Goal: Communication & Community: Ask a question

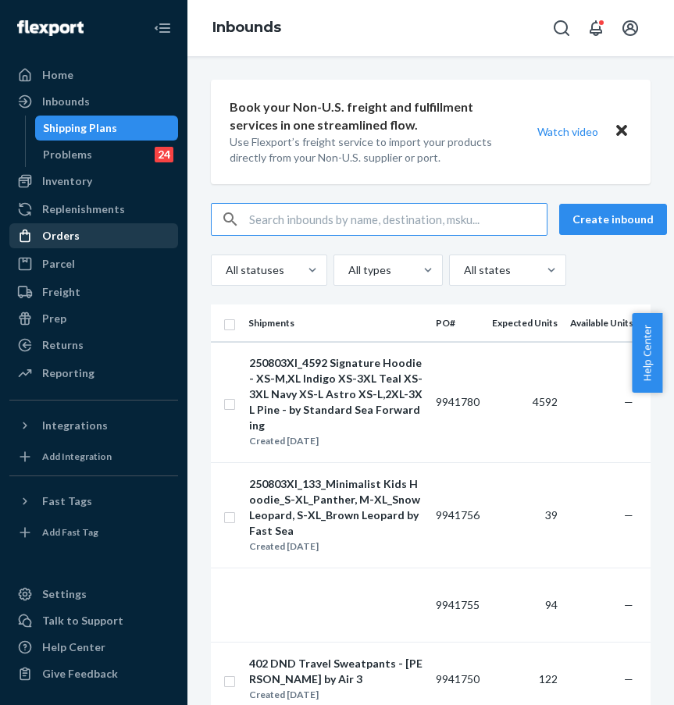
click at [80, 241] on div "Orders" at bounding box center [93, 236] width 165 height 22
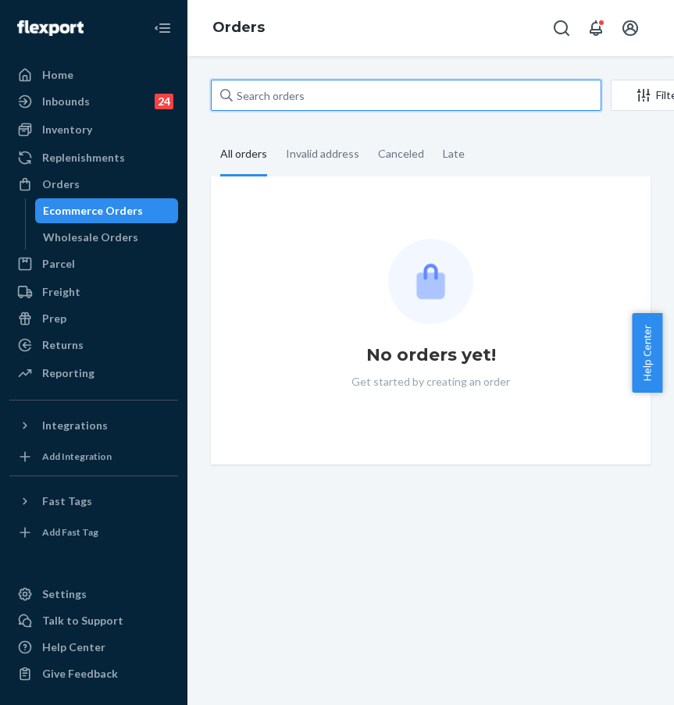
click at [344, 87] on input "text" at bounding box center [406, 95] width 390 height 31
paste input "#255176607"
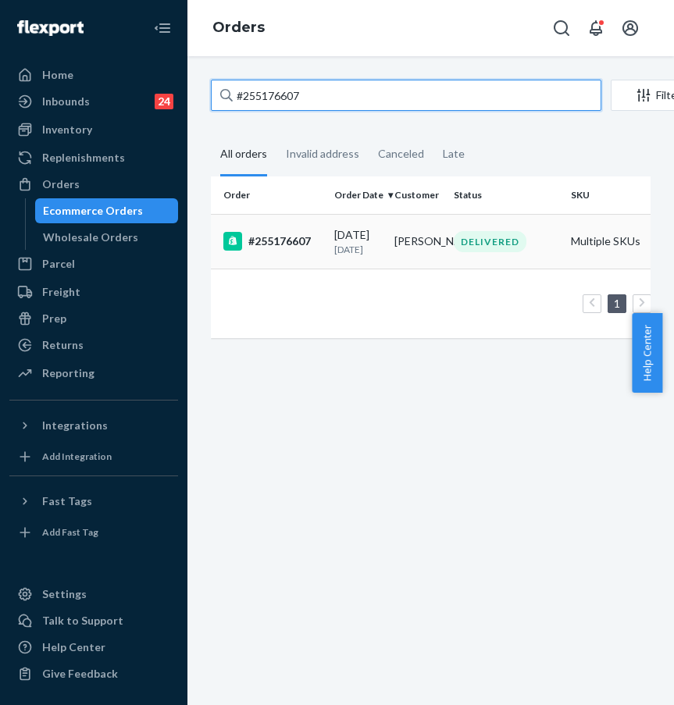
type input "#255176607"
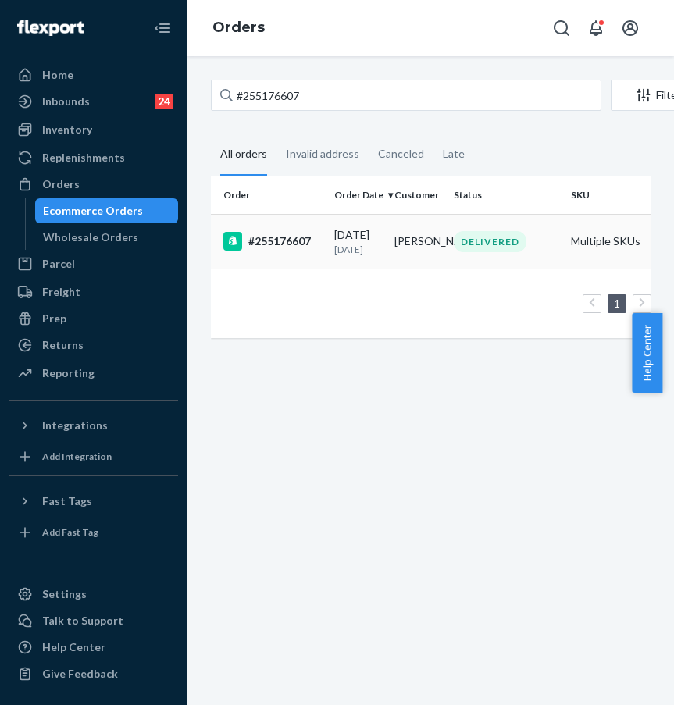
click at [293, 236] on td "#255176607" at bounding box center [269, 241] width 117 height 55
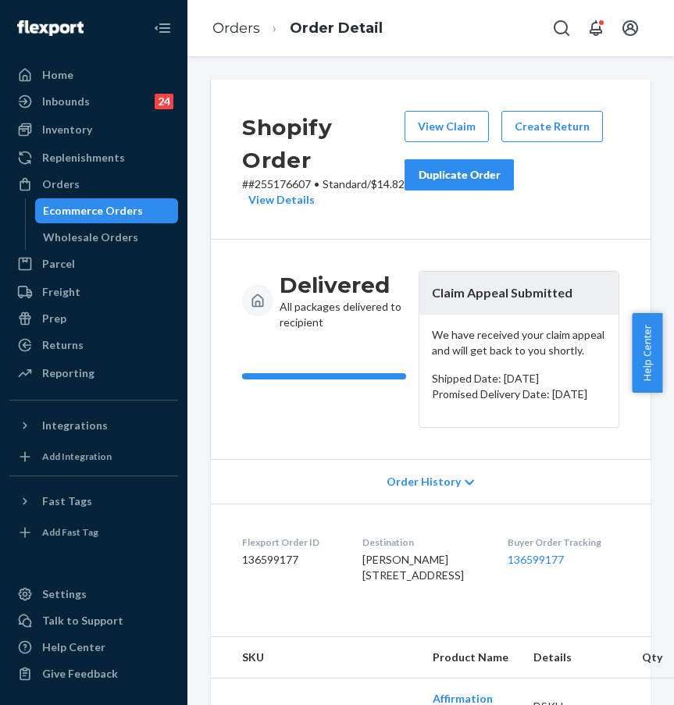
click at [482, 183] on button "Duplicate Order" at bounding box center [458, 174] width 109 height 31
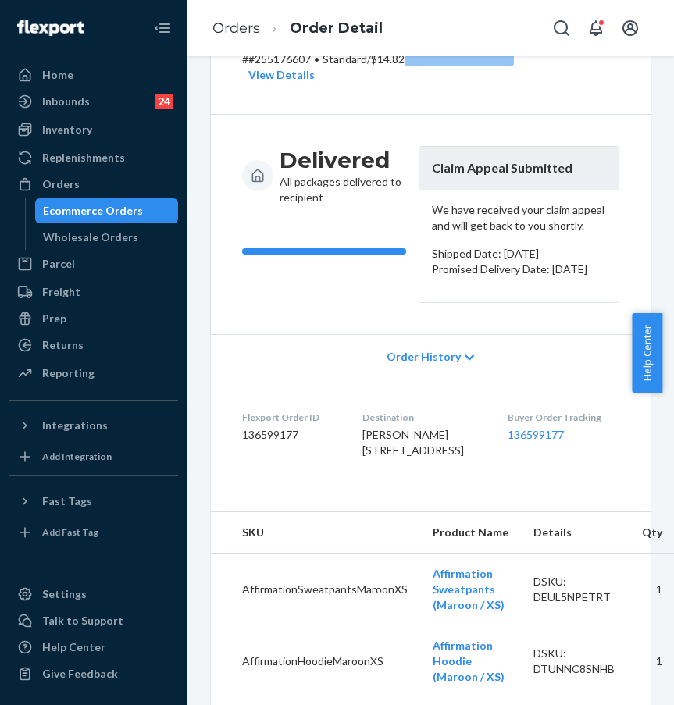
scroll to position [126, 0]
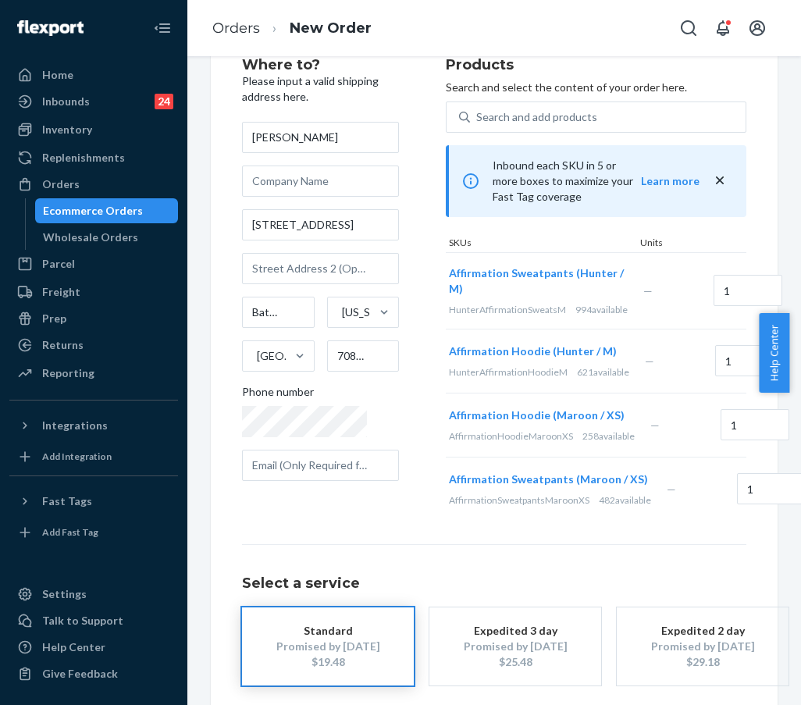
scroll to position [77, 0]
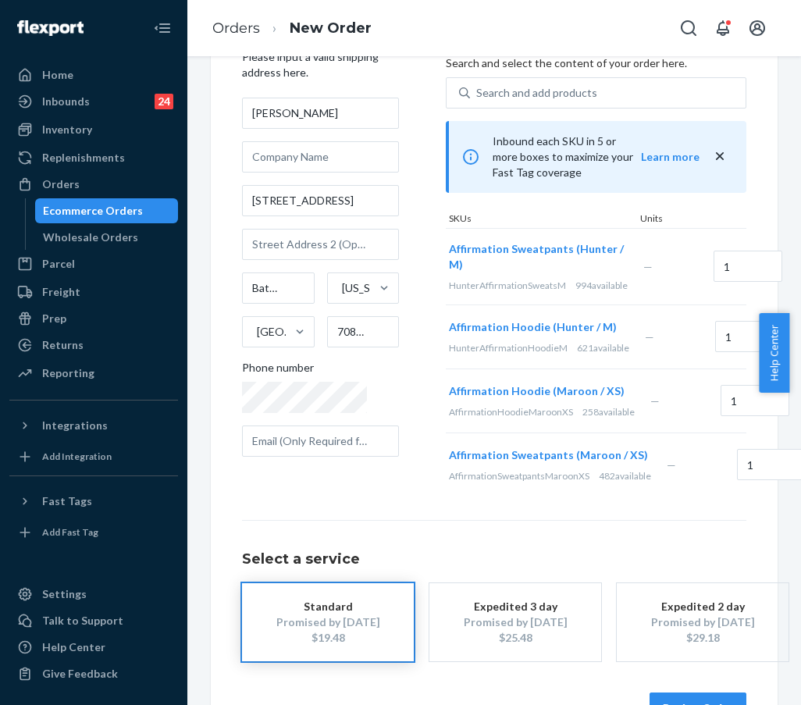
click at [661, 345] on div "Remove Item" at bounding box center [810, 337] width 16 height 16
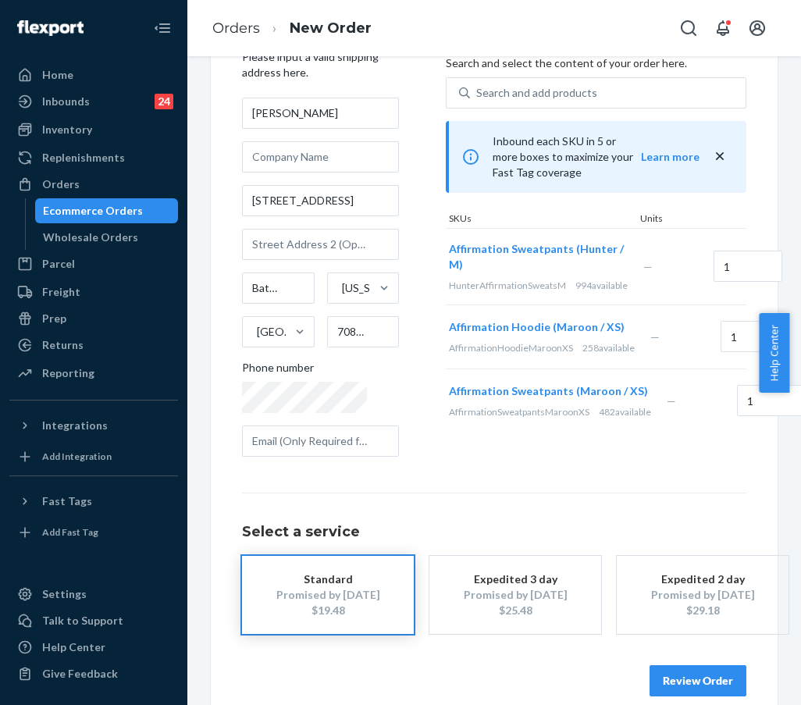
click at [661, 259] on div "Remove Item" at bounding box center [809, 267] width 16 height 16
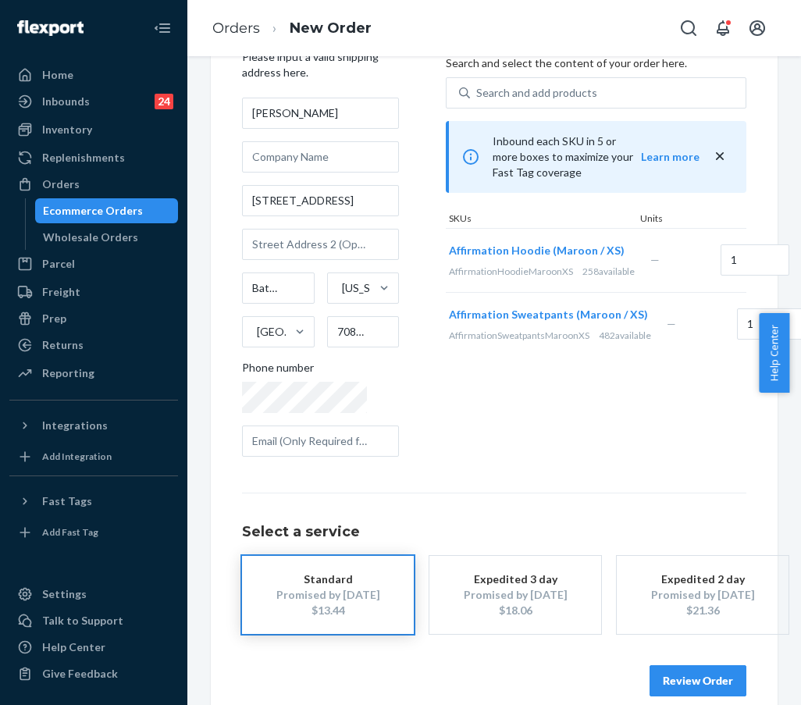
click at [661, 263] on div "Remove Item" at bounding box center [816, 261] width 16 height 16
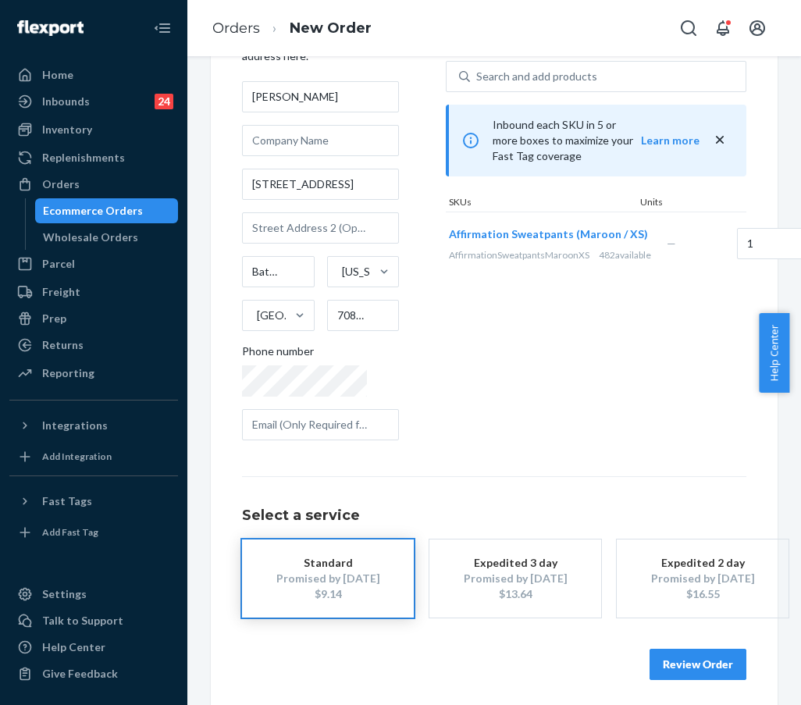
scroll to position [101, 0]
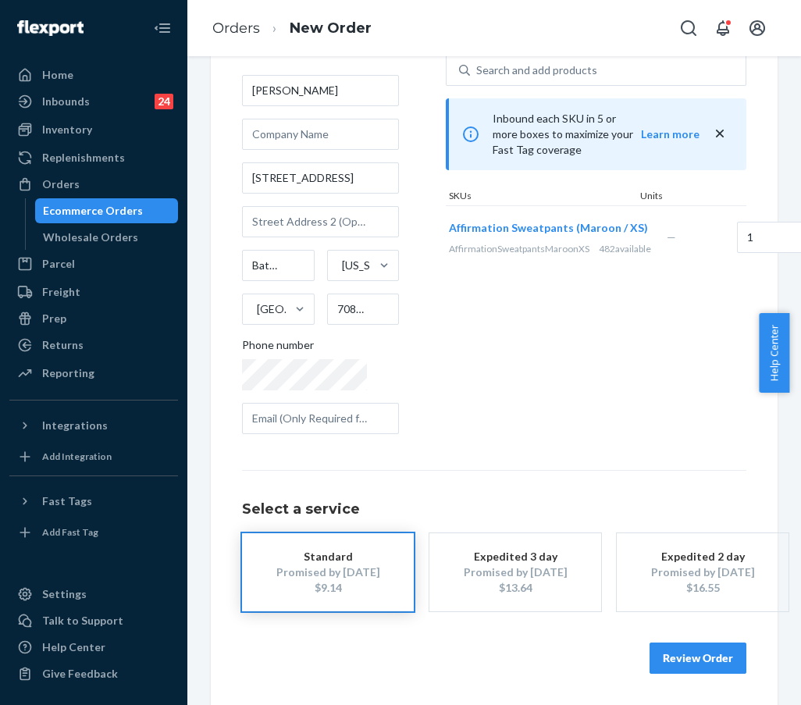
click at [661, 658] on button "Review Order" at bounding box center [697, 657] width 97 height 31
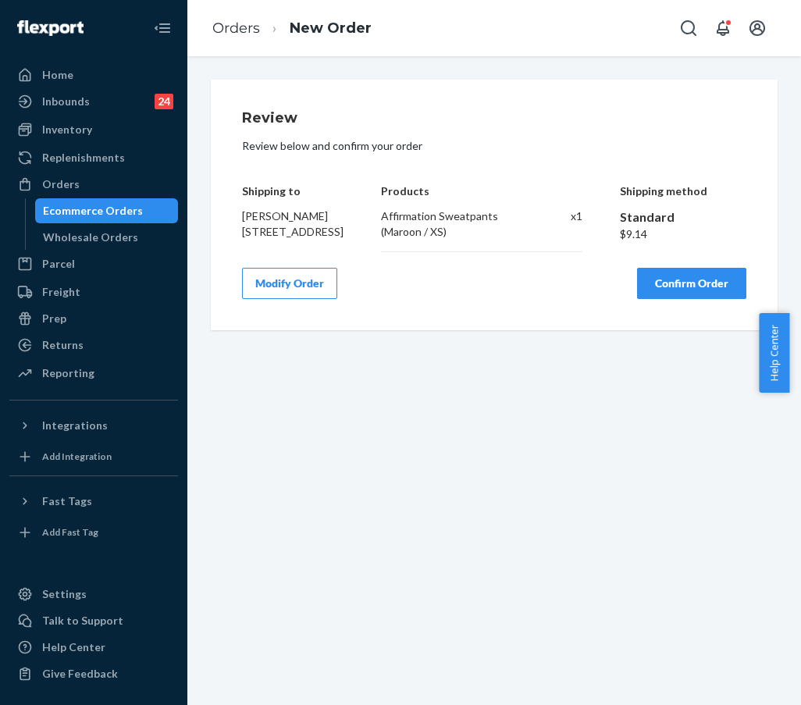
scroll to position [0, 0]
click at [661, 299] on button "Confirm Order" at bounding box center [691, 283] width 109 height 31
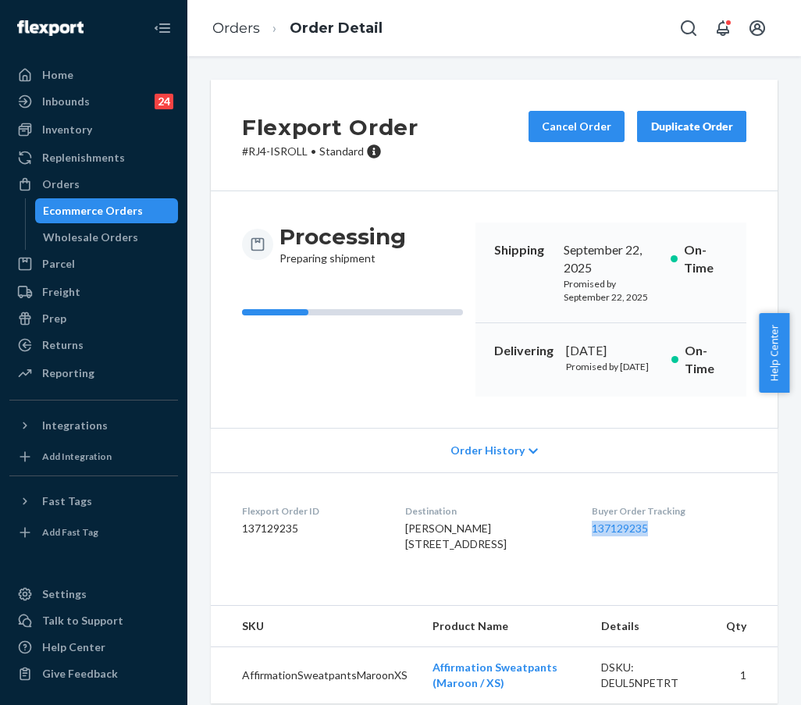
drag, startPoint x: 593, startPoint y: 539, endPoint x: 684, endPoint y: 537, distance: 90.6
click at [661, 537] on dl "Flexport Order ID 137129235 Destination Joy Spearman 520 Westhaven Blvd Baton R…" at bounding box center [494, 530] width 567 height 117
copy link "137129235"
click at [389, 336] on div "Processing Preparing shipment" at bounding box center [352, 309] width 221 height 174
click at [126, 184] on div "Orders" at bounding box center [93, 184] width 165 height 22
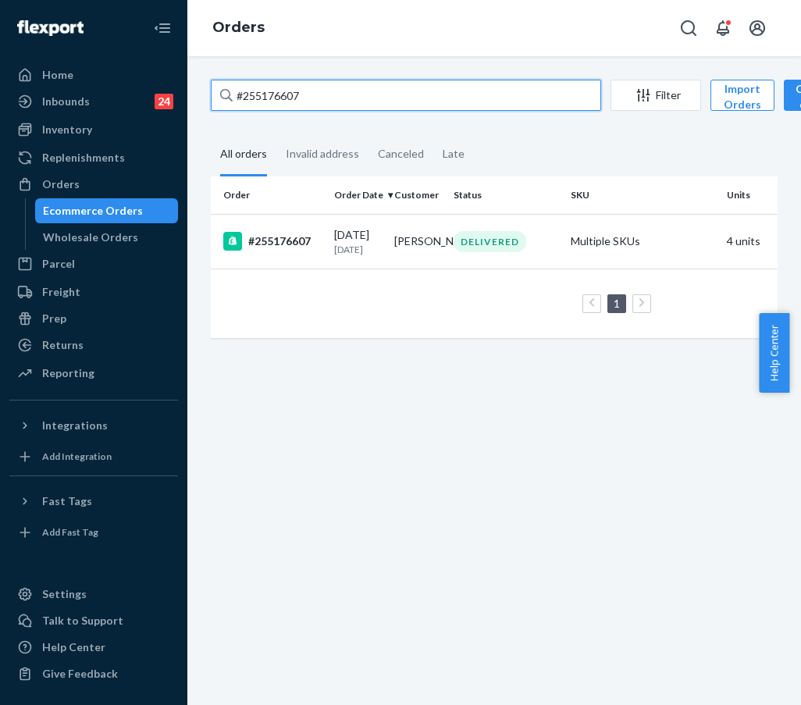
click at [322, 91] on input "#255176607" at bounding box center [406, 95] width 390 height 31
paste input "048240"
drag, startPoint x: 329, startPoint y: 91, endPoint x: 235, endPoint y: 91, distance: 94.4
click at [235, 91] on input "#255176607" at bounding box center [406, 95] width 390 height 31
type input "#255048240"
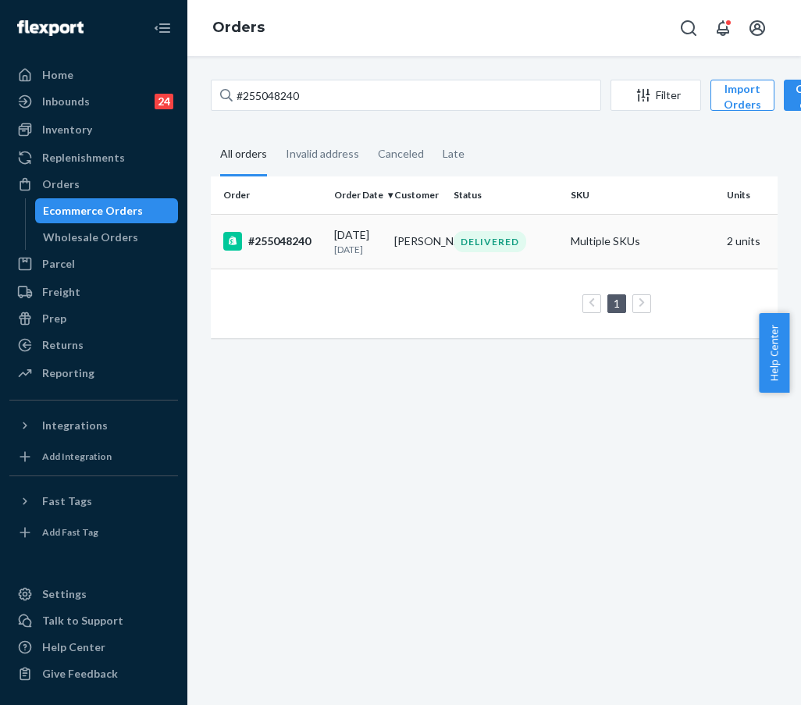
click at [304, 251] on div "#255048240" at bounding box center [272, 241] width 98 height 19
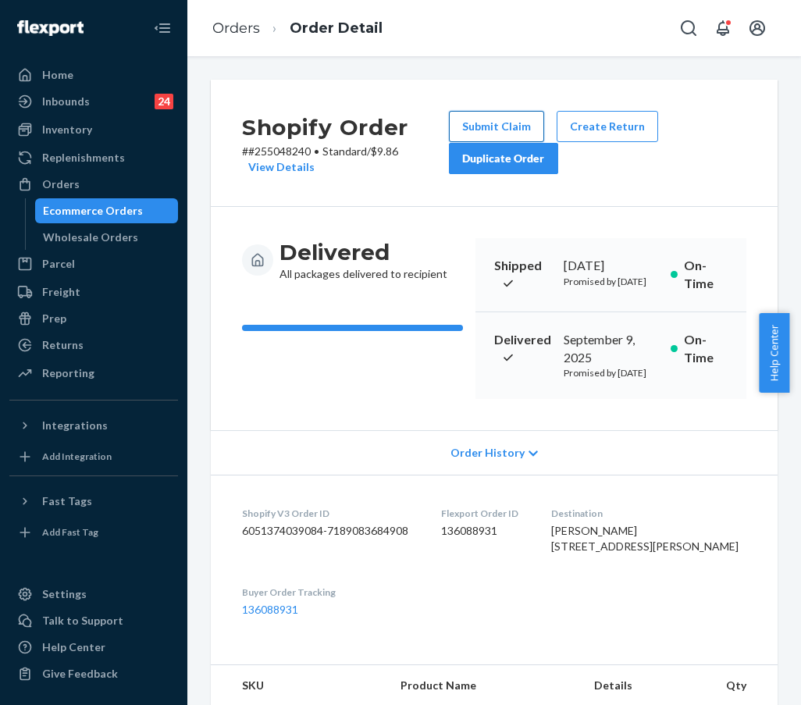
click at [522, 134] on button "Submit Claim" at bounding box center [496, 126] width 95 height 31
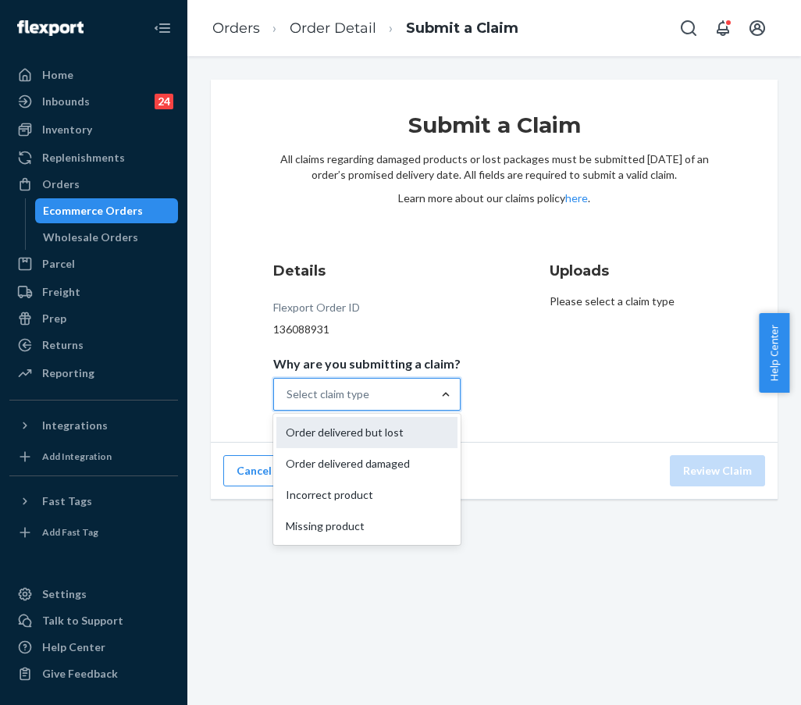
click at [415, 425] on div "Order delivered but lost" at bounding box center [366, 432] width 181 height 31
click at [288, 402] on input "Why are you submitting a claim? option Order delivered but lost focused, 1 of 4…" at bounding box center [287, 394] width 2 height 16
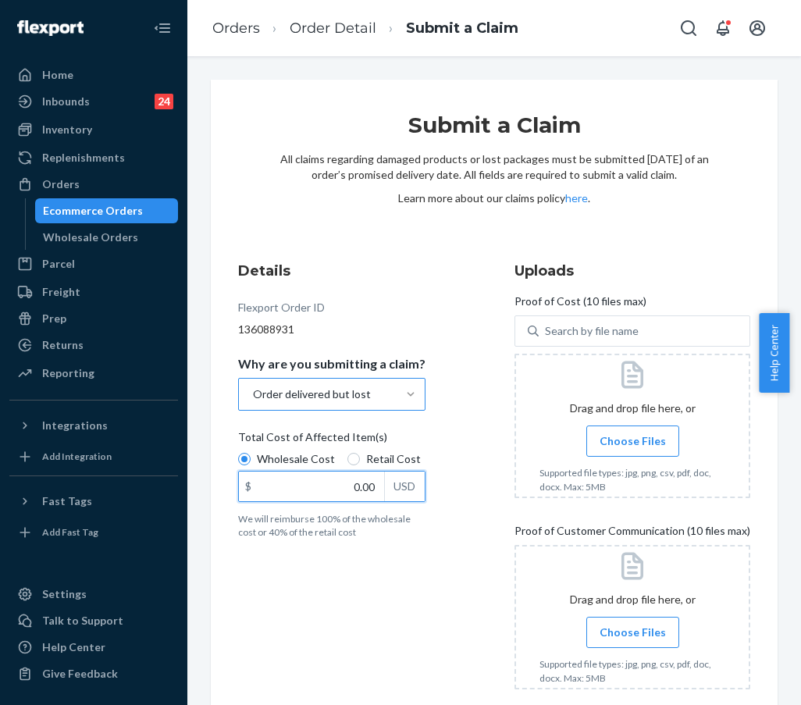
drag, startPoint x: 331, startPoint y: 482, endPoint x: 405, endPoint y: 485, distance: 74.2
click at [405, 485] on div "$ 0.00 USD" at bounding box center [331, 486] width 187 height 31
type input "86.00"
click at [468, 523] on div "Details Flexport Order ID 136088931 Why are you submitting a claim? Order deliv…" at bounding box center [494, 587] width 512 height 652
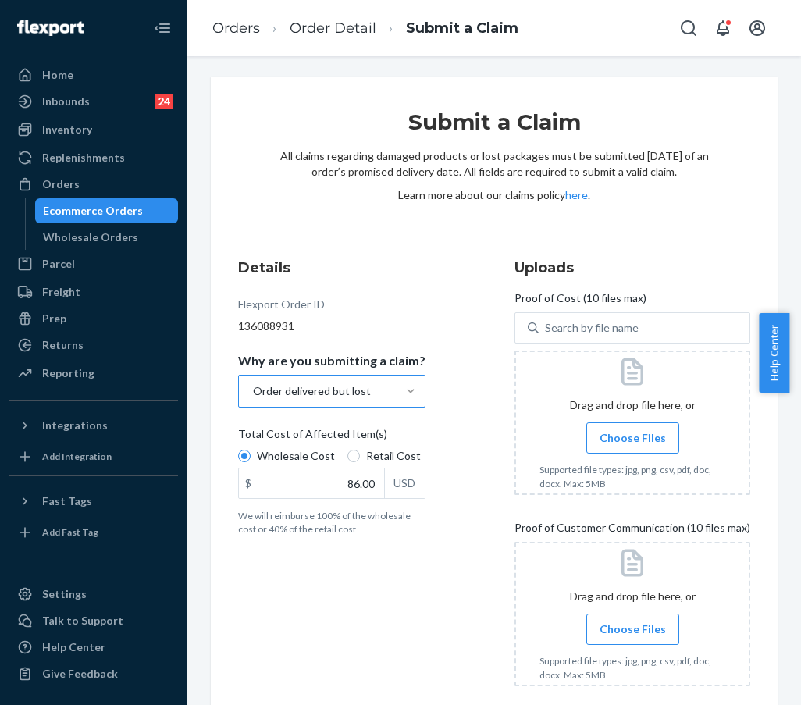
click at [626, 635] on span "Choose Files" at bounding box center [632, 629] width 66 height 16
click at [632, 635] on input "Choose Files" at bounding box center [632, 629] width 1 height 17
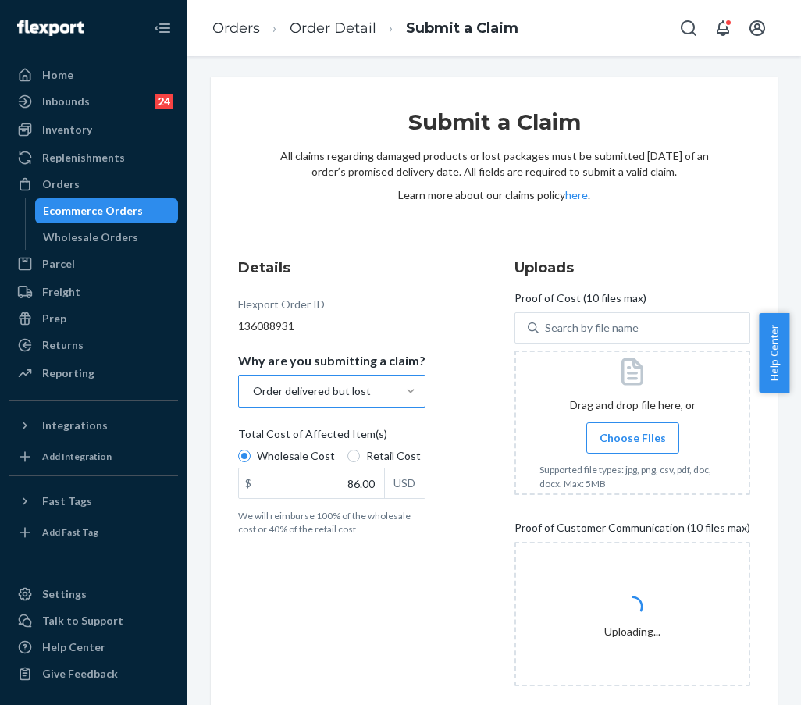
click at [611, 439] on span "Choose Files" at bounding box center [632, 438] width 66 height 16
click at [632, 439] on input "Choose Files" at bounding box center [632, 437] width 1 height 17
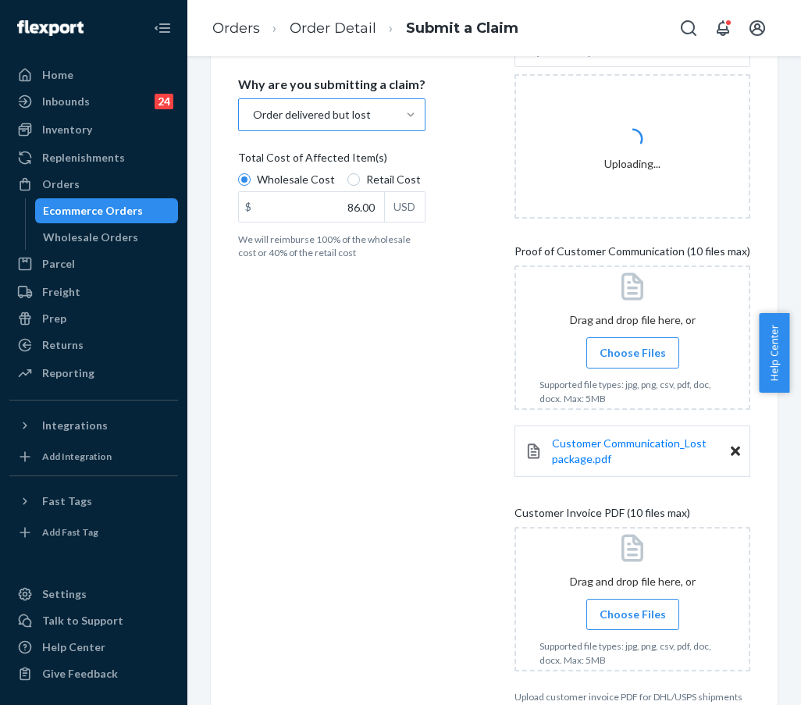
scroll to position [284, 0]
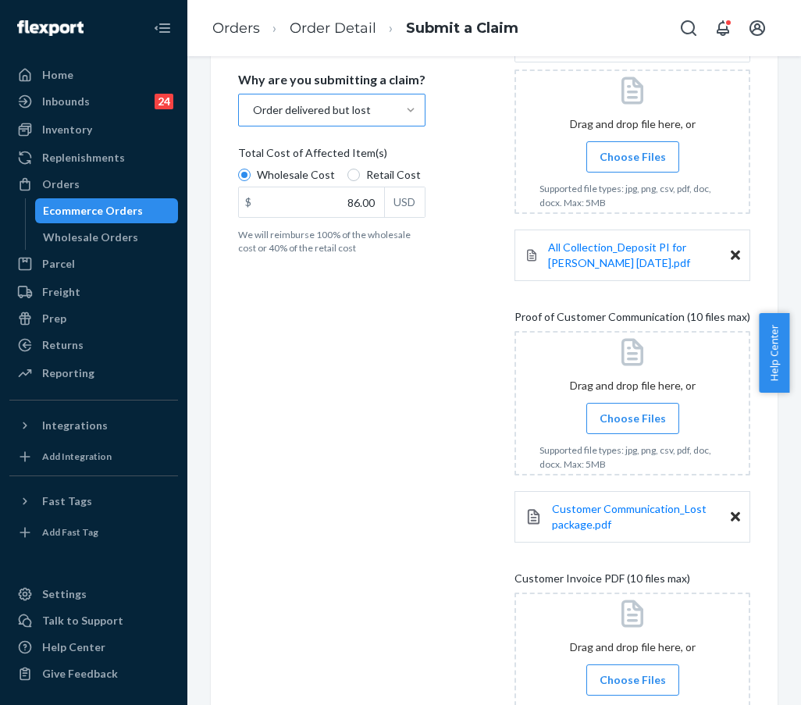
click at [610, 159] on span "Choose Files" at bounding box center [632, 157] width 66 height 16
click at [632, 159] on input "Choose Files" at bounding box center [632, 156] width 1 height 17
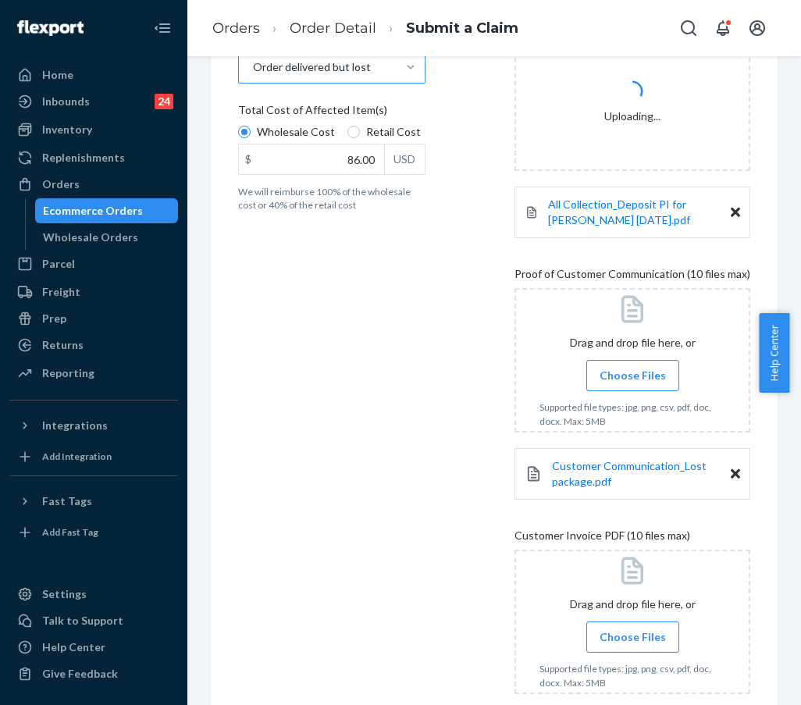
scroll to position [437, 0]
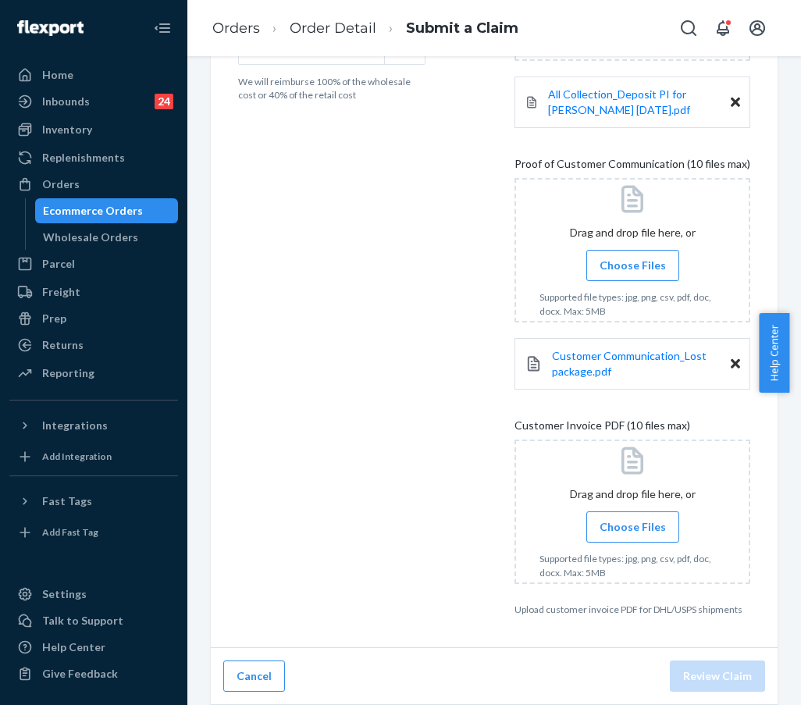
click at [628, 517] on label "Choose Files" at bounding box center [632, 526] width 93 height 31
click at [632, 518] on input "Choose Files" at bounding box center [632, 526] width 1 height 17
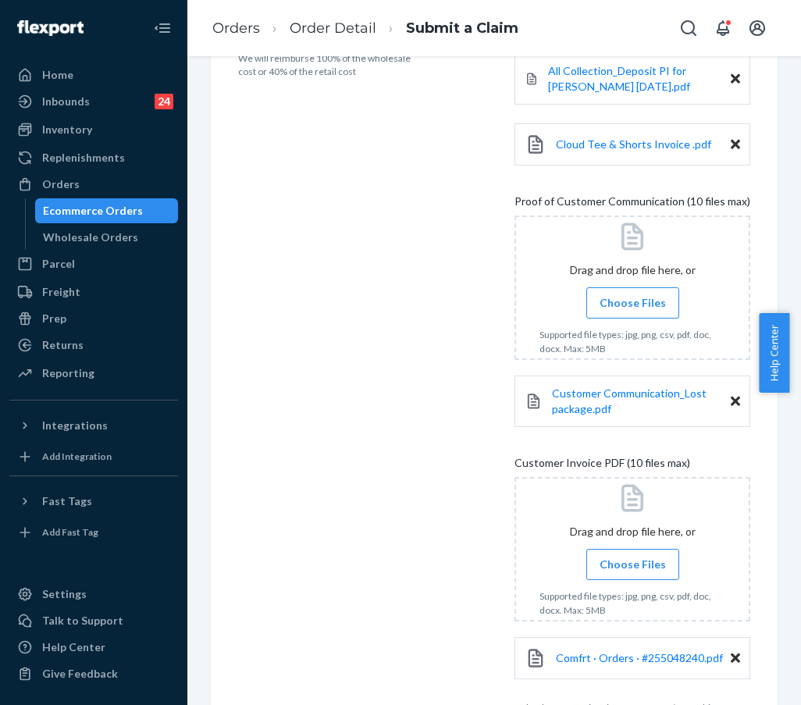
scroll to position [559, 0]
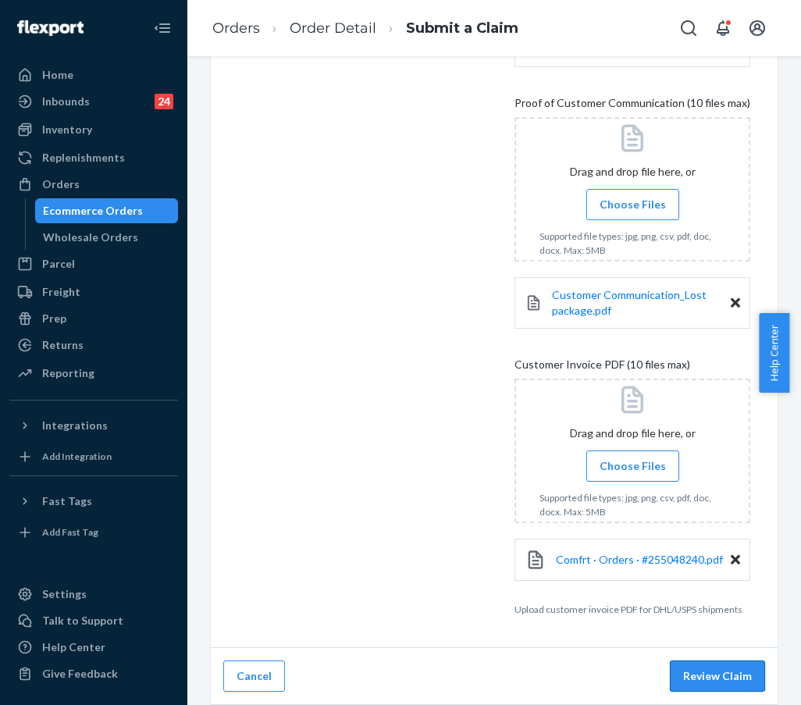
click at [661, 669] on button "Review Claim" at bounding box center [717, 675] width 95 height 31
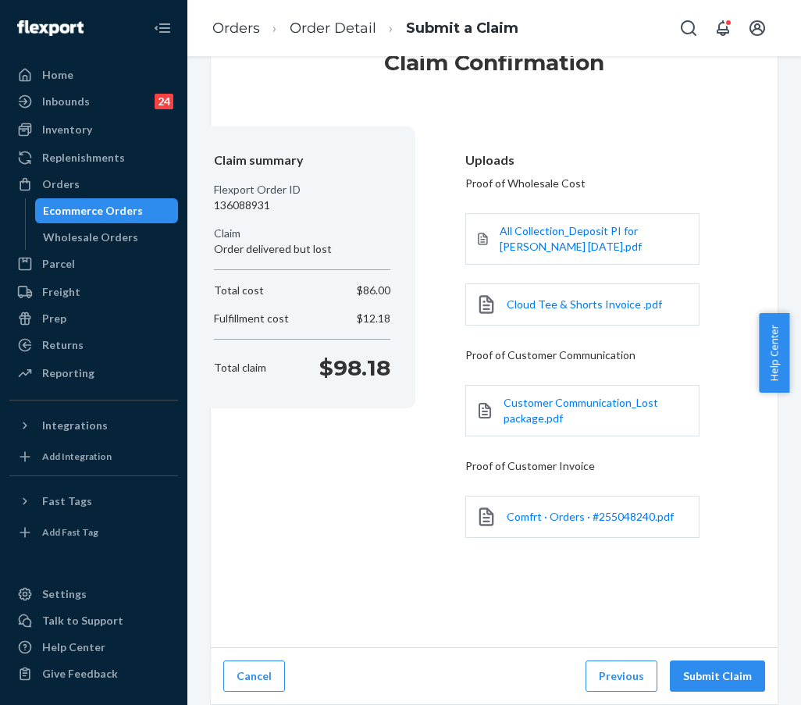
click at [661, 669] on button "Submit Claim" at bounding box center [717, 675] width 95 height 31
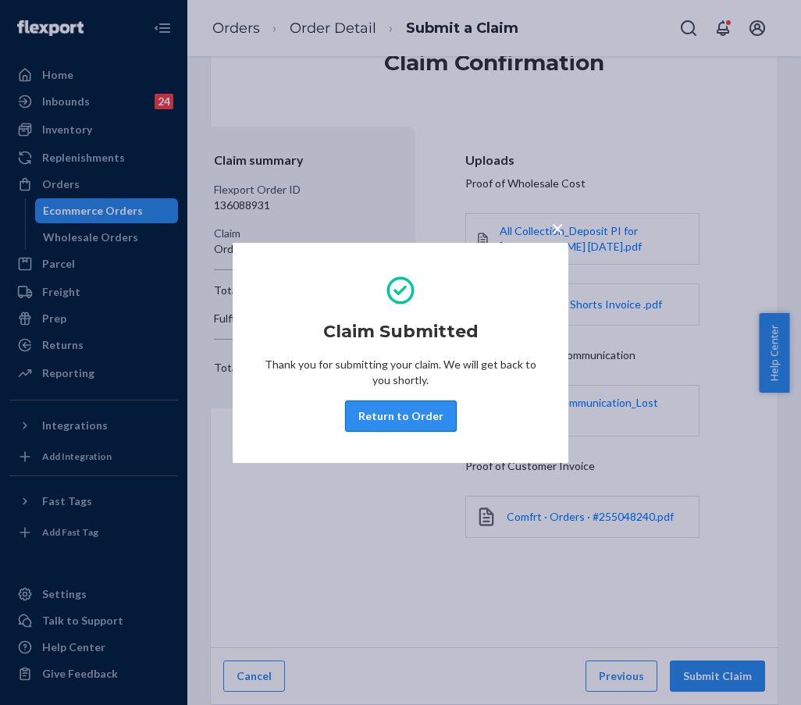
click at [382, 421] on button "Return to Order" at bounding box center [401, 415] width 112 height 31
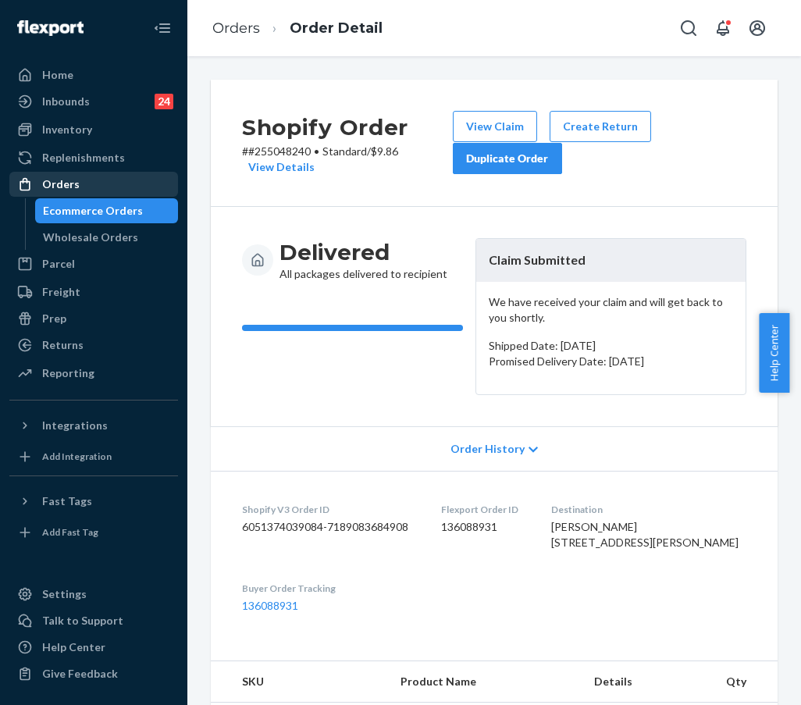
click at [103, 186] on div "Orders" at bounding box center [93, 184] width 165 height 22
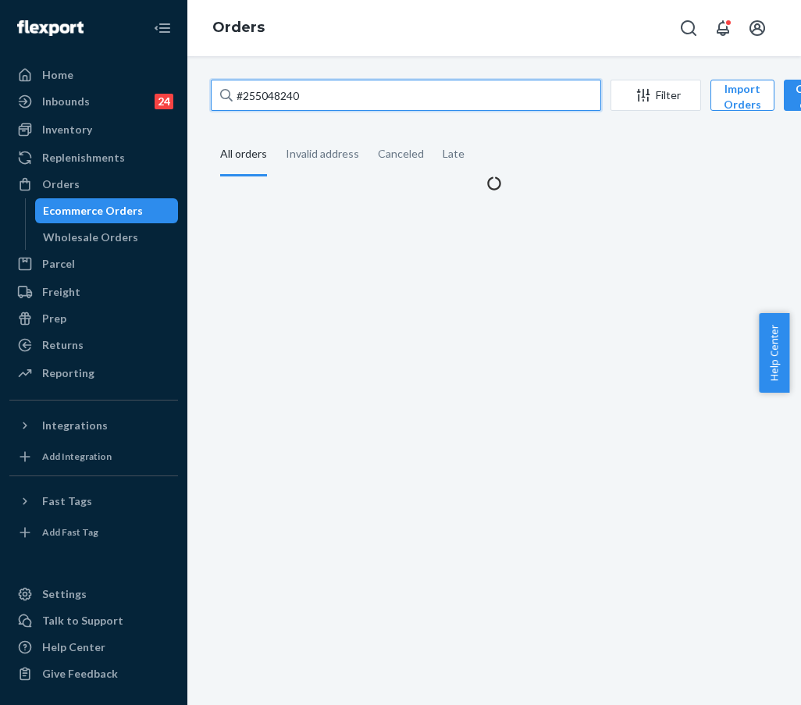
click at [387, 104] on input "#255048240" at bounding box center [406, 95] width 390 height 31
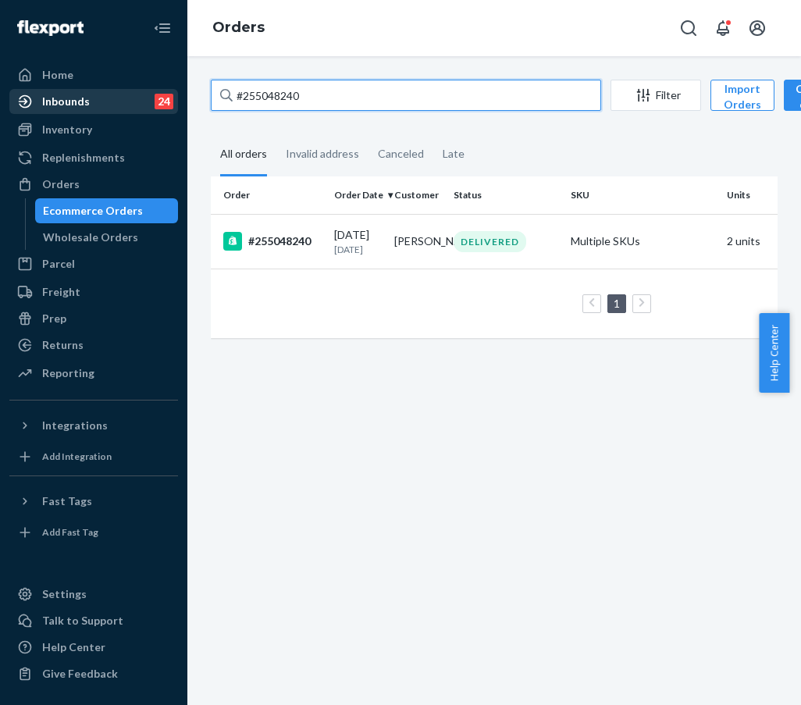
drag, startPoint x: 402, startPoint y: 98, endPoint x: 162, endPoint y: 95, distance: 240.4
click at [162, 95] on div "Home Inbounds 24 Shipping Plans Problems 24 Inventory Products Replenishments O…" at bounding box center [400, 352] width 801 height 705
paste input "255190503"
type input "255190503"
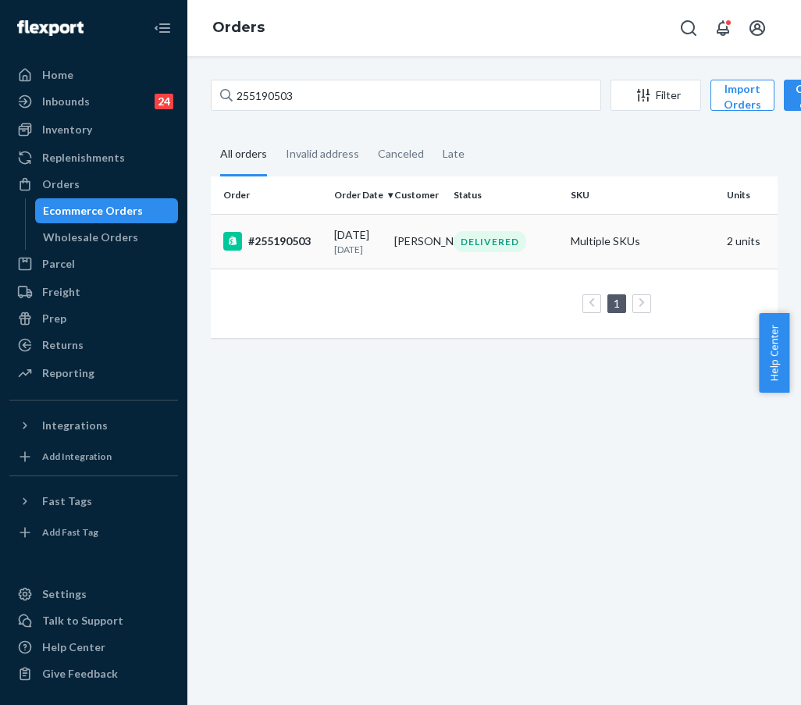
click at [292, 240] on div "#255190503" at bounding box center [272, 241] width 98 height 19
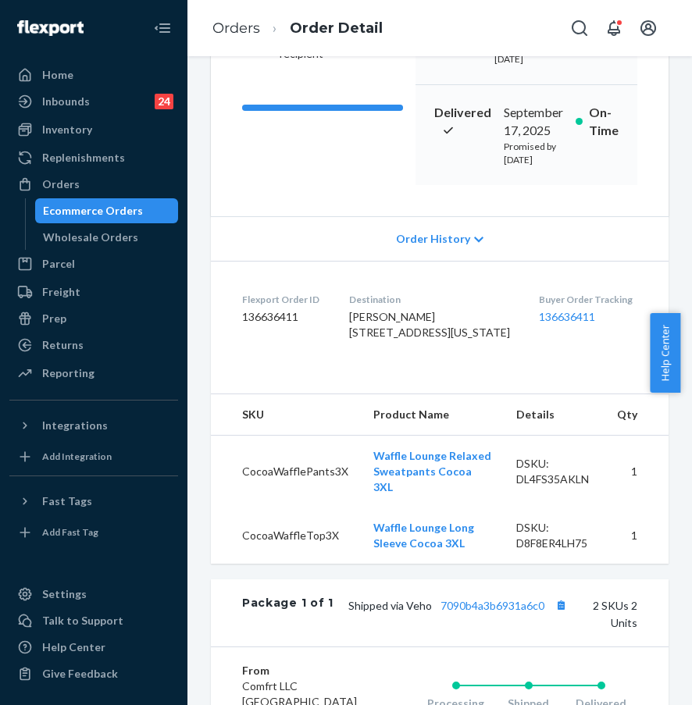
scroll to position [301, 0]
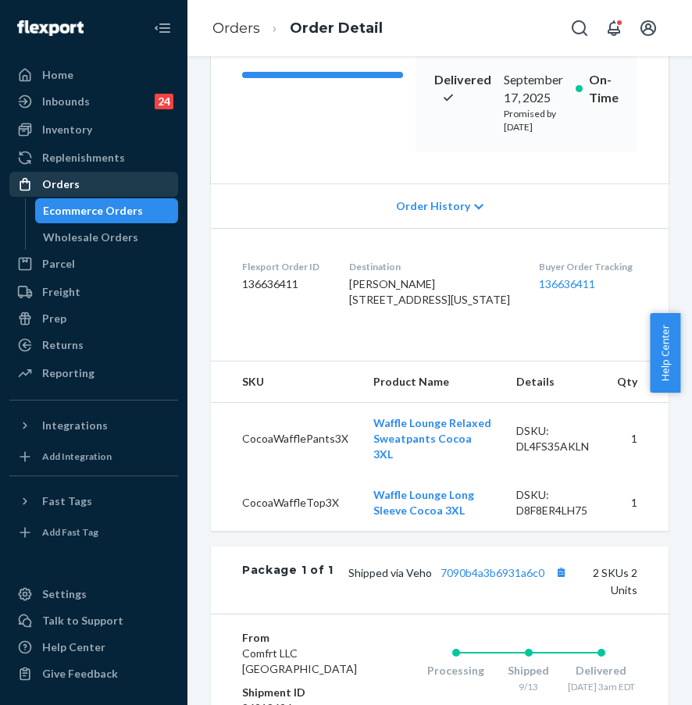
click at [127, 183] on div "Orders" at bounding box center [93, 184] width 165 height 22
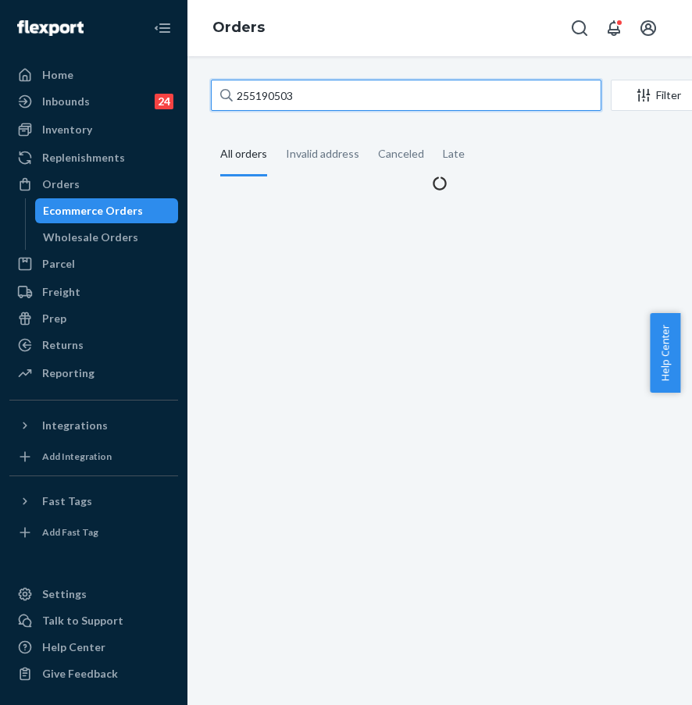
click at [316, 84] on input "255190503" at bounding box center [406, 95] width 390 height 31
drag, startPoint x: 353, startPoint y: 91, endPoint x: 246, endPoint y: 87, distance: 107.0
click at [246, 87] on input "255190503" at bounding box center [406, 95] width 390 height 31
paste input "#"
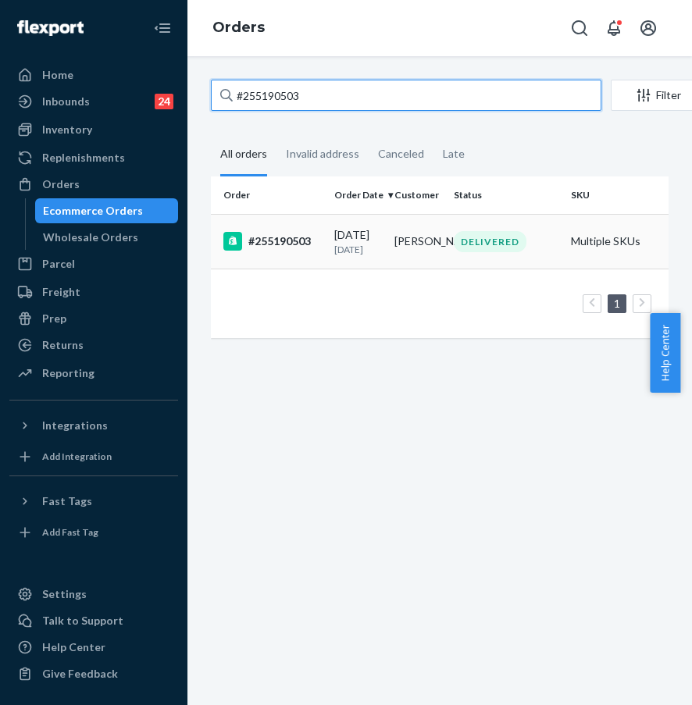
type input "#255190503"
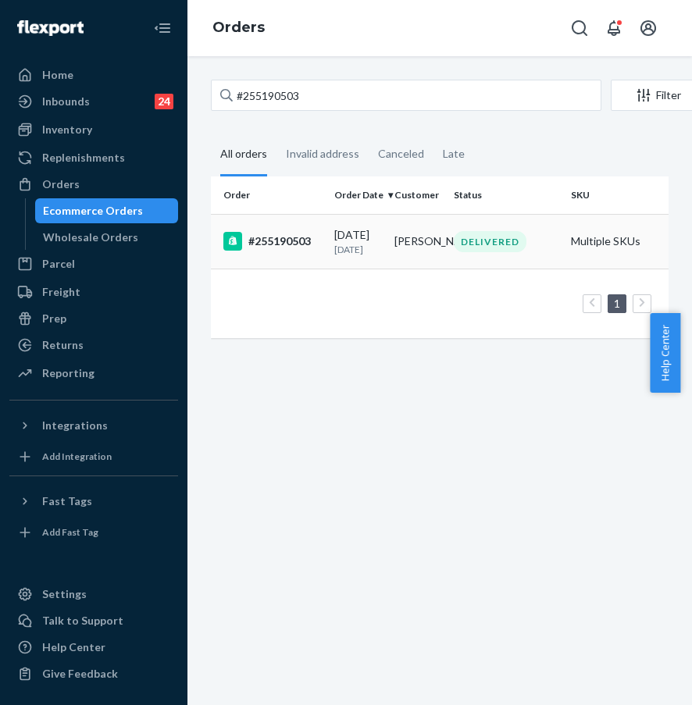
click at [343, 245] on p "9 days ago" at bounding box center [358, 249] width 48 height 13
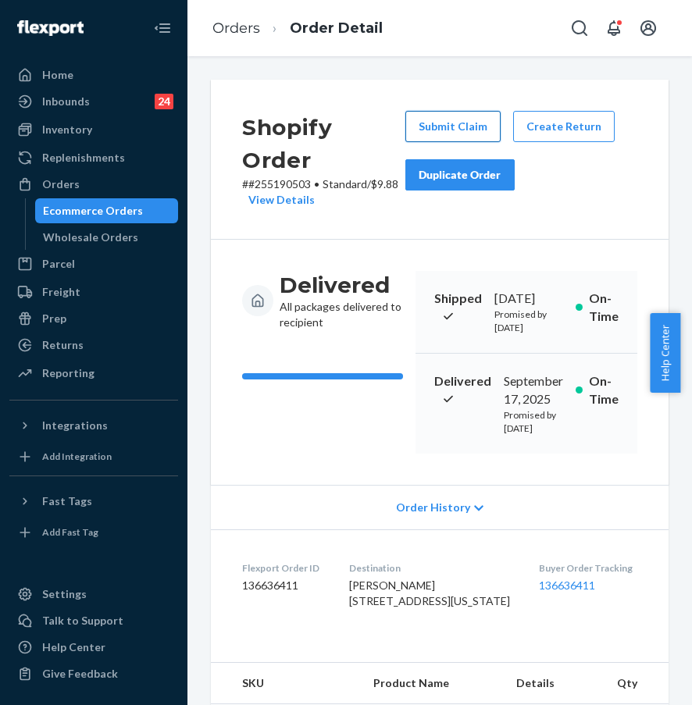
click at [441, 130] on button "Submit Claim" at bounding box center [452, 126] width 95 height 31
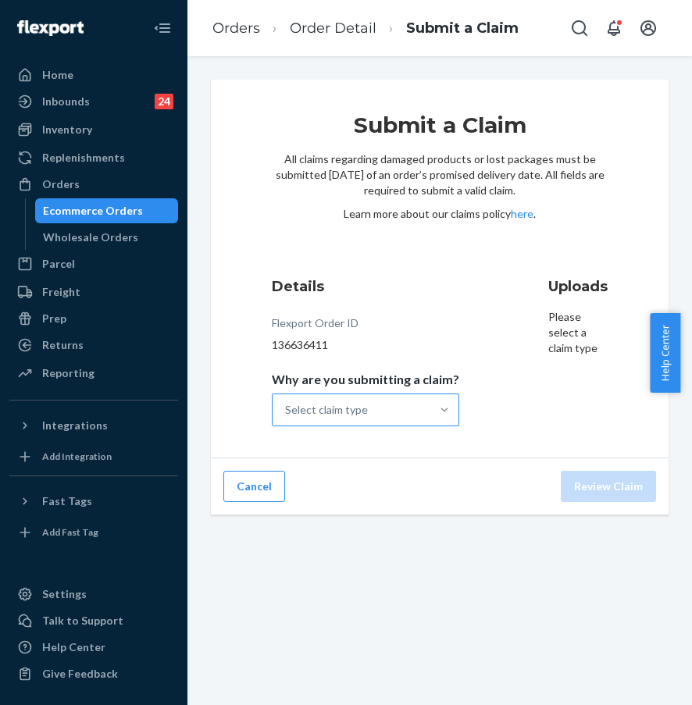
click at [430, 405] on div at bounding box center [444, 410] width 28 height 16
click at [286, 405] on input "Why are you submitting a claim? Select claim type" at bounding box center [286, 410] width 2 height 16
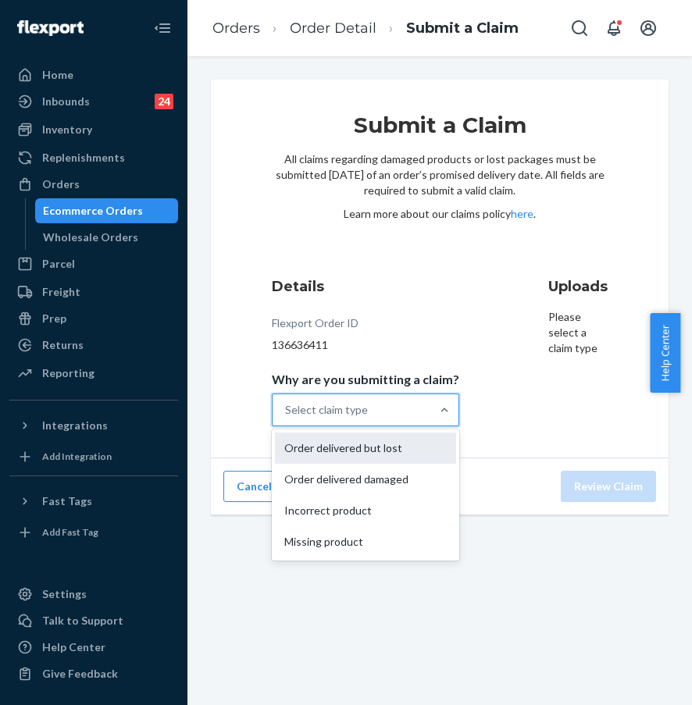
click at [411, 446] on div "Order delivered but lost" at bounding box center [365, 447] width 181 height 31
click at [286, 418] on input "Why are you submitting a claim? option Order delivered but lost focused, 1 of 4…" at bounding box center [286, 410] width 2 height 16
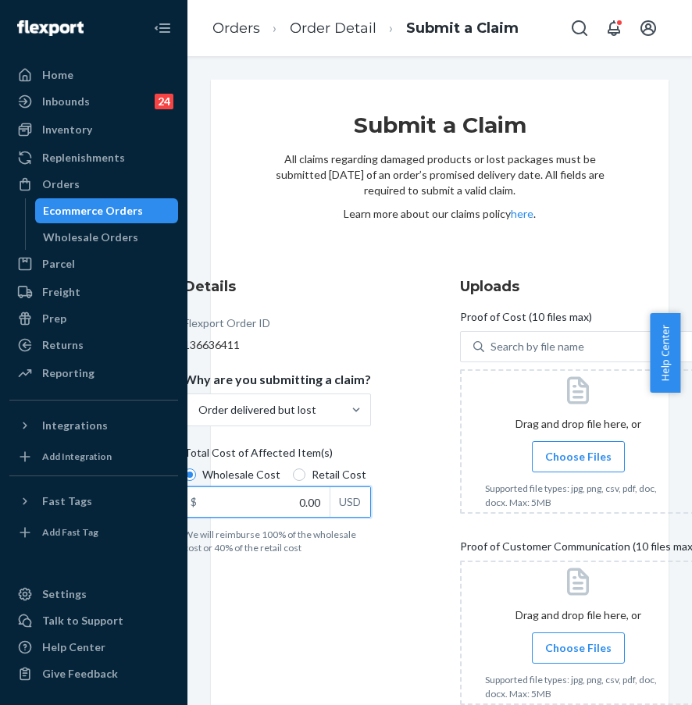
drag, startPoint x: 267, startPoint y: 503, endPoint x: 350, endPoint y: 503, distance: 82.7
click at [350, 503] on div "$ 0.00 USD" at bounding box center [276, 501] width 187 height 31
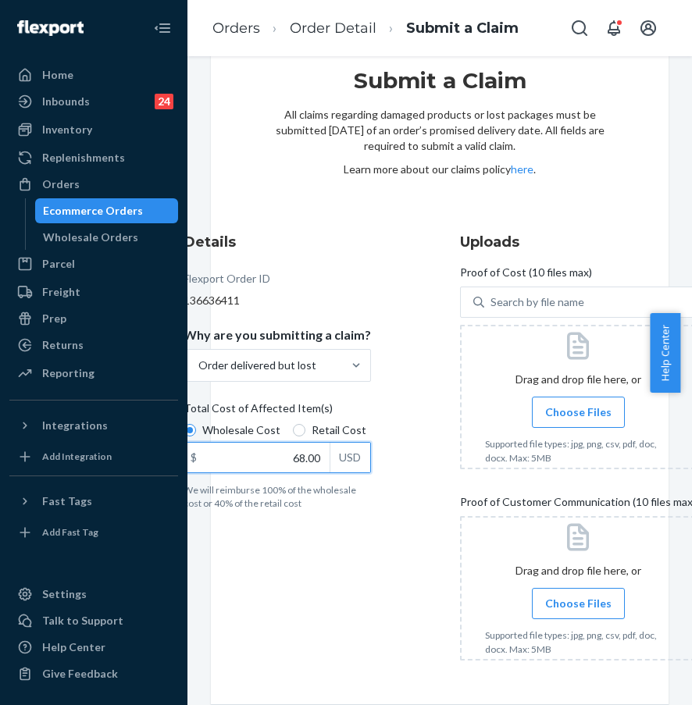
scroll to position [113, 0]
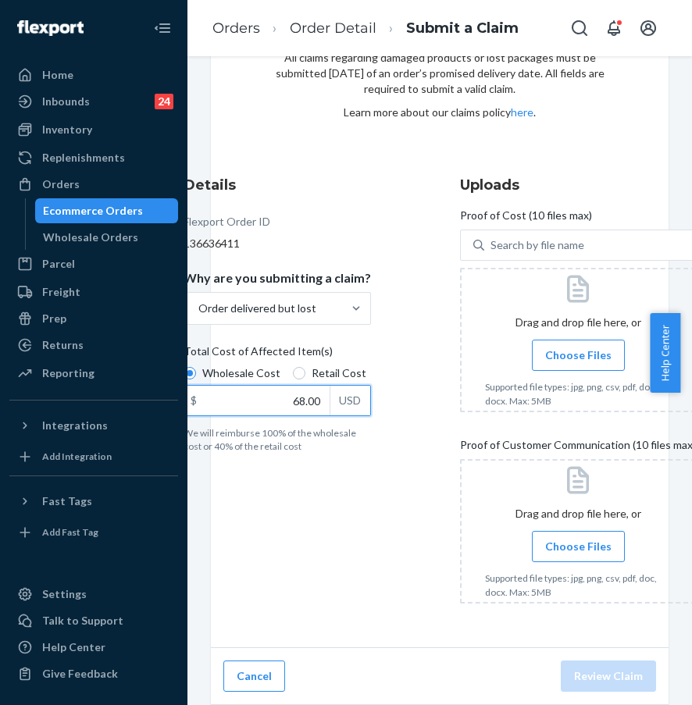
type input "68.00"
click at [549, 349] on span "Choose Files" at bounding box center [578, 355] width 66 height 16
click at [578, 349] on input "Choose Files" at bounding box center [578, 355] width 1 height 17
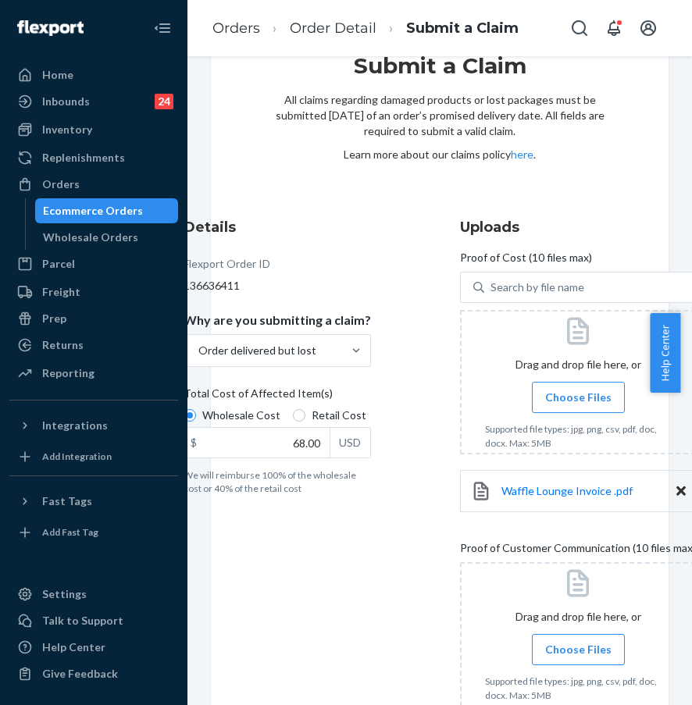
scroll to position [0, 0]
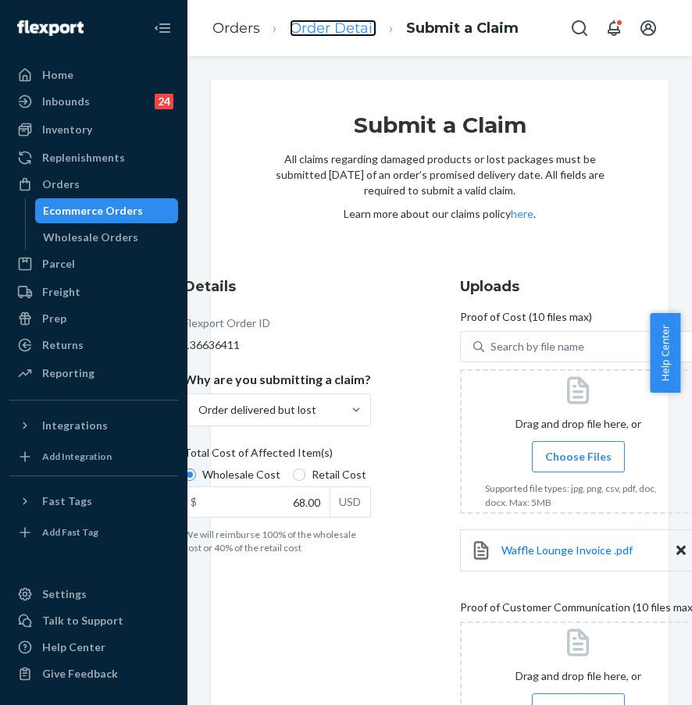
click at [307, 24] on link "Order Detail" at bounding box center [333, 28] width 87 height 17
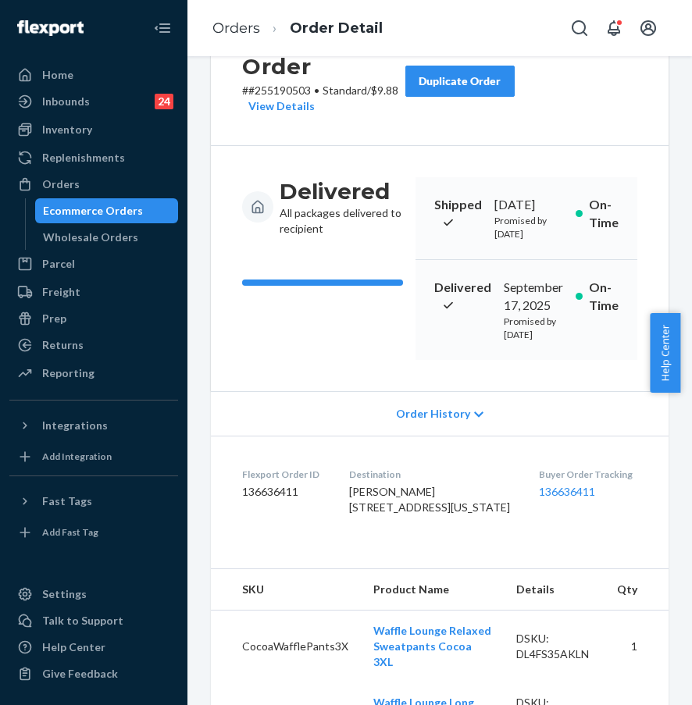
scroll to position [98, 0]
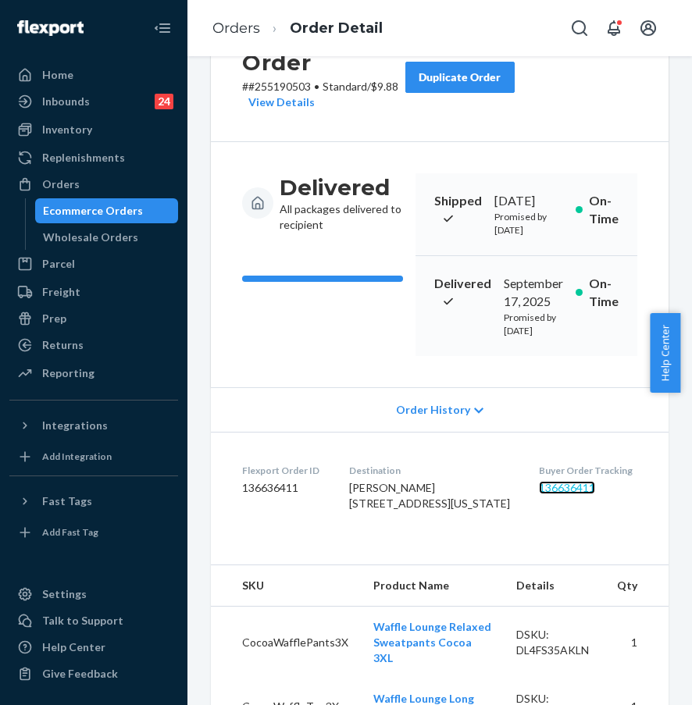
click at [549, 494] on link "136636411" at bounding box center [567, 487] width 56 height 13
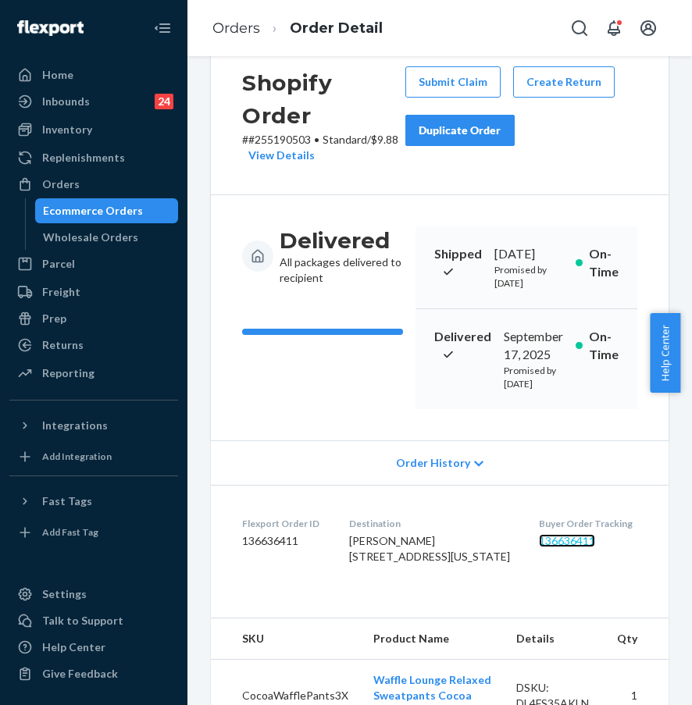
scroll to position [0, 0]
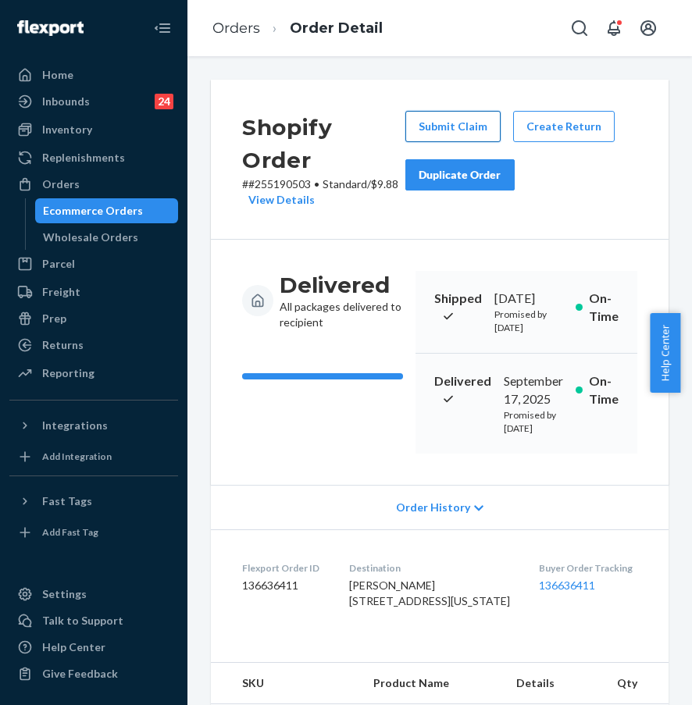
click at [449, 130] on button "Submit Claim" at bounding box center [452, 126] width 95 height 31
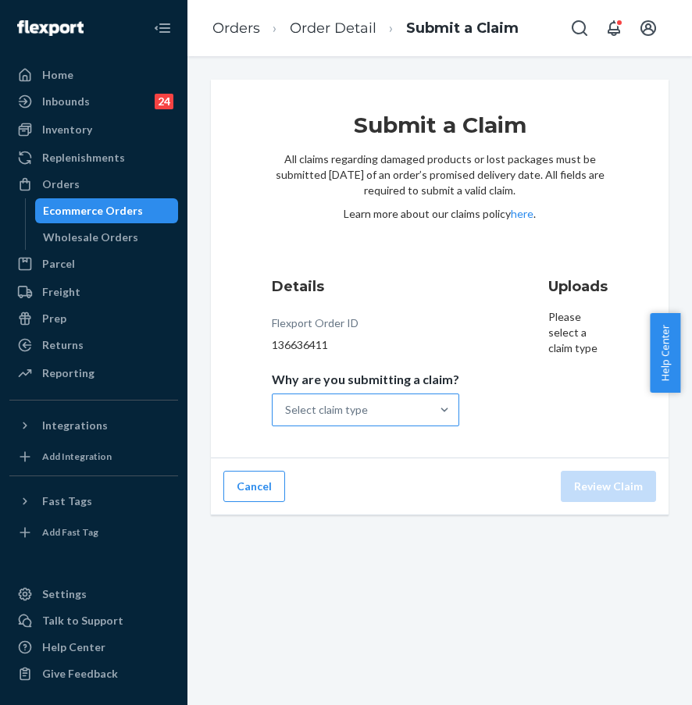
click at [411, 415] on div "Select claim type" at bounding box center [351, 409] width 158 height 31
click at [286, 415] on input "Why are you submitting a claim? Select claim type" at bounding box center [286, 410] width 2 height 16
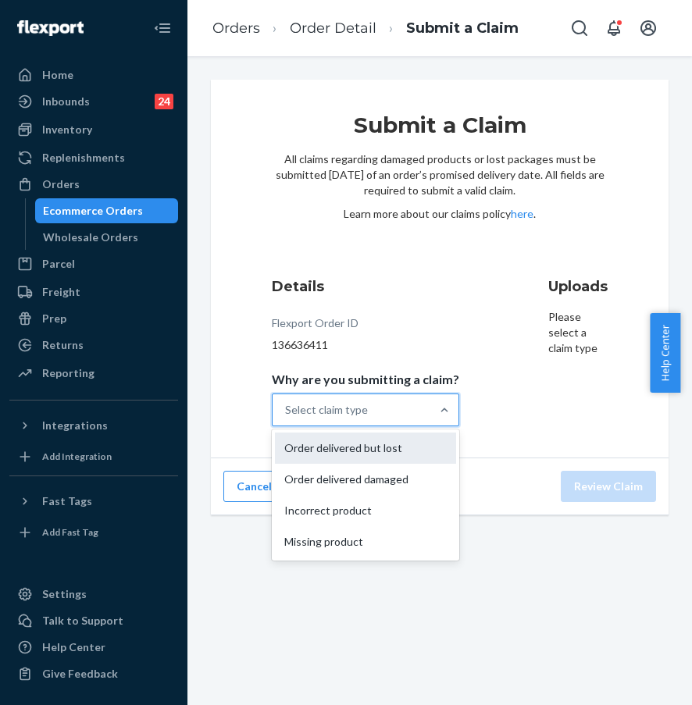
click at [398, 443] on div "Order delivered but lost" at bounding box center [365, 447] width 181 height 31
click at [286, 418] on input "Why are you submitting a claim? option Order delivered but lost focused, 1 of 4…" at bounding box center [286, 410] width 2 height 16
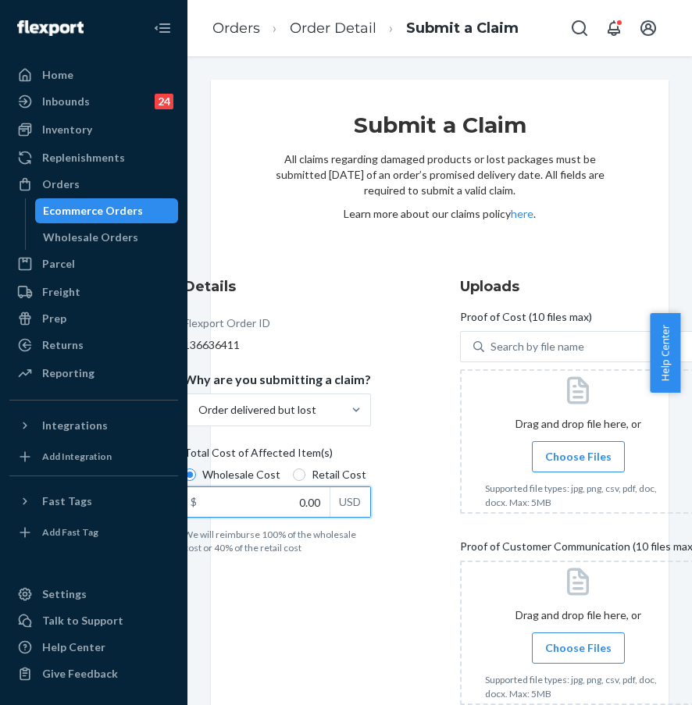
drag, startPoint x: 258, startPoint y: 512, endPoint x: 344, endPoint y: 511, distance: 85.9
click at [344, 511] on div "$ 0.00 USD" at bounding box center [276, 501] width 187 height 31
click at [329, 511] on input "0.00" at bounding box center [256, 502] width 145 height 30
click at [265, 504] on input "0.00" at bounding box center [256, 502] width 145 height 30
drag, startPoint x: 294, startPoint y: 503, endPoint x: 326, endPoint y: 503, distance: 32.0
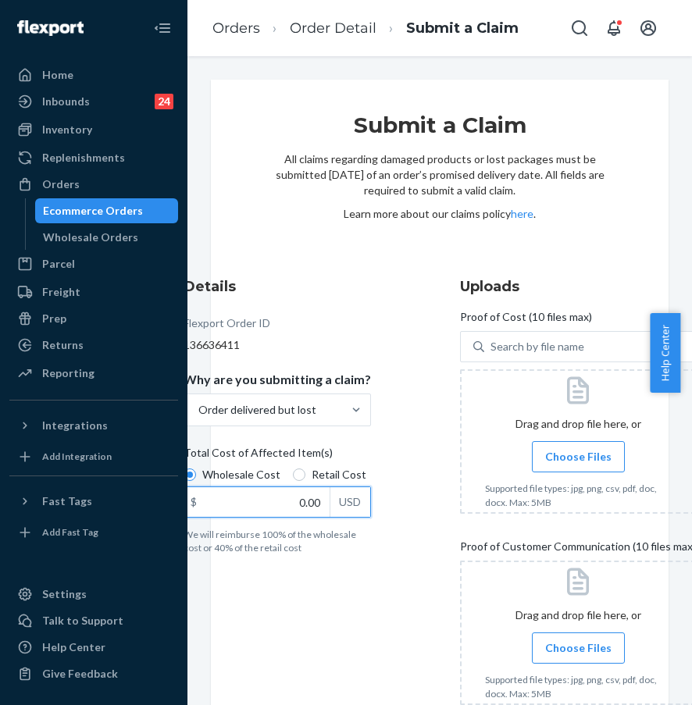
click at [326, 503] on div "$ 0.00 USD" at bounding box center [276, 501] width 187 height 31
type input "68.00"
click at [535, 466] on label "Choose Files" at bounding box center [578, 456] width 93 height 31
click at [578, 465] on input "Choose Files" at bounding box center [578, 456] width 1 height 17
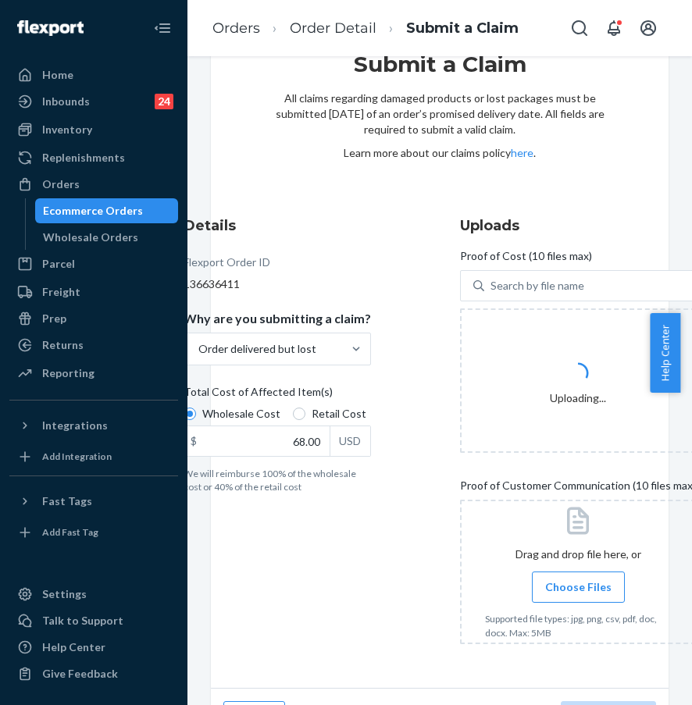
scroll to position [113, 0]
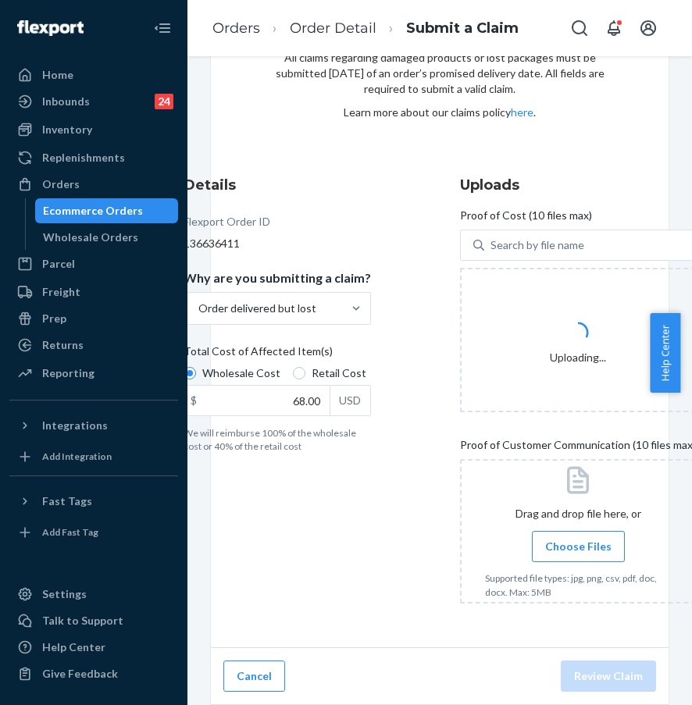
click at [558, 539] on span "Choose Files" at bounding box center [578, 547] width 66 height 16
click at [578, 538] on input "Choose Files" at bounding box center [578, 546] width 1 height 17
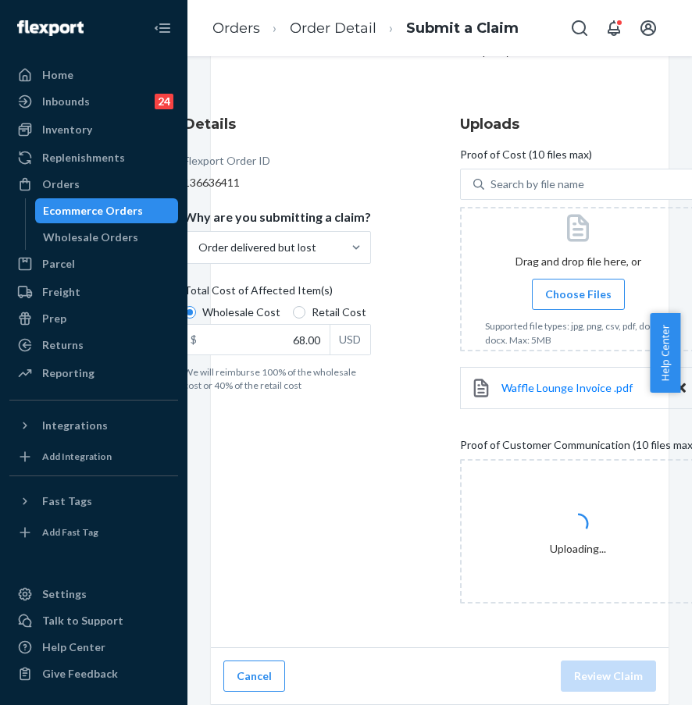
scroll to position [174, 0]
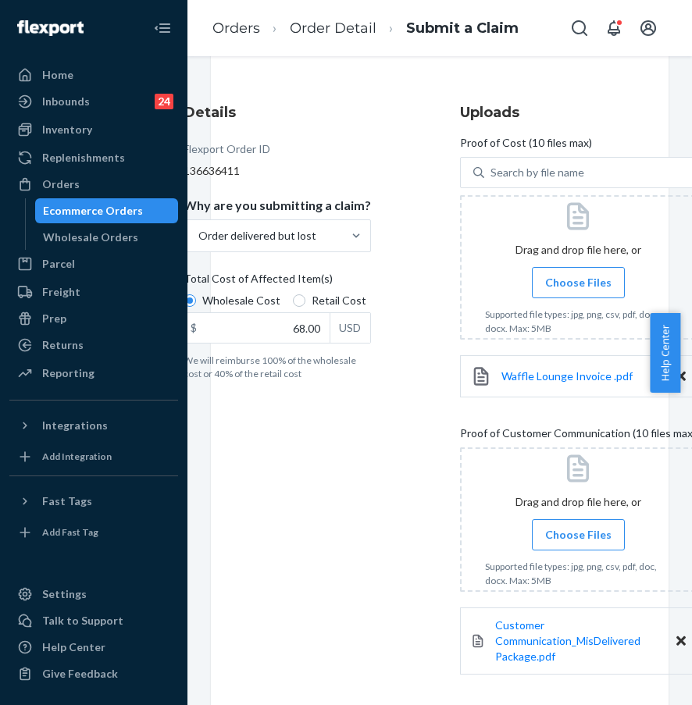
click at [578, 529] on input "Choose Files" at bounding box center [578, 534] width 1 height 17
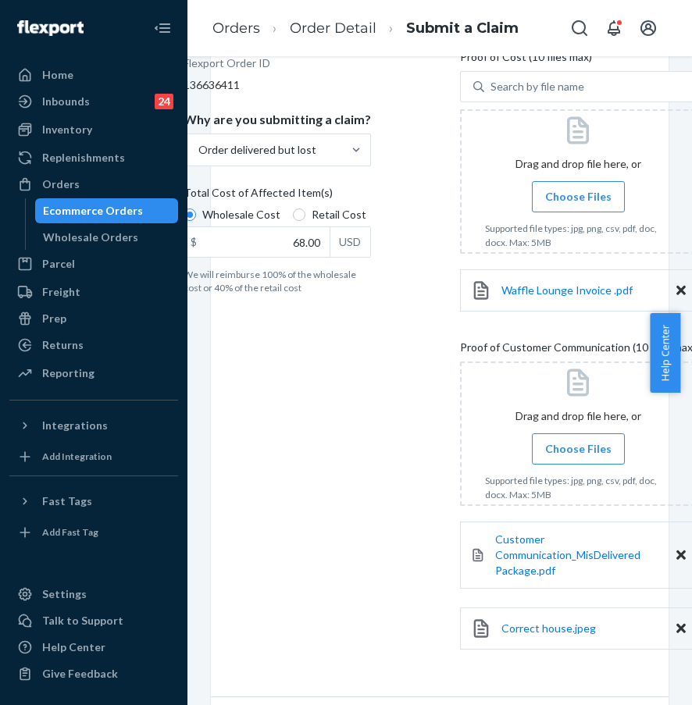
scroll to position [321, 0]
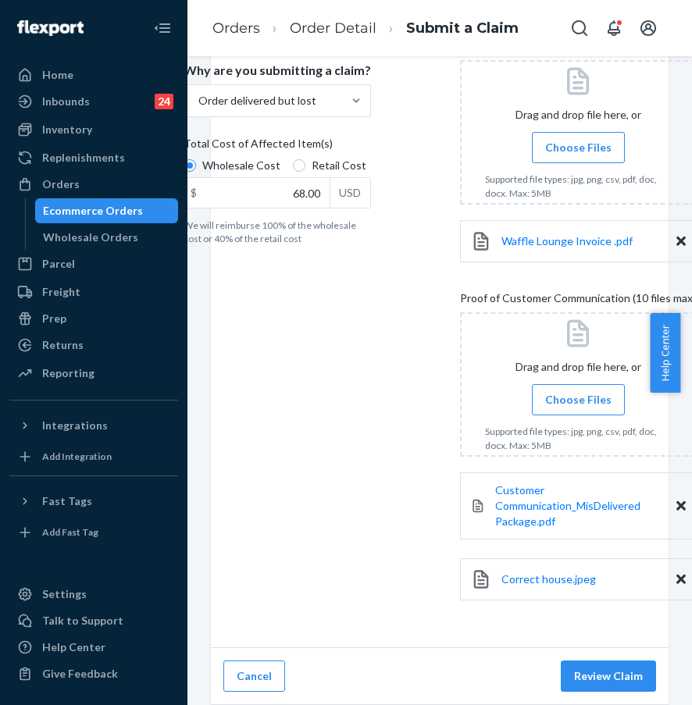
click at [541, 400] on label "Choose Files" at bounding box center [578, 399] width 93 height 31
click at [578, 400] on input "Choose Files" at bounding box center [578, 399] width 1 height 17
click at [541, 400] on label "Choose Files" at bounding box center [578, 399] width 93 height 31
click at [578, 400] on input "Choose Files" at bounding box center [578, 399] width 1 height 17
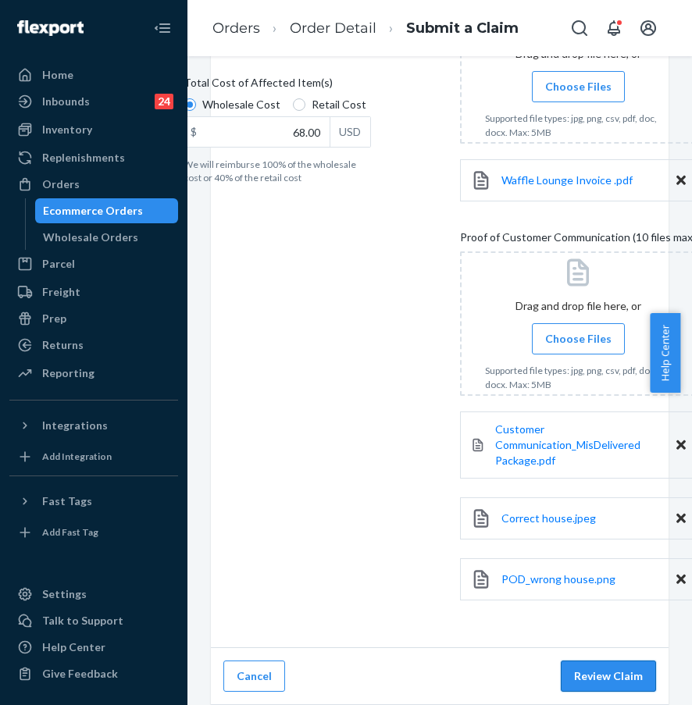
click at [577, 668] on button "Review Claim" at bounding box center [607, 675] width 95 height 31
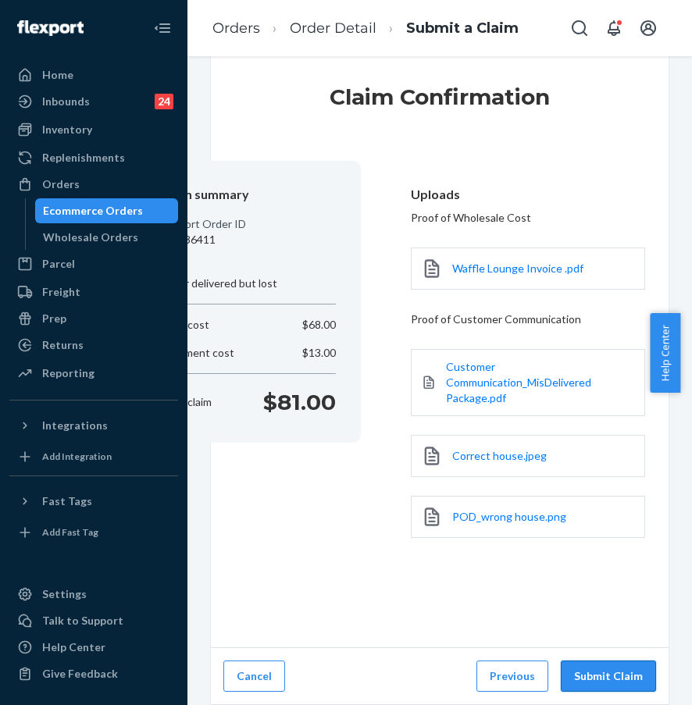
click at [577, 668] on button "Submit Claim" at bounding box center [607, 675] width 95 height 31
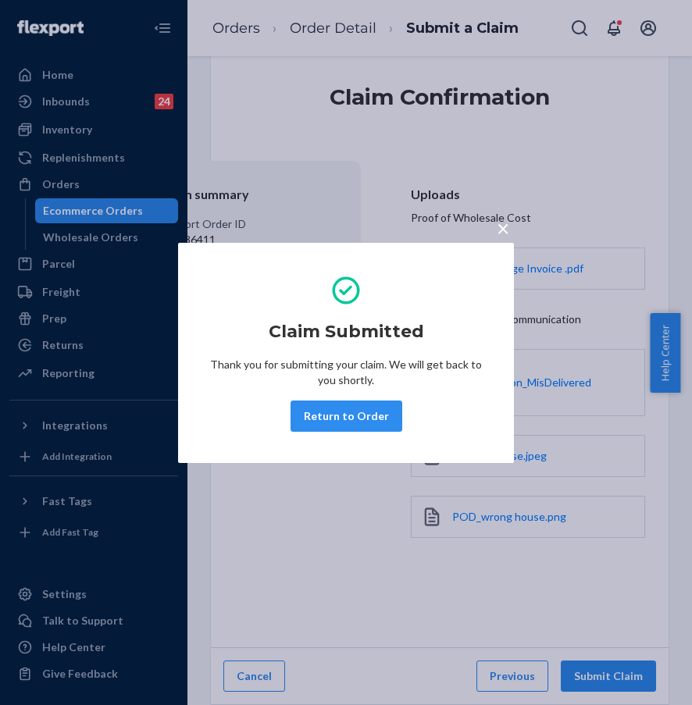
click at [359, 421] on button "Return to Order" at bounding box center [346, 415] width 112 height 31
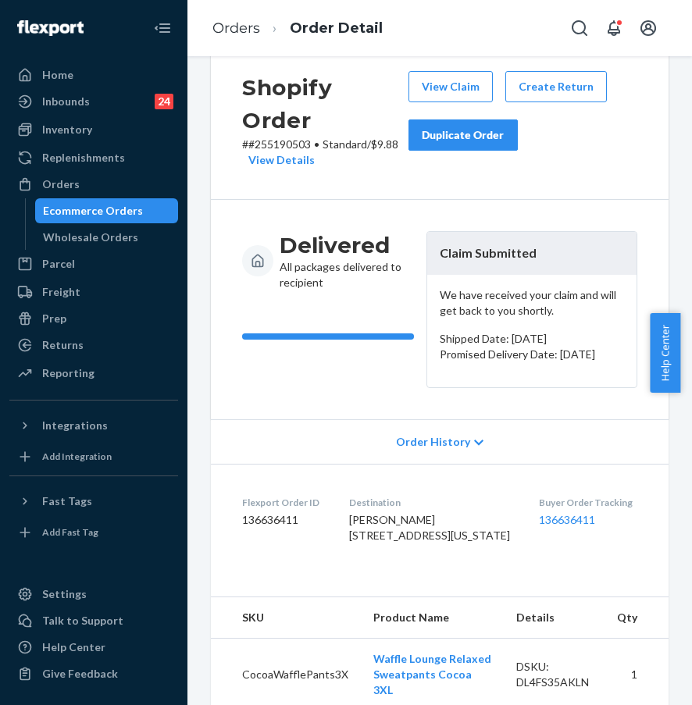
scroll to position [6, 0]
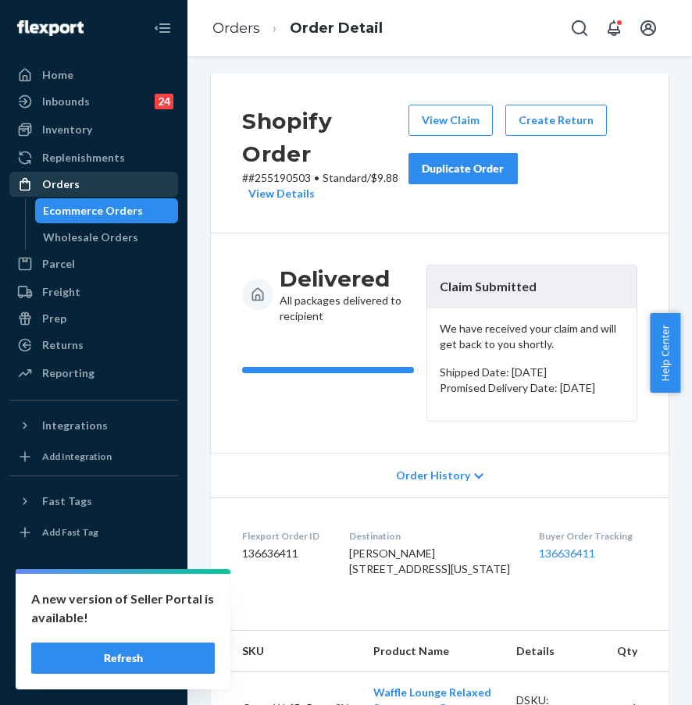
click at [101, 188] on div "Orders" at bounding box center [93, 184] width 165 height 22
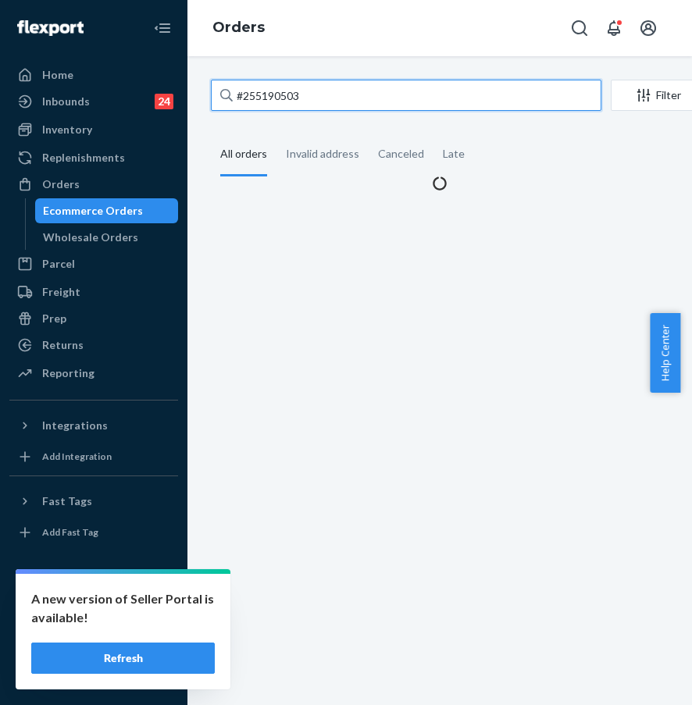
click at [323, 99] on input "#255190503" at bounding box center [406, 95] width 390 height 31
drag, startPoint x: 338, startPoint y: 95, endPoint x: 194, endPoint y: 94, distance: 144.4
click at [194, 94] on div "#255190503 Filter Import Orders Create order Ecommerce order Removal order All …" at bounding box center [439, 380] width 504 height 649
paste input "055530"
type input "#255055530"
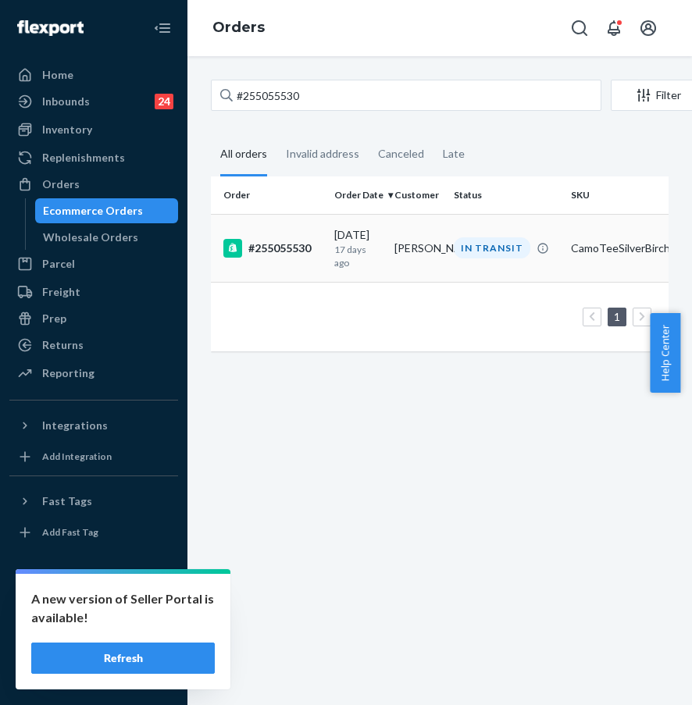
click at [283, 248] on div "#255055530" at bounding box center [272, 248] width 98 height 19
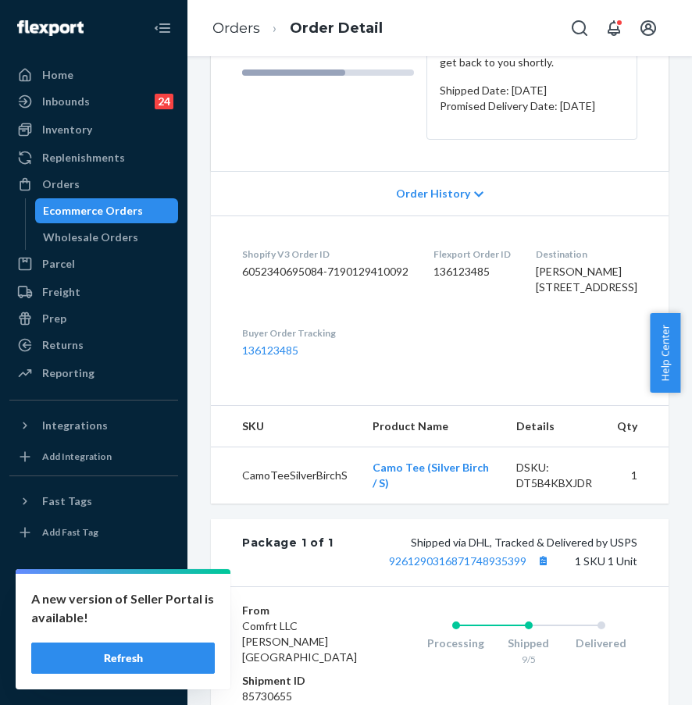
scroll to position [304, 0]
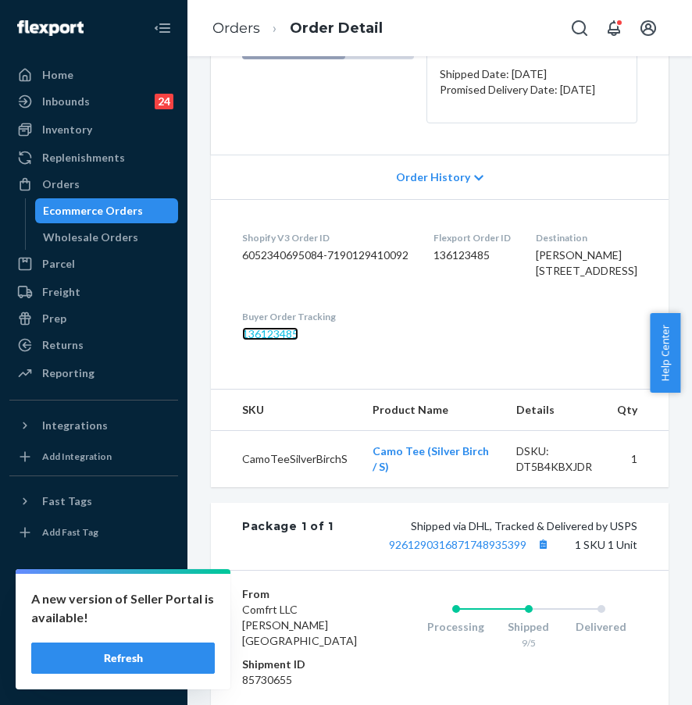
click at [266, 340] on link "136123485" at bounding box center [270, 333] width 56 height 13
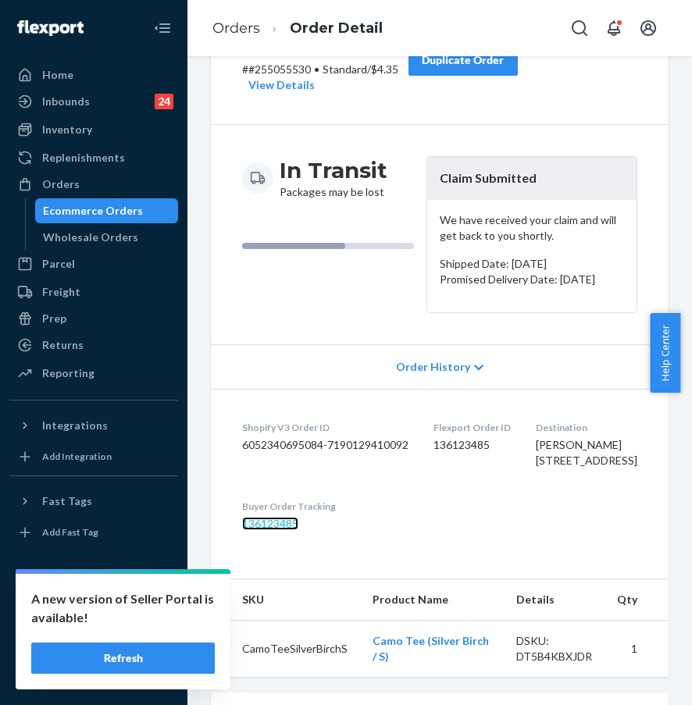
scroll to position [22, 0]
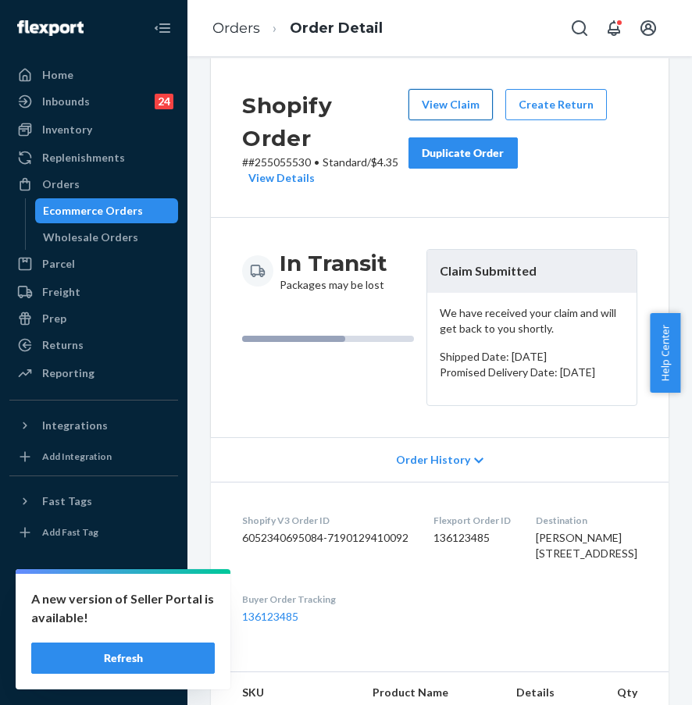
click at [439, 112] on button "View Claim" at bounding box center [450, 104] width 84 height 31
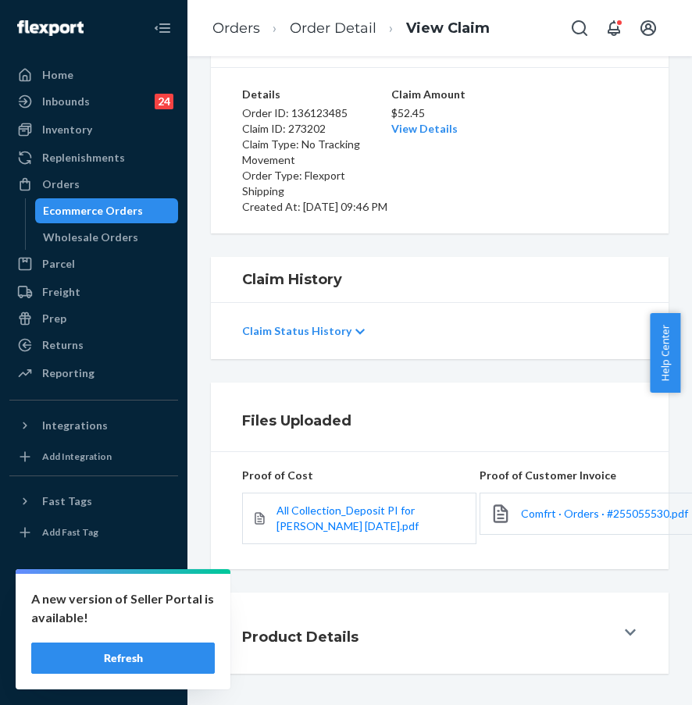
scroll to position [133, 0]
click at [624, 626] on icon at bounding box center [629, 632] width 11 height 12
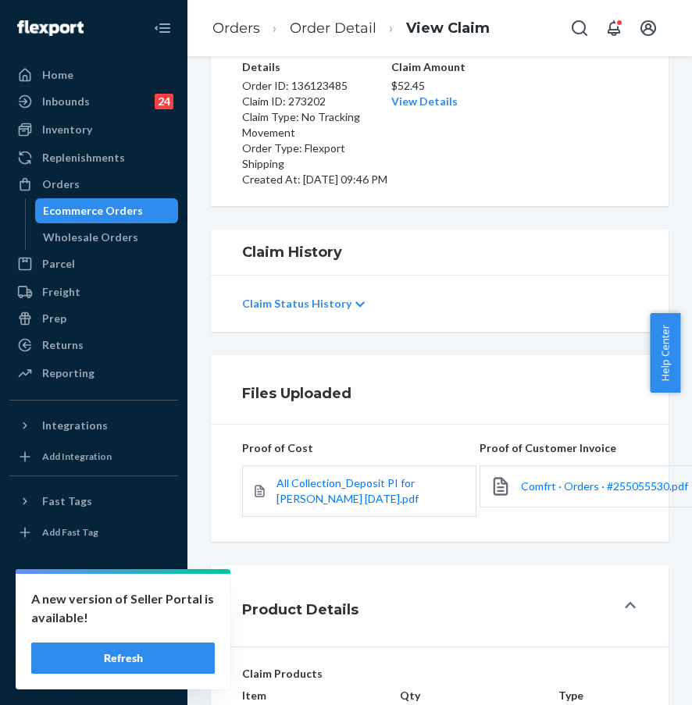
click at [122, 655] on button "Refresh" at bounding box center [122, 657] width 183 height 31
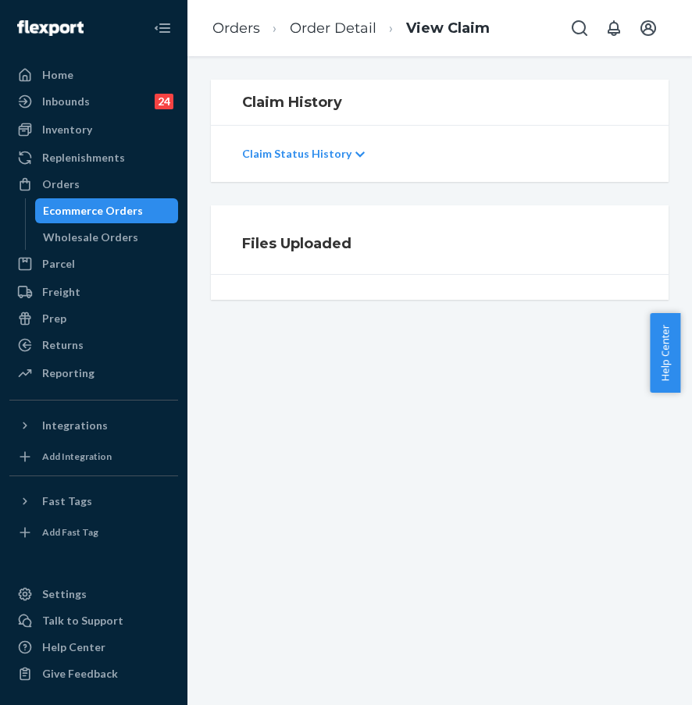
click at [335, 158] on p "Claim Status History" at bounding box center [296, 154] width 109 height 16
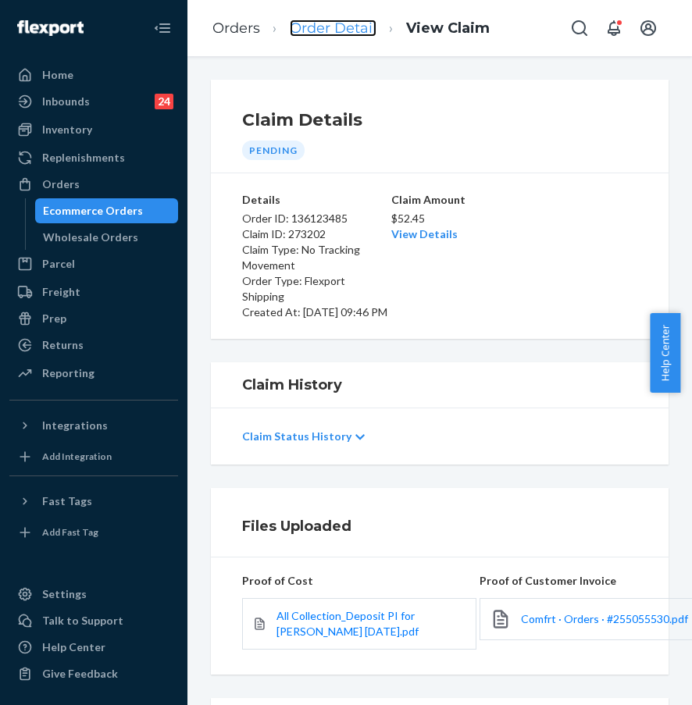
click at [308, 31] on link "Order Detail" at bounding box center [333, 28] width 87 height 17
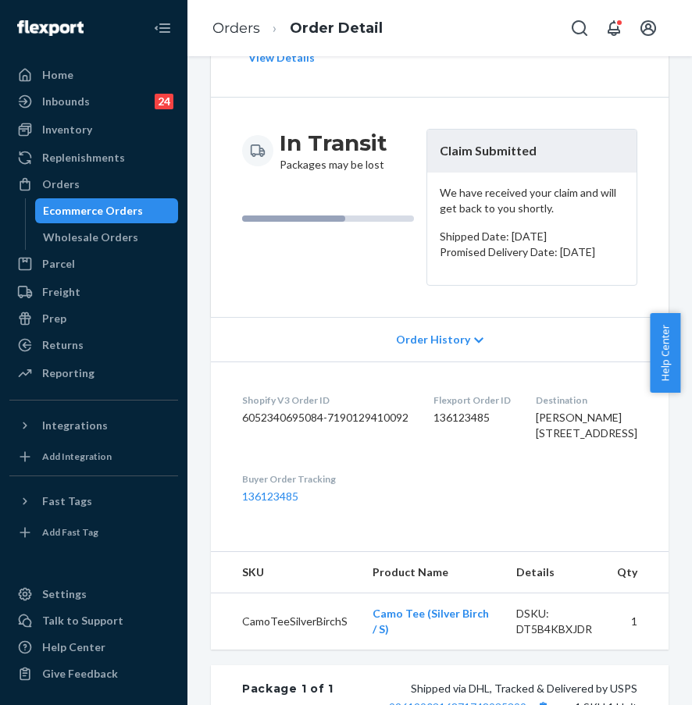
scroll to position [314, 0]
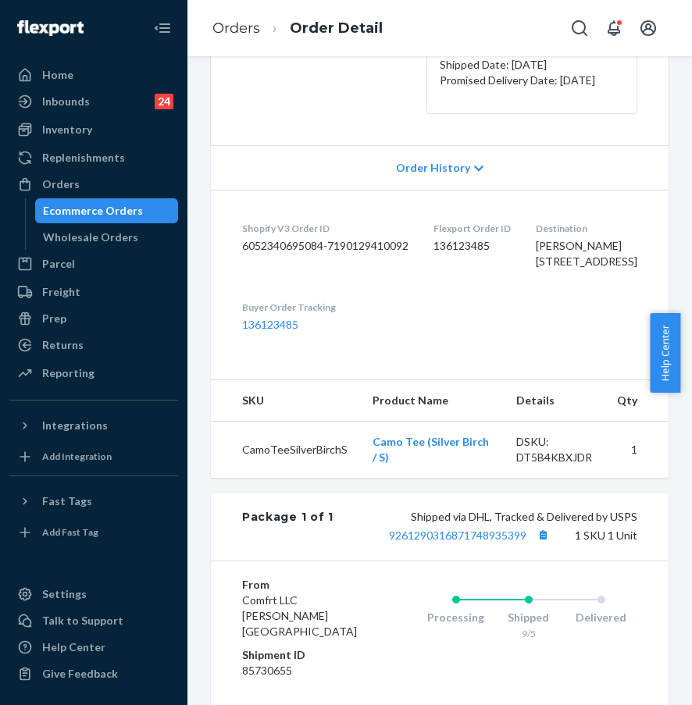
click at [279, 332] on dd "136123485" at bounding box center [325, 325] width 166 height 16
click at [282, 331] on link "136123485" at bounding box center [270, 324] width 56 height 13
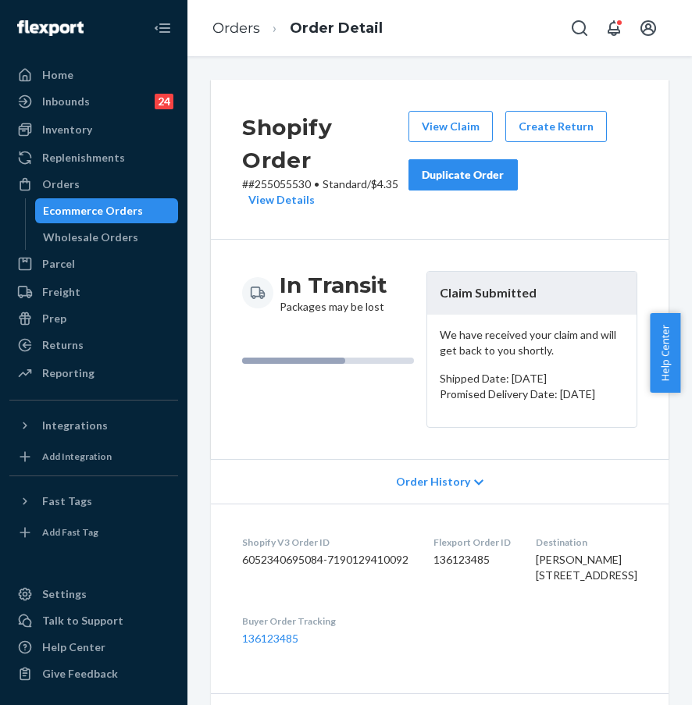
click at [482, 186] on button "Duplicate Order" at bounding box center [462, 174] width 109 height 31
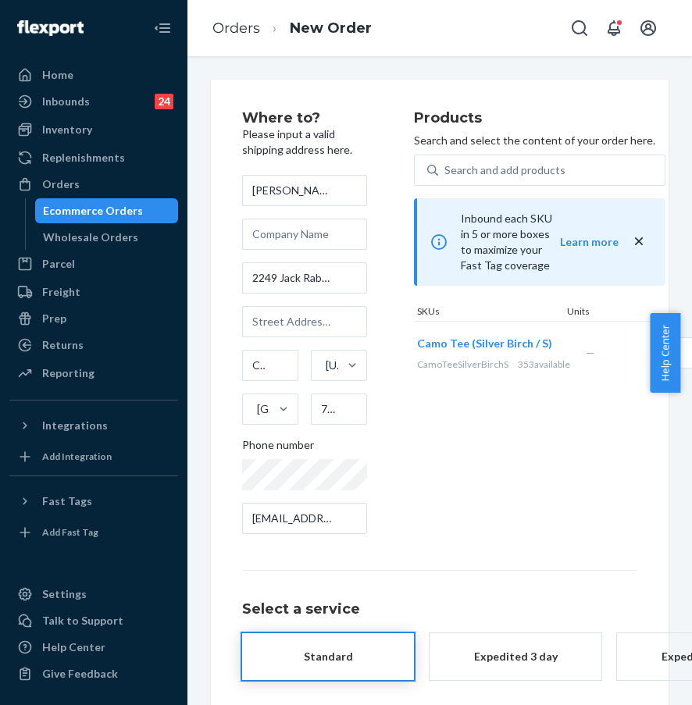
click at [538, 441] on div "Products Search and select the content of your order here. Search and add produ…" at bounding box center [539, 329] width 251 height 436
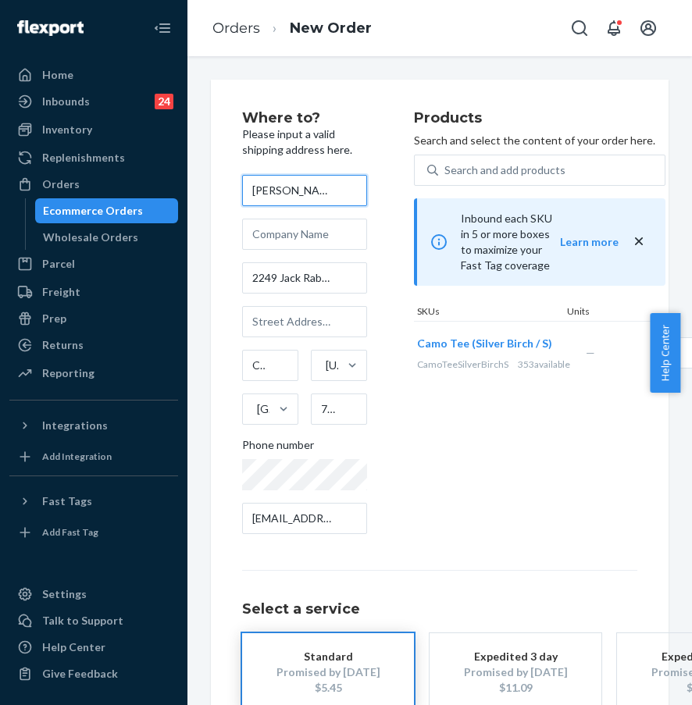
click at [256, 190] on input "shonda shires" at bounding box center [304, 190] width 125 height 31
type input "Shonda Shires"
click at [497, 441] on div "Products Search and select the content of your order here. Search and add produ…" at bounding box center [539, 329] width 251 height 436
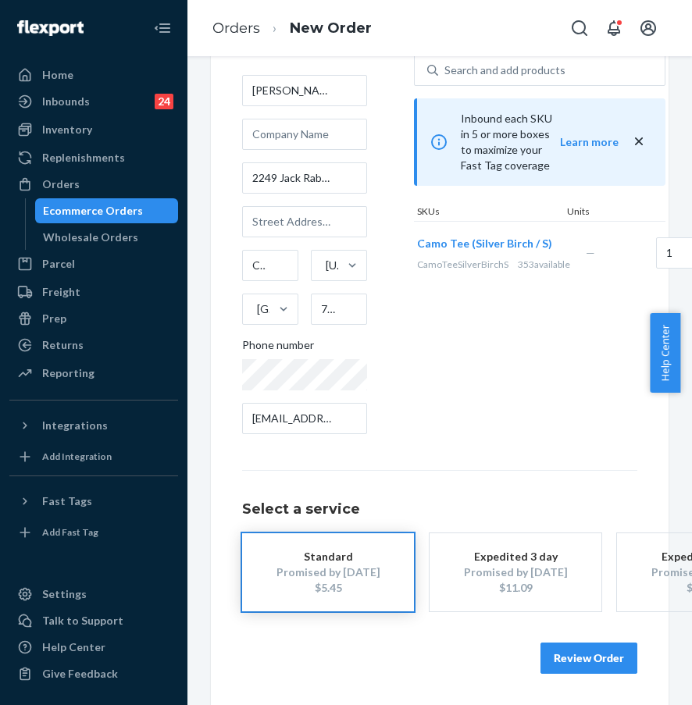
scroll to position [112, 0]
click at [567, 642] on button "Review Order" at bounding box center [588, 657] width 97 height 31
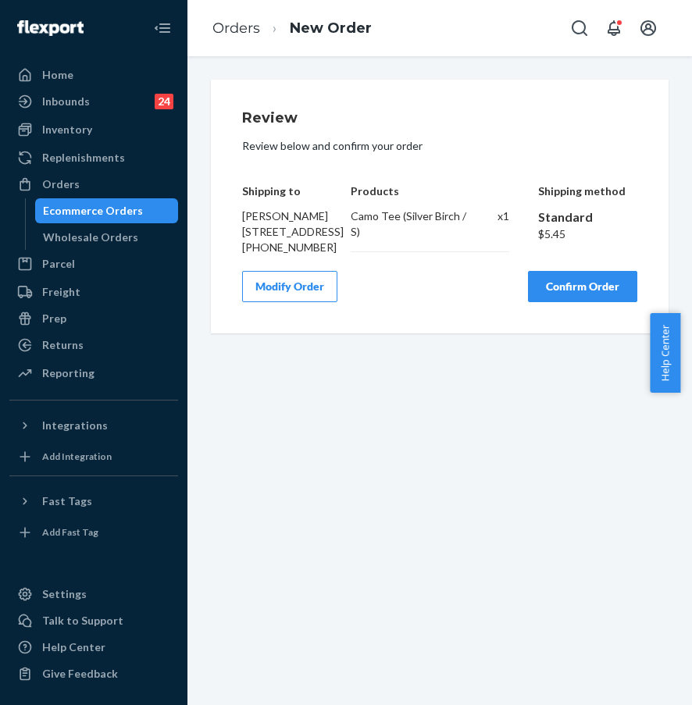
click at [555, 302] on button "Confirm Order" at bounding box center [582, 286] width 109 height 31
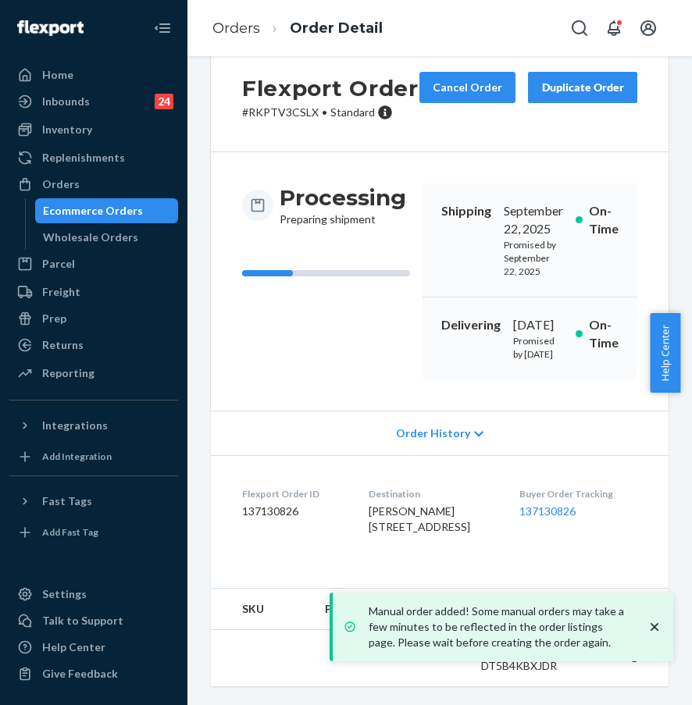
scroll to position [133, 0]
drag, startPoint x: 512, startPoint y: 481, endPoint x: 584, endPoint y: 480, distance: 71.8
click at [584, 480] on dl "Flexport Order ID 137130826 Destination Shonda Shires 2249 Jack Rabbit Aly Cale…" at bounding box center [439, 513] width 457 height 117
copy link "137130826"
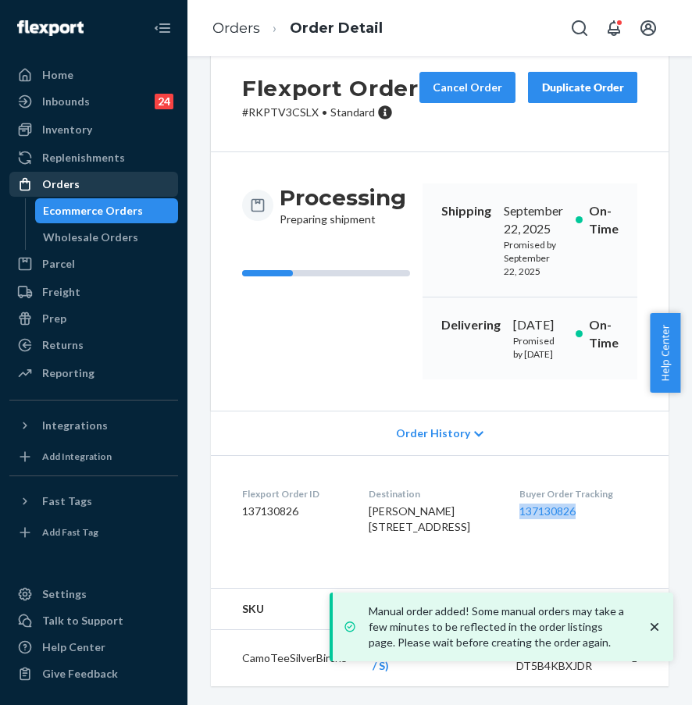
click at [105, 187] on div "Orders" at bounding box center [93, 184] width 165 height 22
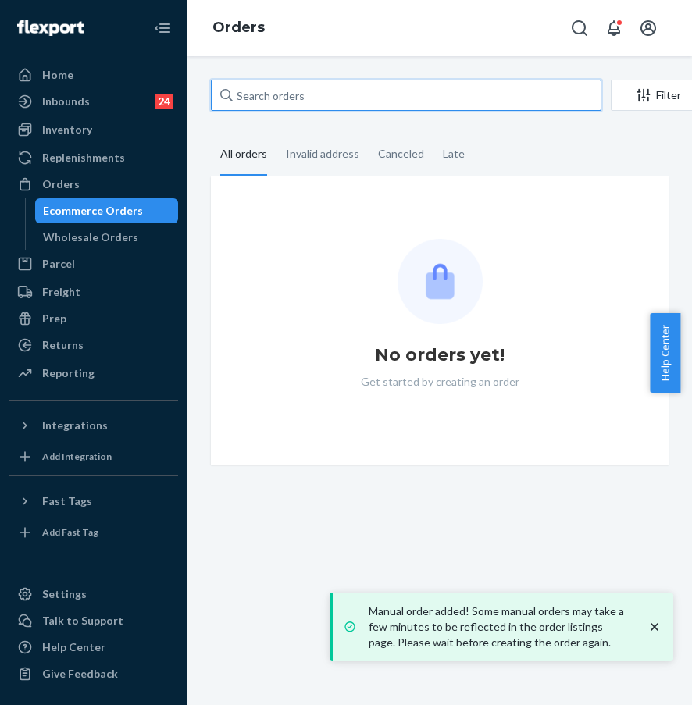
click at [327, 89] on input "text" at bounding box center [406, 95] width 390 height 31
paste input "#254989691"
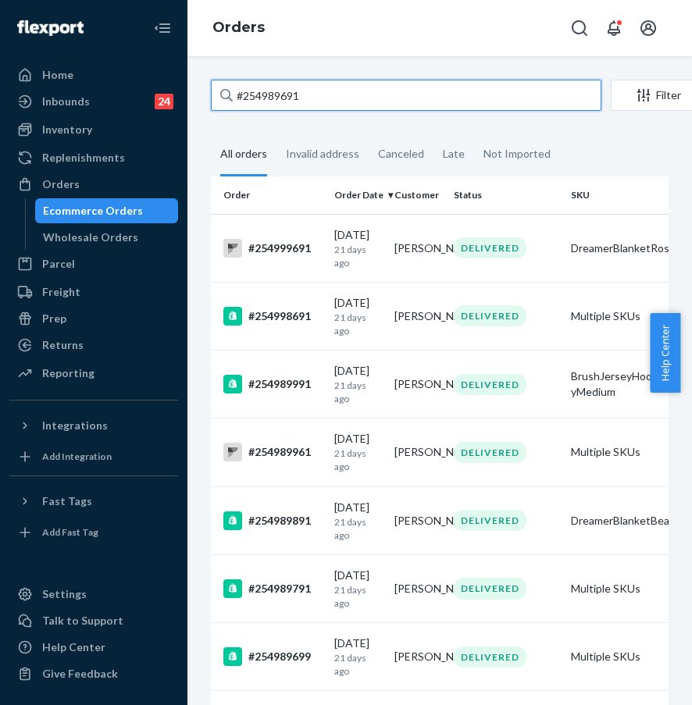
drag, startPoint x: 338, startPoint y: 100, endPoint x: 220, endPoint y: 100, distance: 117.9
click at [221, 100] on div "#254989691" at bounding box center [406, 95] width 390 height 31
paste input "5177496"
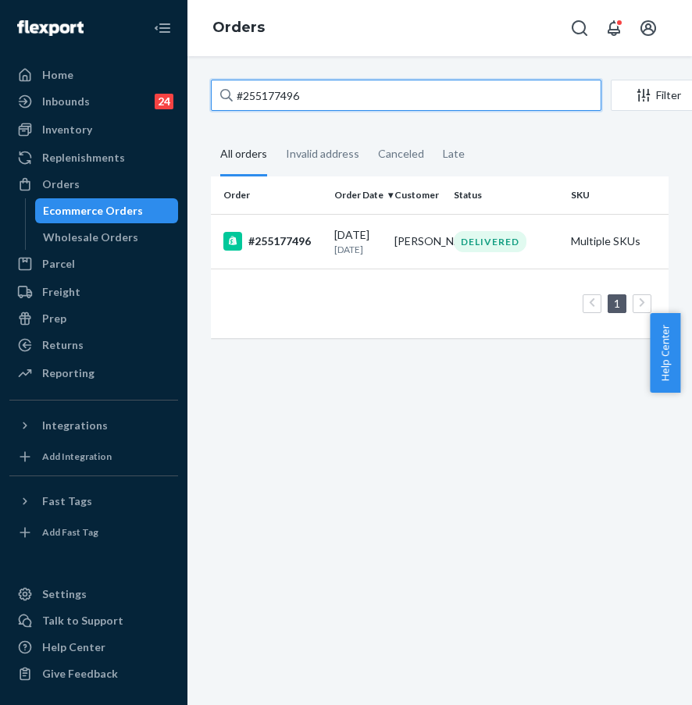
type input "#255177496"
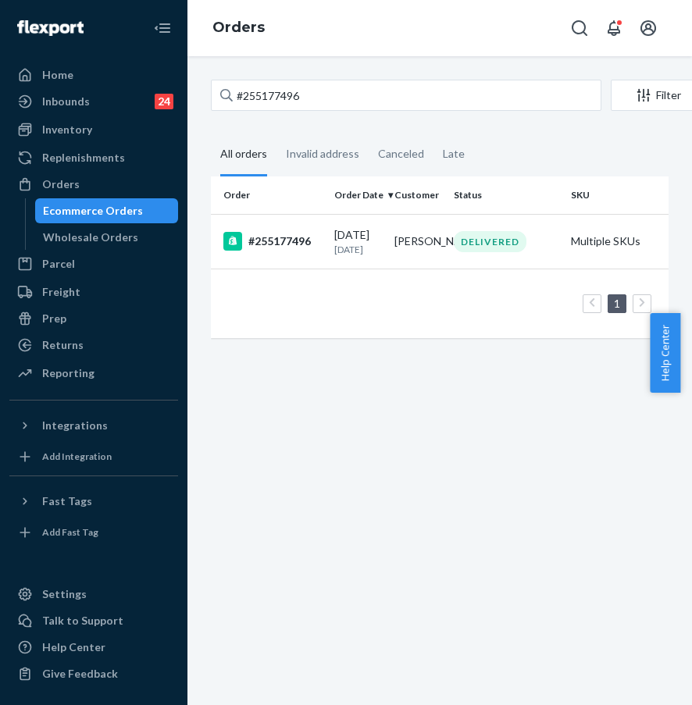
click at [272, 261] on td "#255177496" at bounding box center [269, 241] width 117 height 55
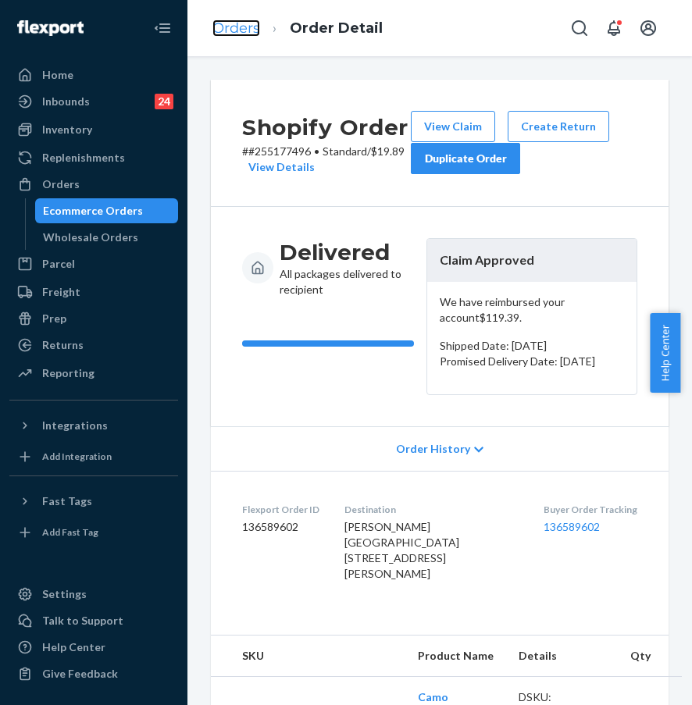
click at [231, 28] on link "Orders" at bounding box center [236, 28] width 48 height 17
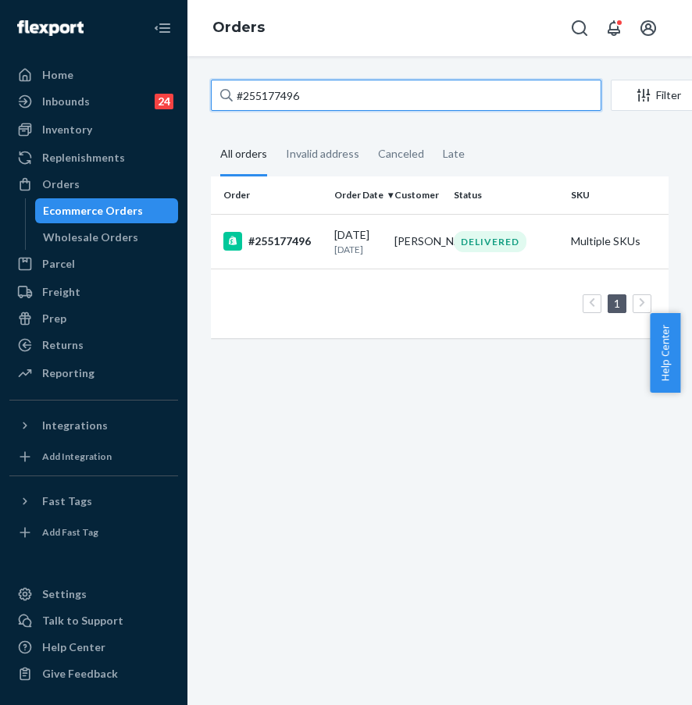
click at [300, 92] on input "#255177496" at bounding box center [406, 95] width 390 height 31
drag, startPoint x: 344, startPoint y: 94, endPoint x: 194, endPoint y: 94, distance: 150.6
click at [194, 94] on div "#255177496 Filter Import Orders Create order Ecommerce order Removal order All …" at bounding box center [439, 380] width 504 height 649
paste input "80200"
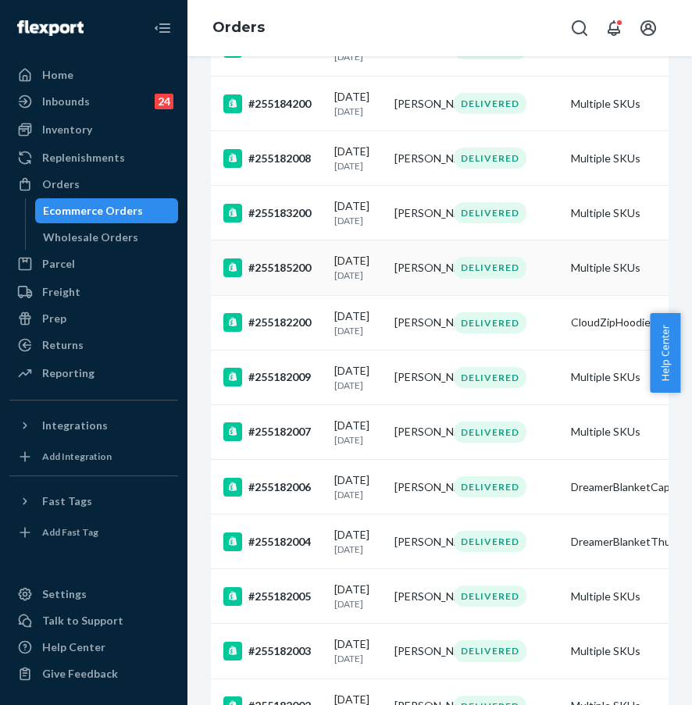
scroll to position [551, 0]
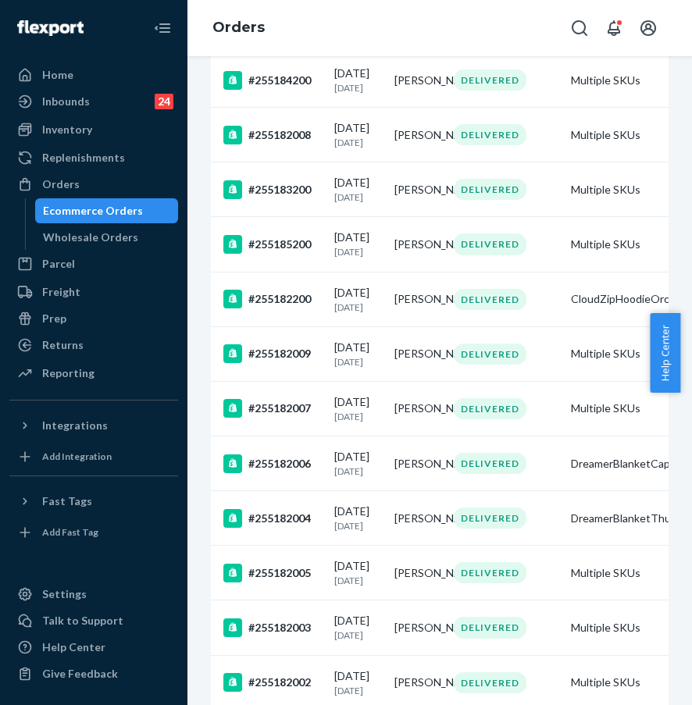
type input "#255180200"
drag, startPoint x: 104, startPoint y: 175, endPoint x: 112, endPoint y: 173, distance: 8.7
click at [104, 175] on div "Orders" at bounding box center [93, 184] width 165 height 22
click at [90, 340] on div "Returns" at bounding box center [93, 345] width 165 height 22
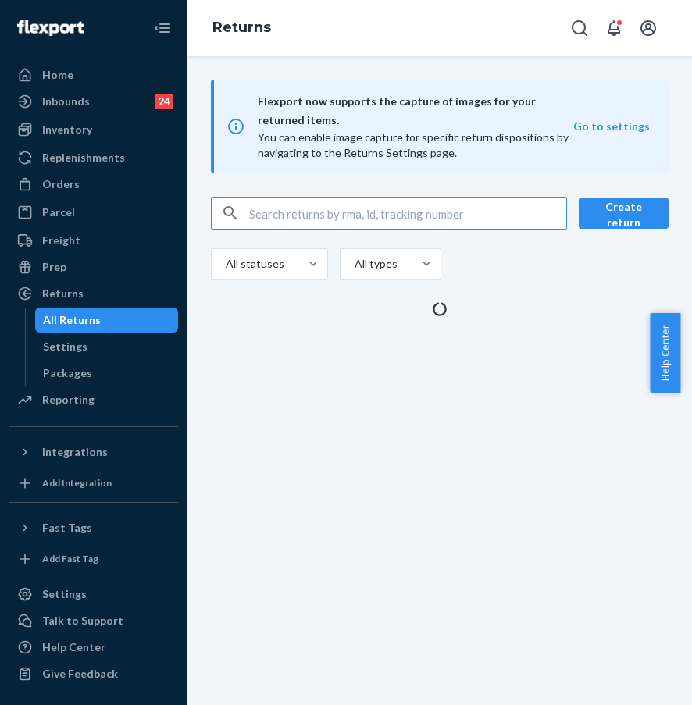
click at [310, 176] on div "Flexport now supports the capture of images for your returned items. You can en…" at bounding box center [439, 198] width 504 height 237
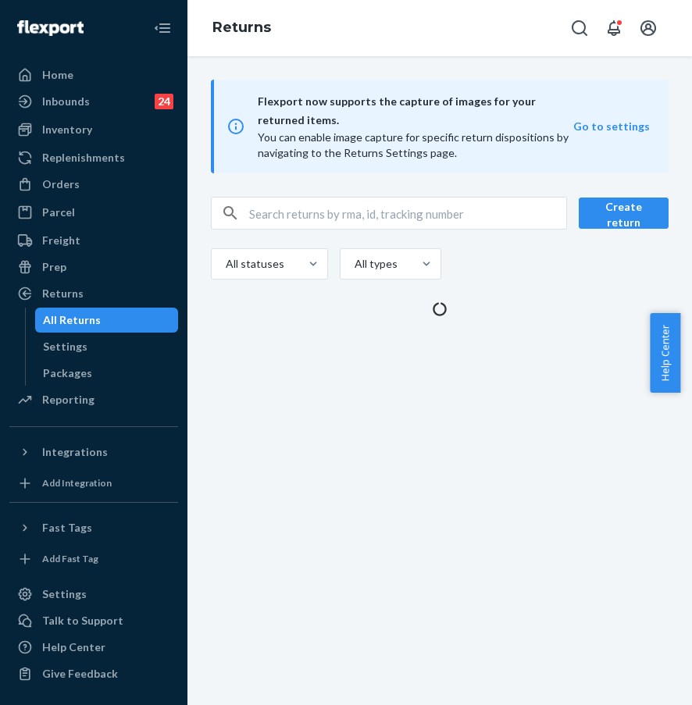
click at [303, 227] on input "text" at bounding box center [407, 212] width 317 height 31
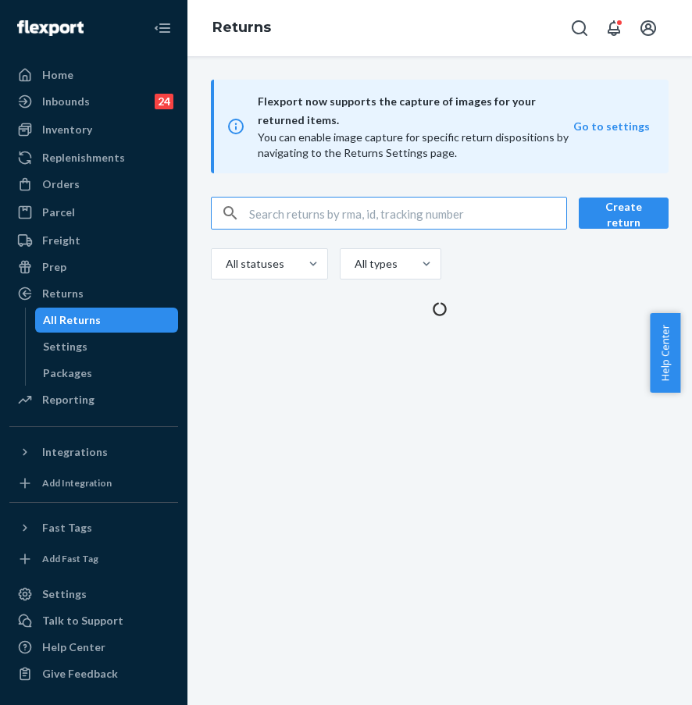
paste input "#254744287"
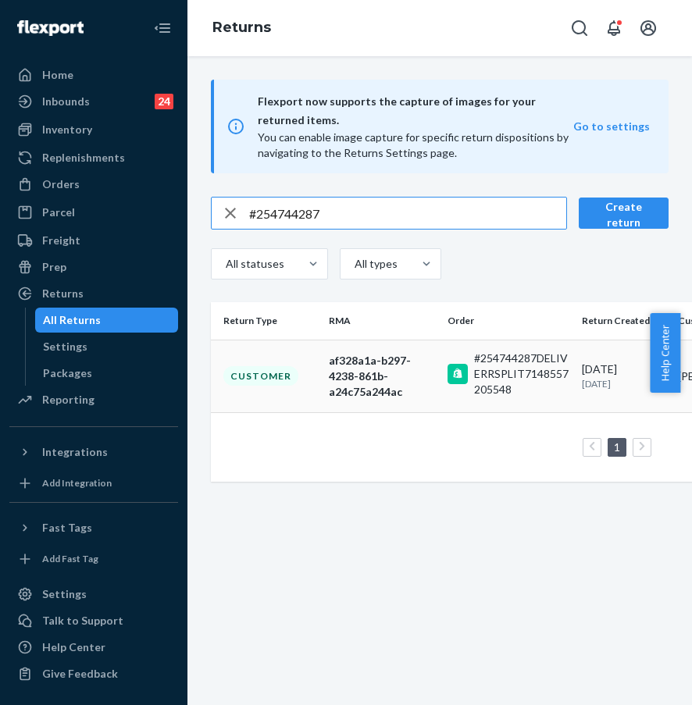
type input "#254744287"
click at [283, 386] on td "Customer" at bounding box center [267, 376] width 112 height 73
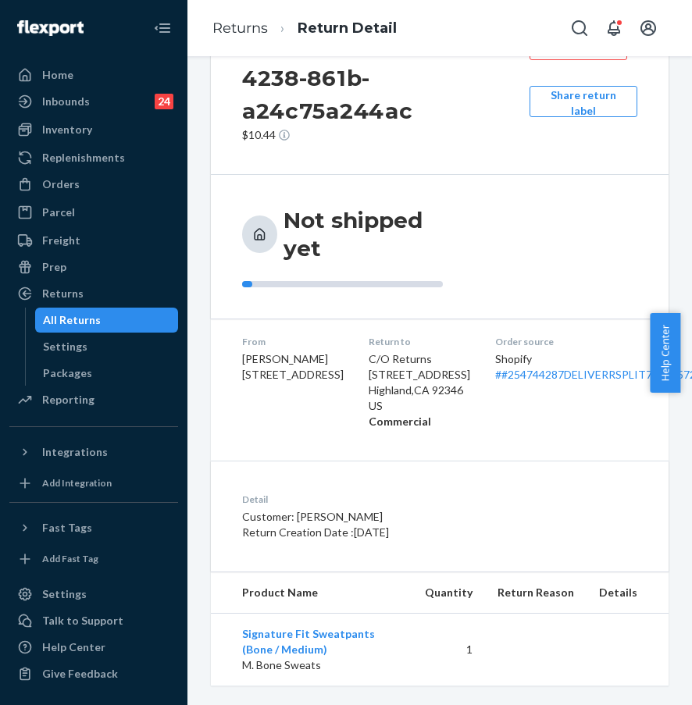
scroll to position [74, 0]
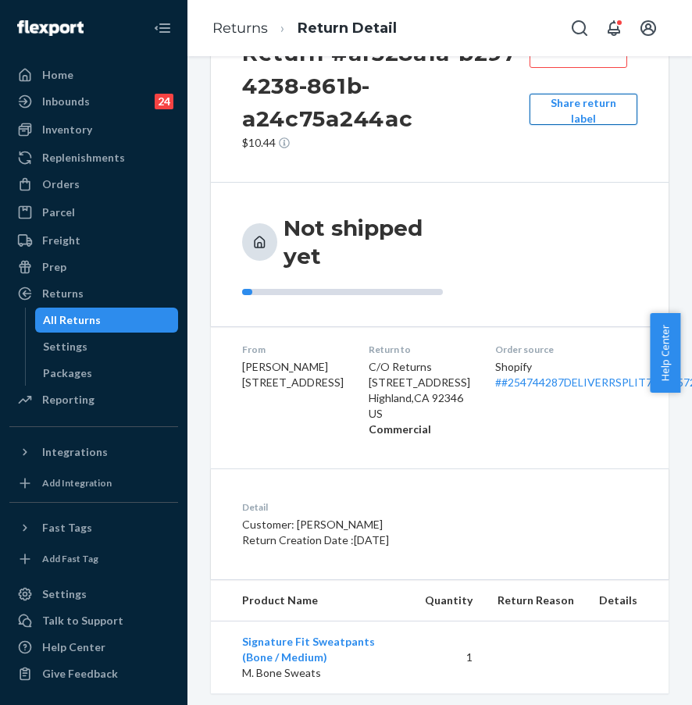
click at [574, 115] on button "Share return label" at bounding box center [583, 109] width 108 height 31
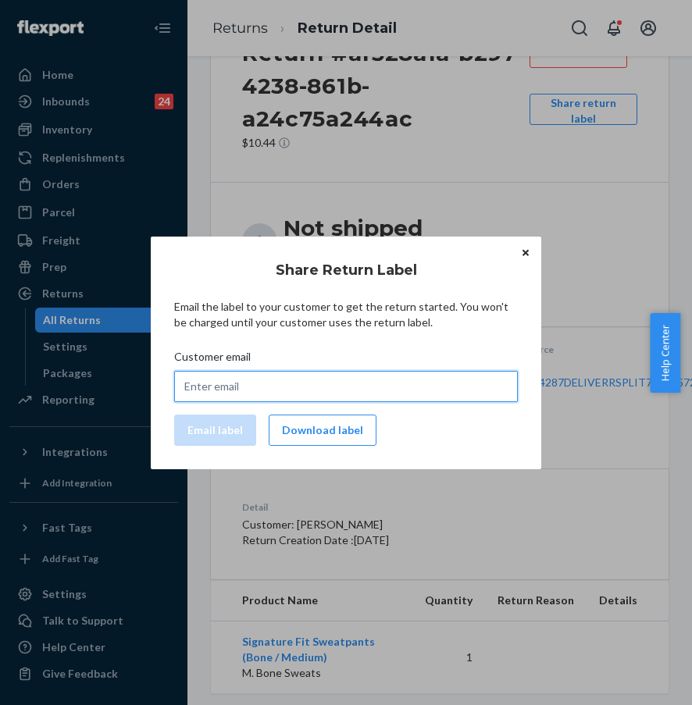
click at [315, 387] on input "Customer email" at bounding box center [345, 386] width 343 height 31
click at [299, 385] on input "Customer email" at bounding box center [345, 386] width 343 height 31
paste input "joshndora@gmail.com"
type input "joshndora@gmail.com"
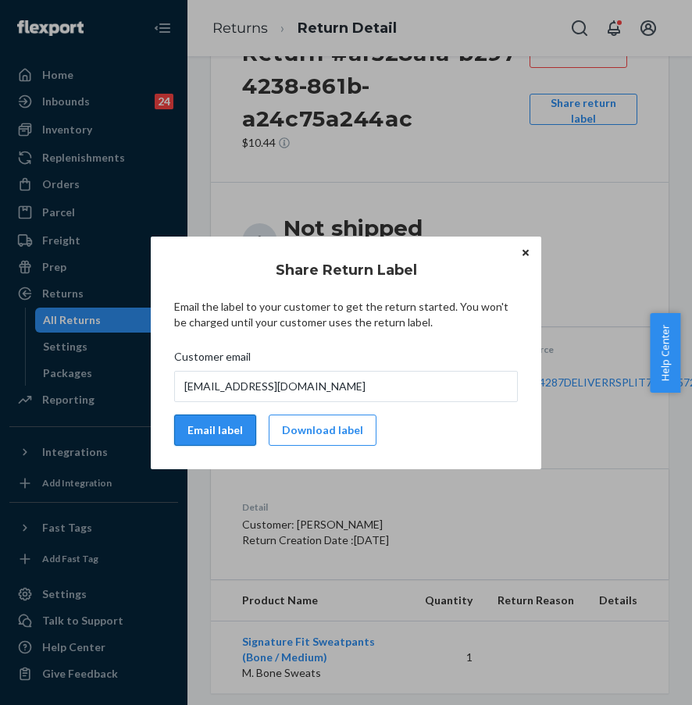
click at [236, 432] on button "Email label" at bounding box center [215, 429] width 82 height 31
click at [368, 406] on p "Highland , CA 92346" at bounding box center [418, 398] width 101 height 16
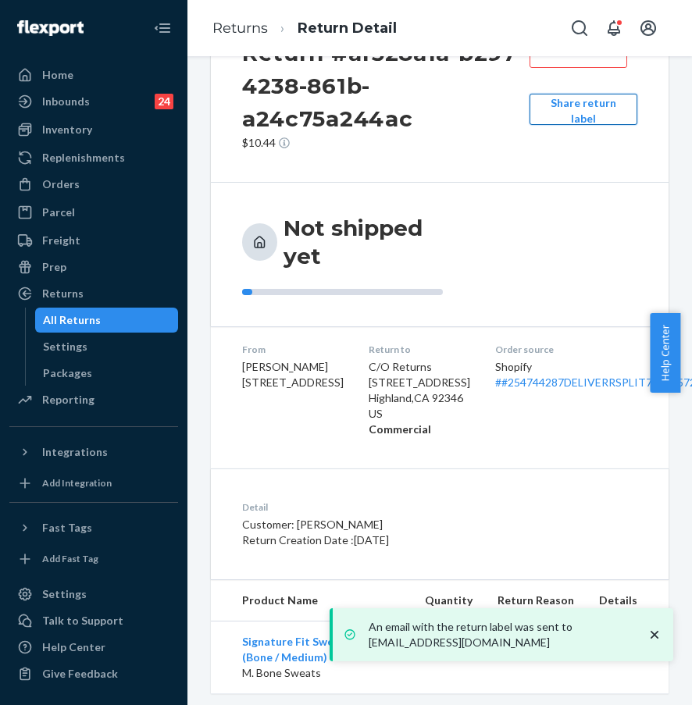
click at [605, 99] on button "Share return label" at bounding box center [583, 109] width 108 height 31
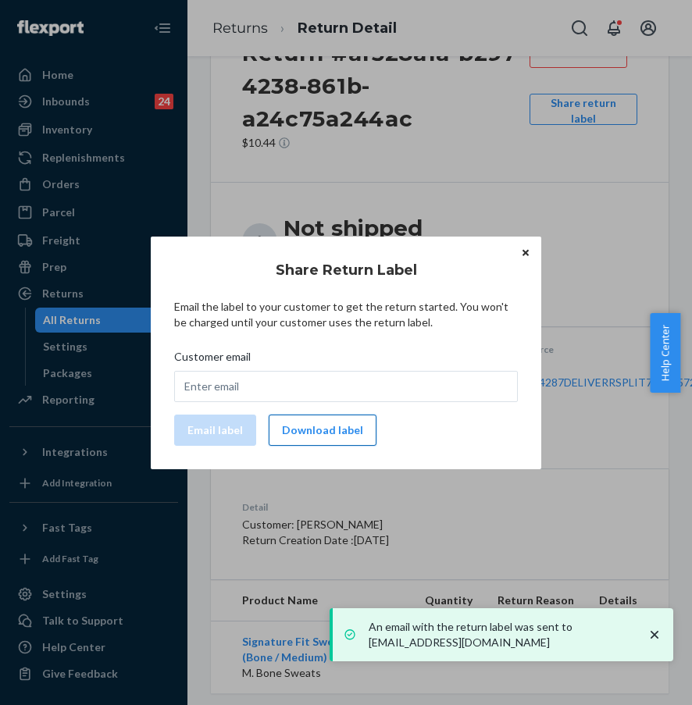
click at [296, 436] on button "Download label" at bounding box center [322, 429] width 108 height 31
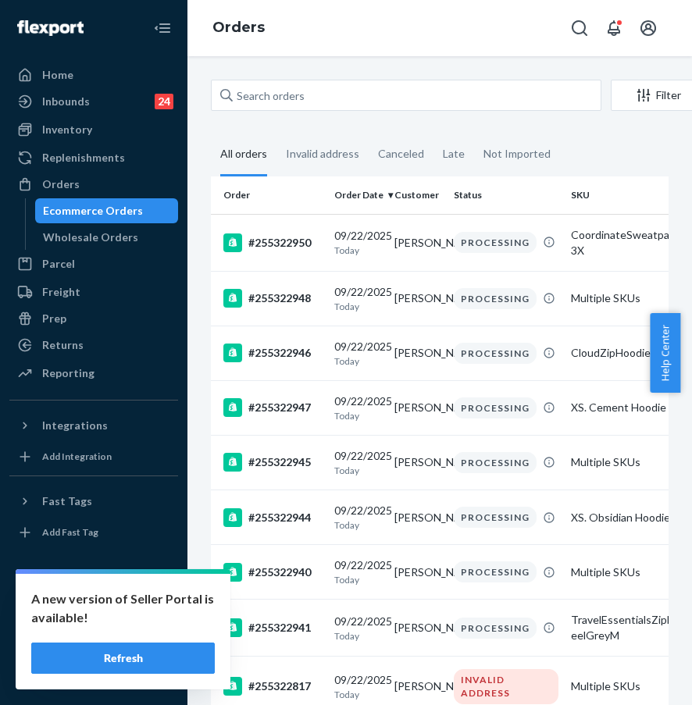
click at [166, 660] on button "Refresh" at bounding box center [122, 657] width 183 height 31
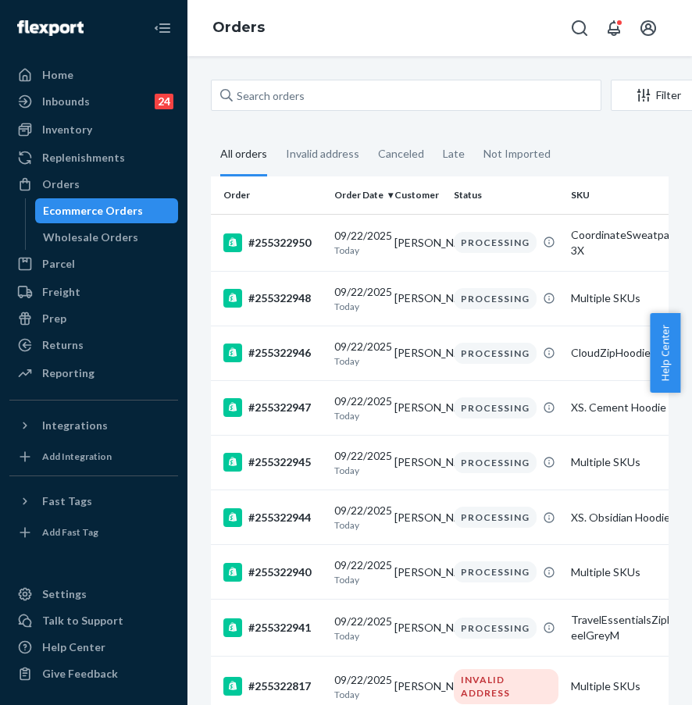
click at [101, 174] on div "Orders" at bounding box center [93, 184] width 165 height 22
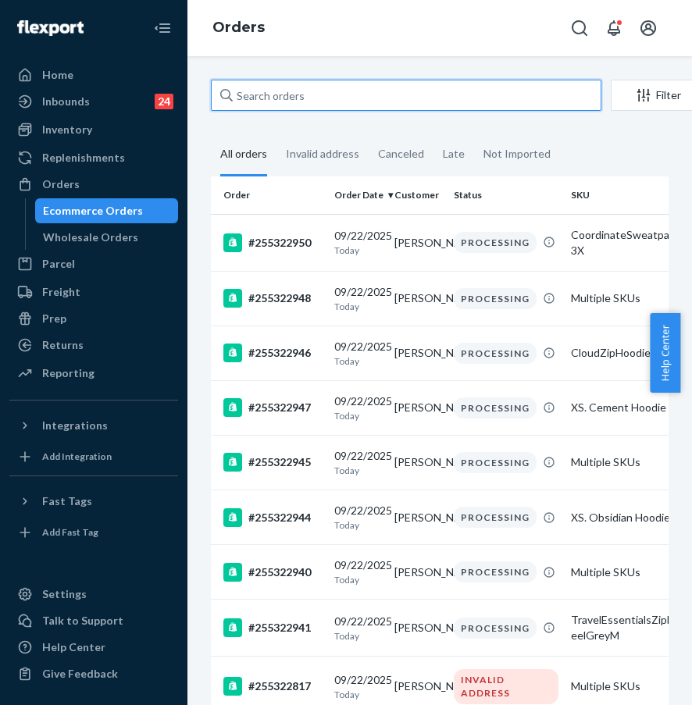
click at [319, 96] on input "text" at bounding box center [406, 95] width 390 height 31
paste input "254732118"
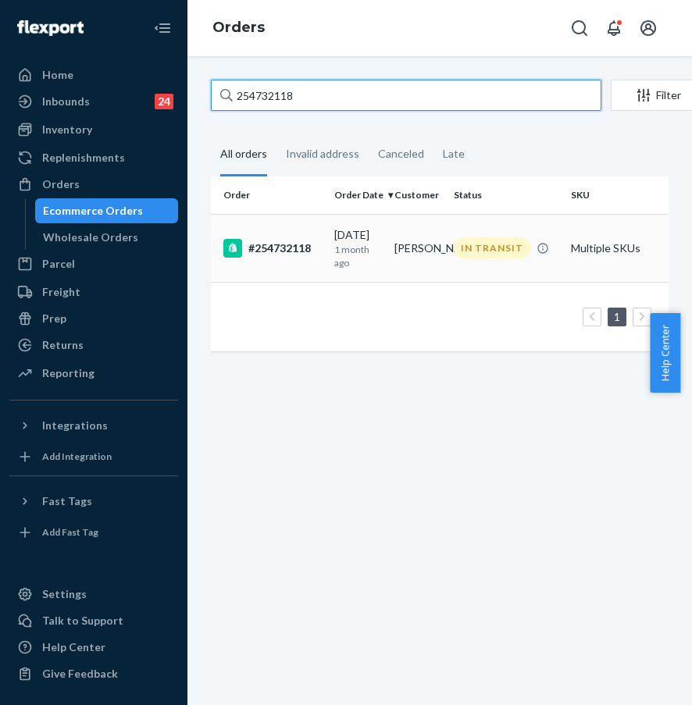
type input "254732118"
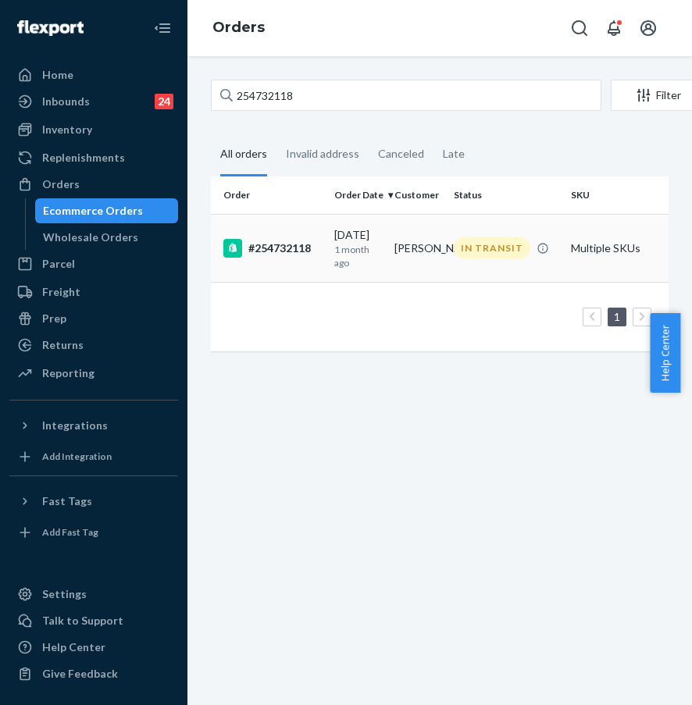
click at [265, 249] on div "#254732118" at bounding box center [272, 248] width 98 height 19
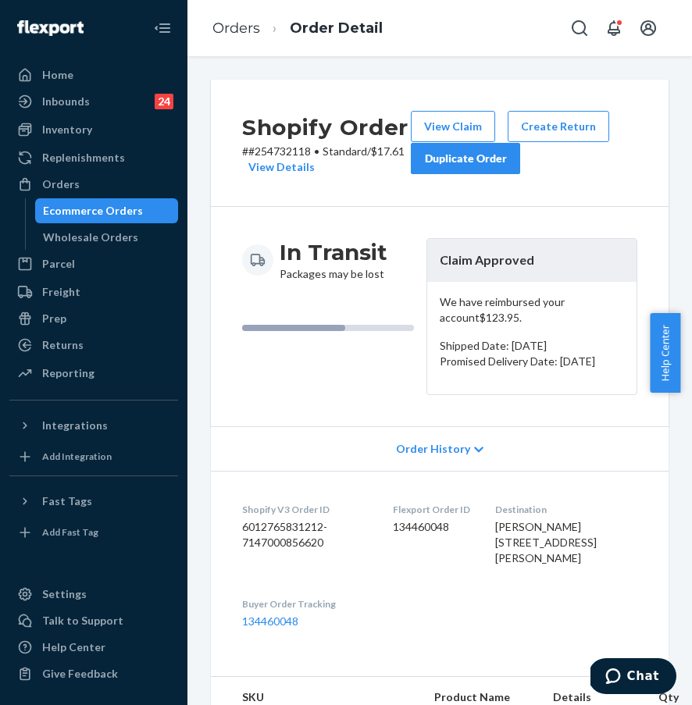
click at [500, 158] on div "Duplicate Order" at bounding box center [465, 159] width 83 height 16
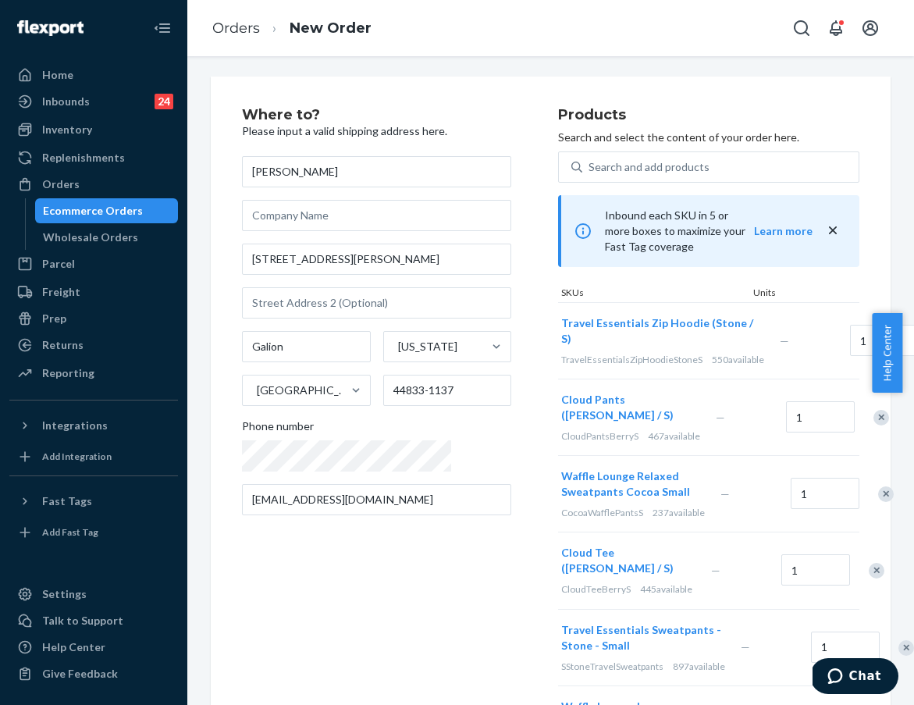
scroll to position [6, 0]
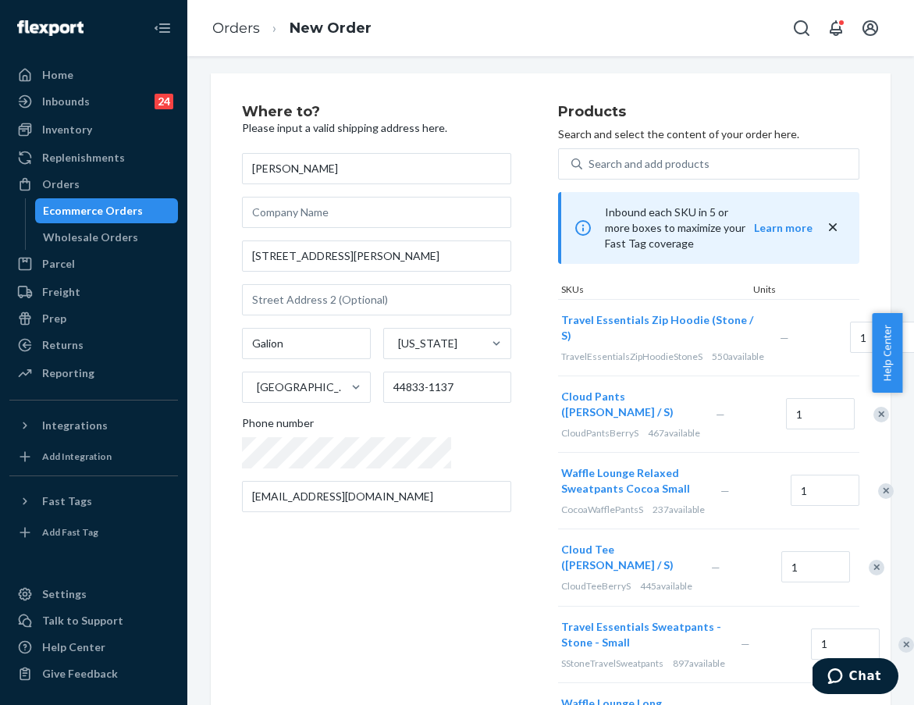
click at [679, 407] on div "Remove Item" at bounding box center [881, 415] width 16 height 16
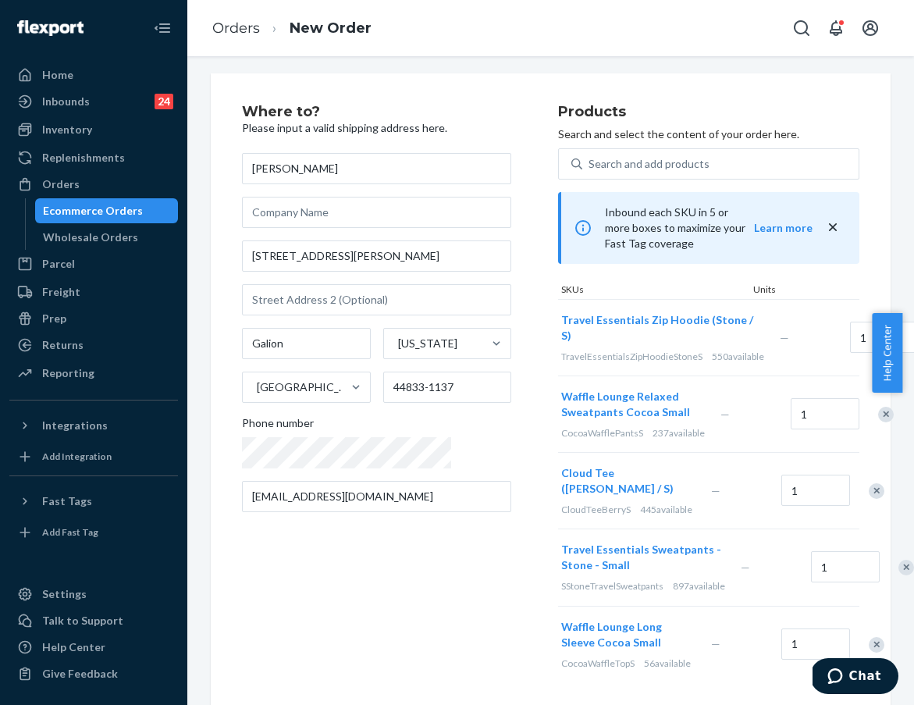
click at [679, 407] on div "Remove Item" at bounding box center [886, 415] width 16 height 16
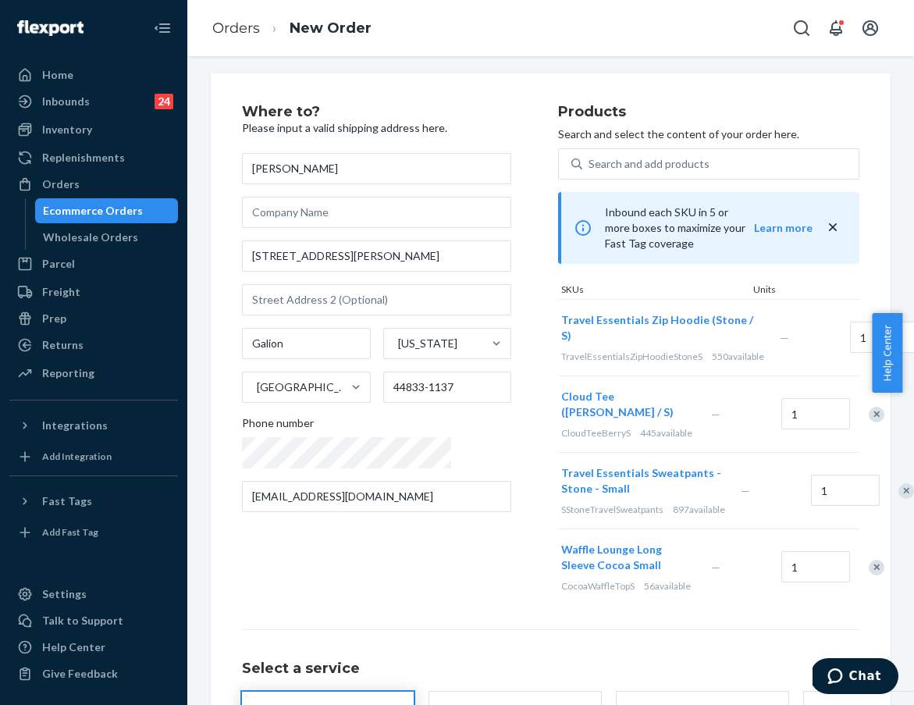
click at [679, 407] on div "Remove Item" at bounding box center [877, 415] width 16 height 16
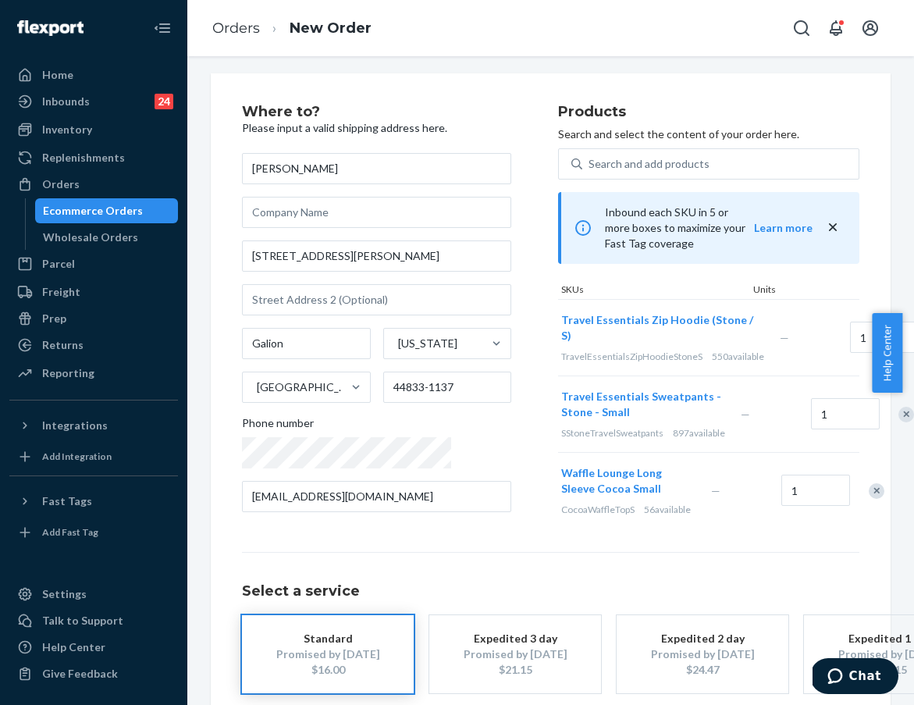
click at [679, 407] on div at bounding box center [897, 413] width 39 height 41
click at [679, 421] on div "Remove Item" at bounding box center [906, 415] width 16 height 16
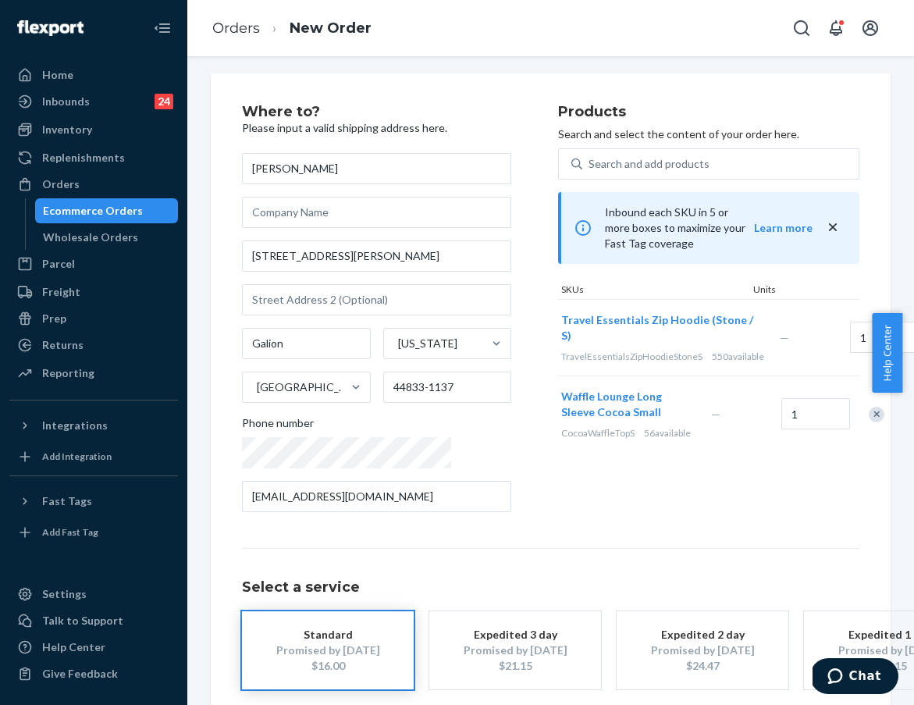
click at [679, 419] on div "Remove Item" at bounding box center [877, 415] width 16 height 16
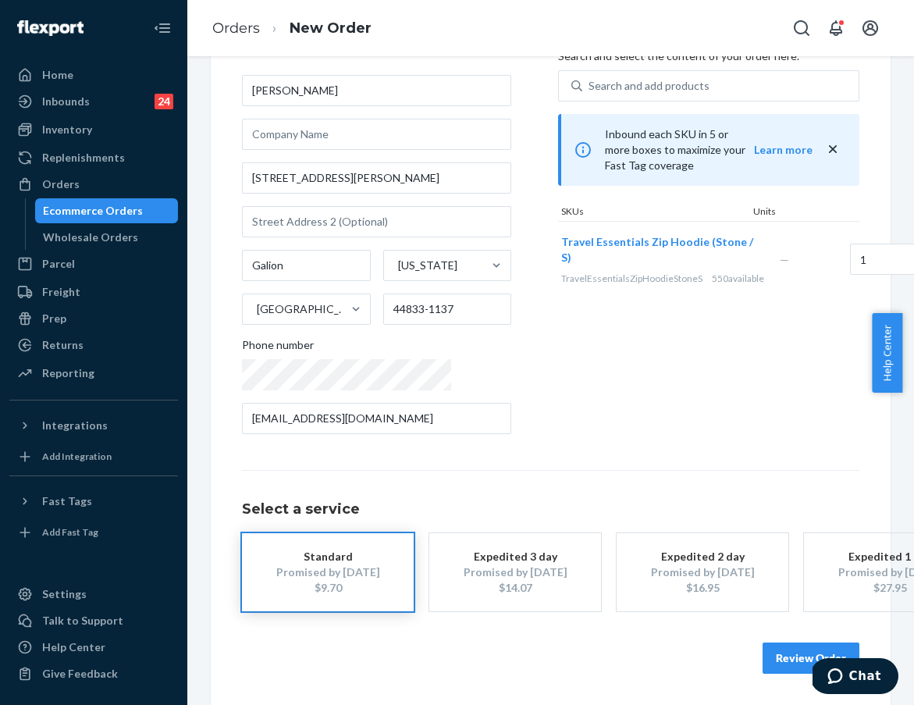
scroll to position [96, 0]
click at [375, 406] on input "[EMAIL_ADDRESS][DOMAIN_NAME]" at bounding box center [376, 418] width 269 height 31
click at [679, 658] on button "Review Order" at bounding box center [811, 657] width 97 height 31
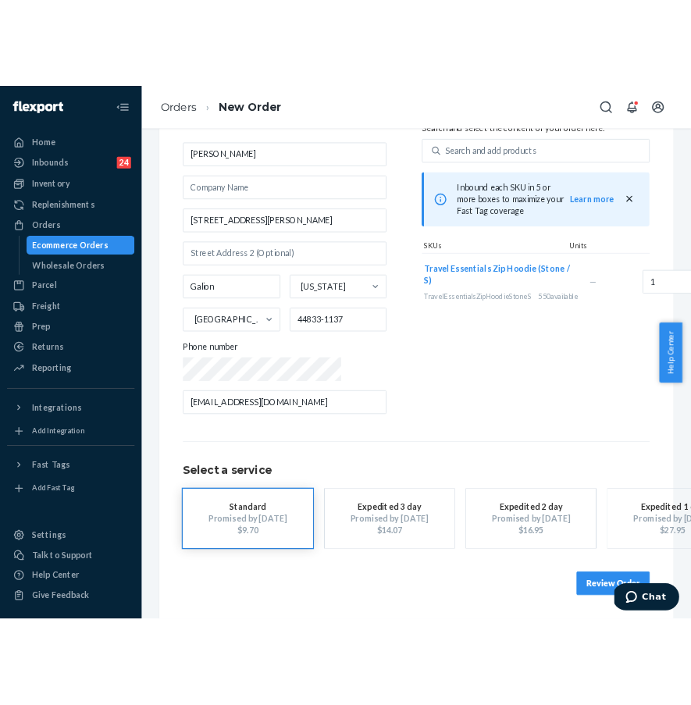
scroll to position [0, 0]
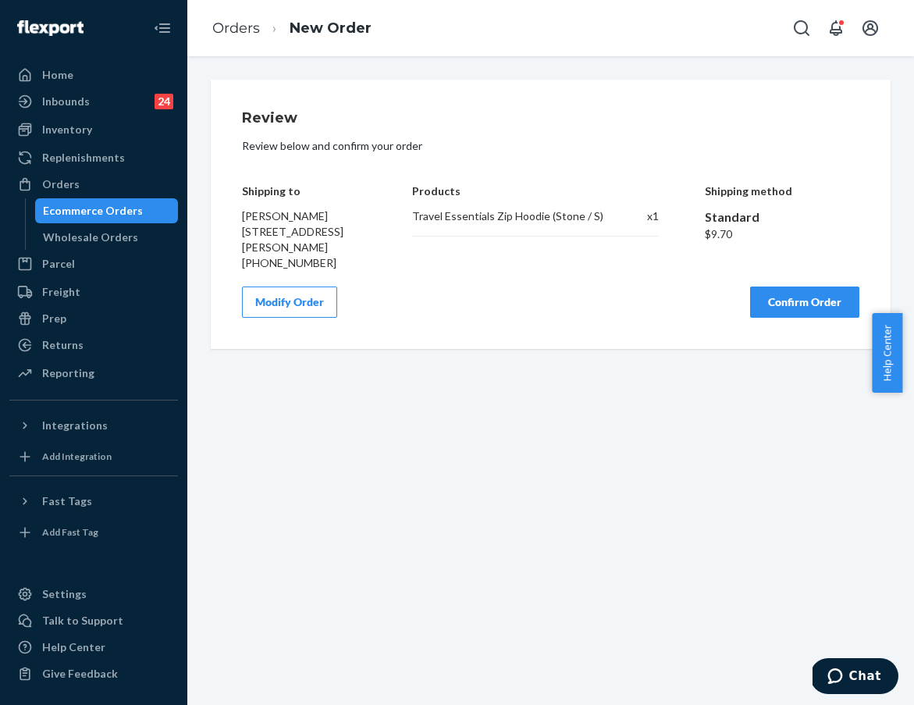
click at [679, 312] on button "Confirm Order" at bounding box center [804, 301] width 109 height 31
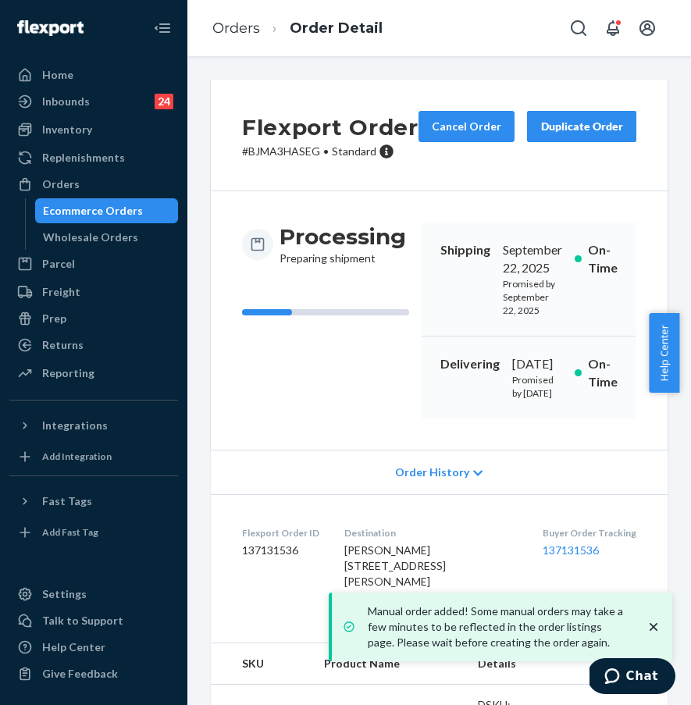
click at [649, 624] on icon "close toast" at bounding box center [653, 627] width 16 height 16
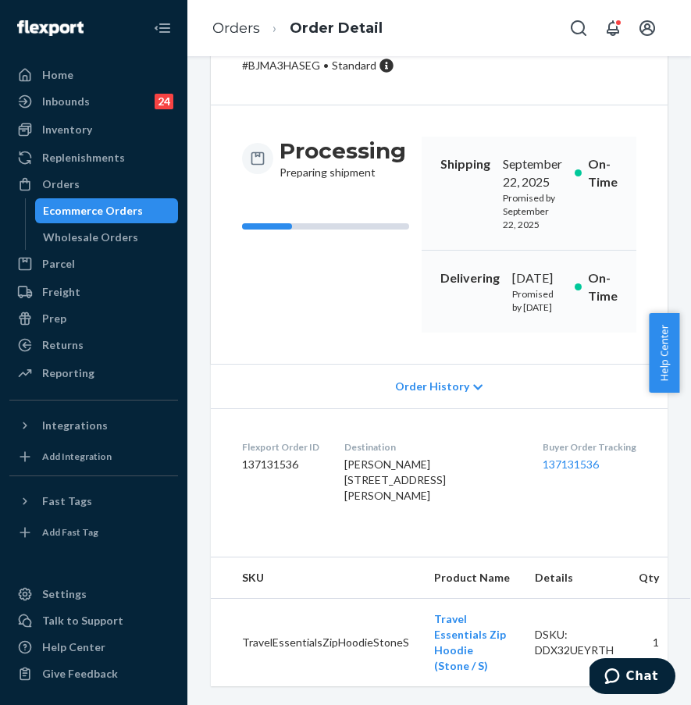
scroll to position [117, 0]
drag, startPoint x: 513, startPoint y: 496, endPoint x: 588, endPoint y: 498, distance: 75.0
click at [588, 498] on dl "Flexport Order ID 137131536 Destination [PERSON_NAME] [STREET_ADDRESS][PERSON_N…" at bounding box center [439, 474] width 457 height 133
copy link "137131536"
click at [631, 677] on span "Chat" at bounding box center [642, 676] width 32 height 14
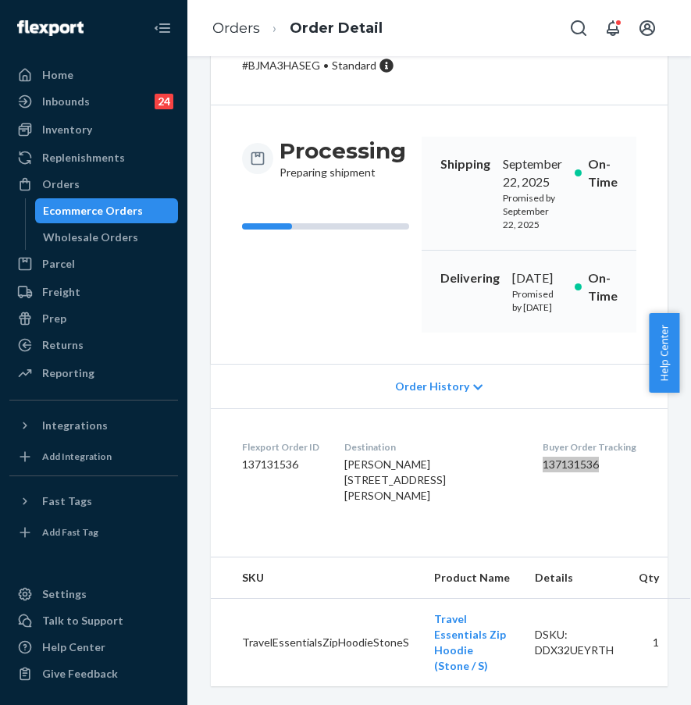
scroll to position [0, 0]
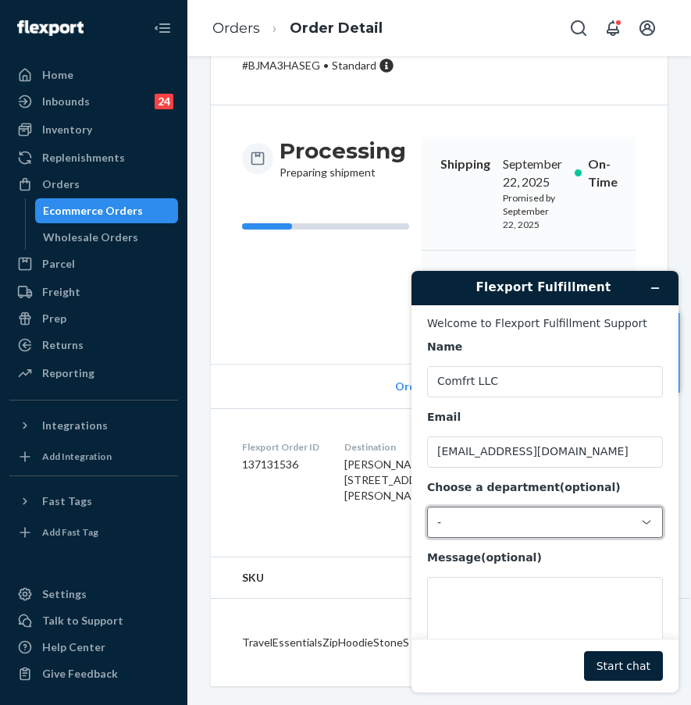
click at [567, 525] on div "-" at bounding box center [535, 522] width 197 height 14
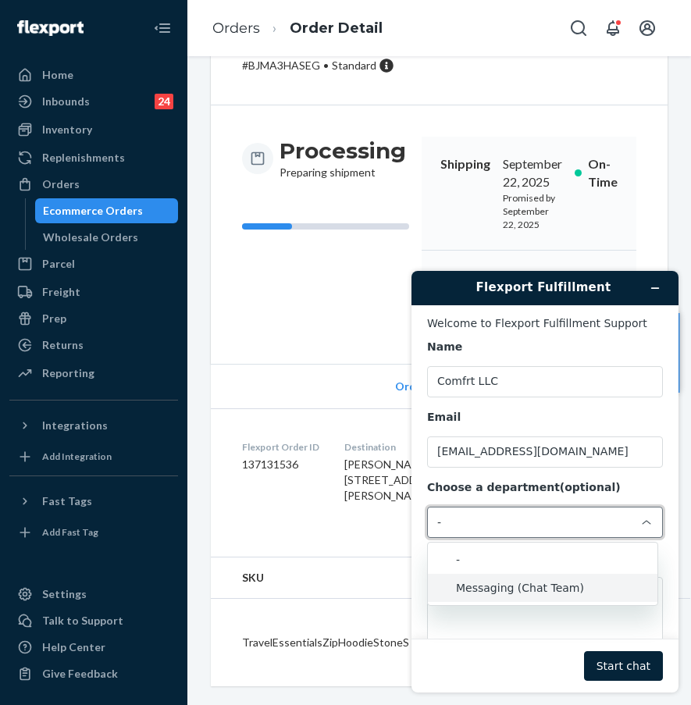
click at [553, 581] on li "Messaging (Chat Team)" at bounding box center [542, 588] width 229 height 28
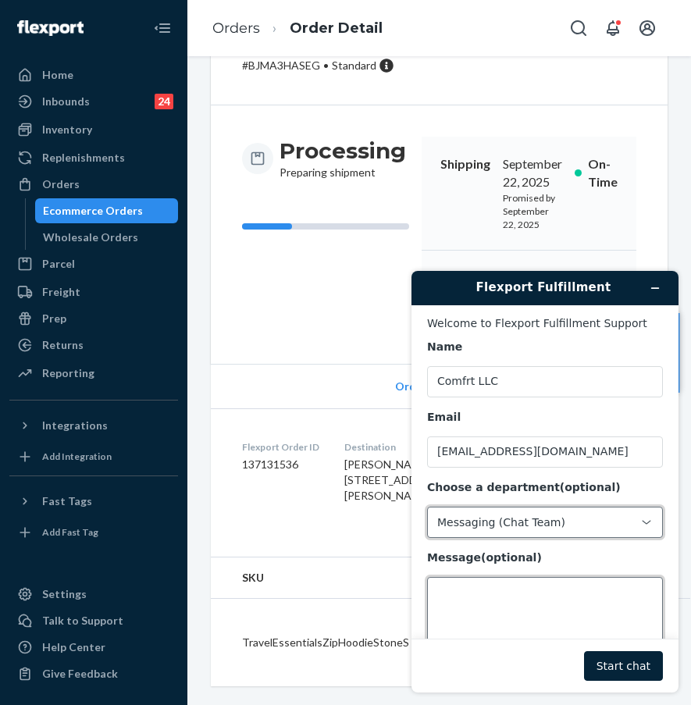
click at [544, 596] on textarea "Message (optional)" at bounding box center [545, 620] width 236 height 87
type textarea "hi there"
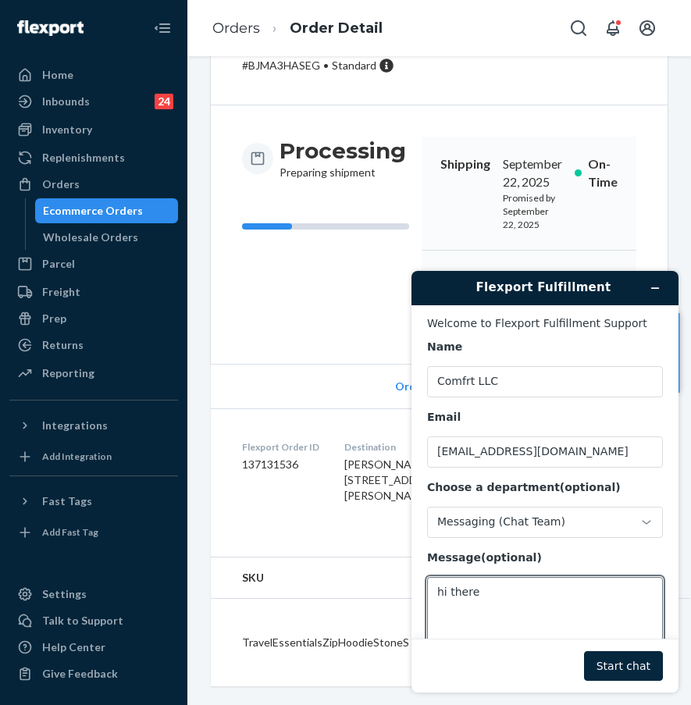
click at [606, 664] on button "Start chat" at bounding box center [623, 666] width 79 height 30
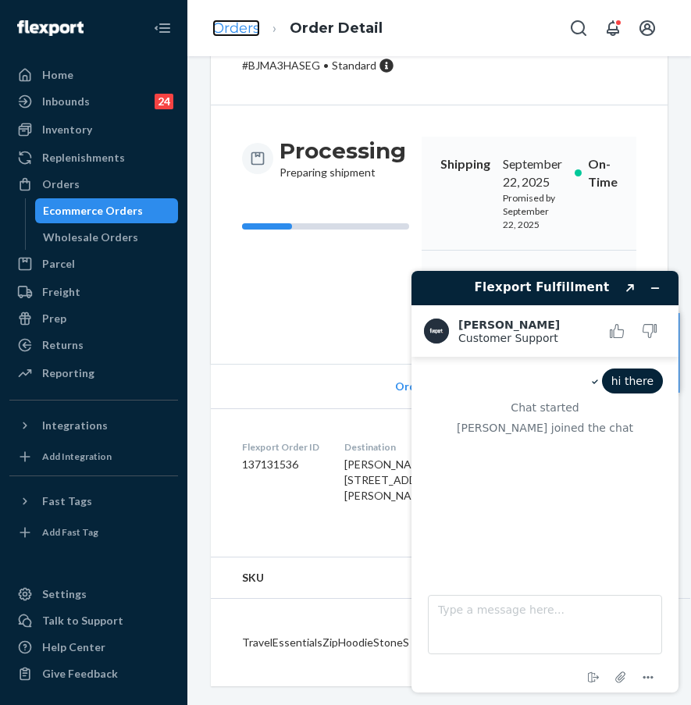
click at [241, 31] on link "Orders" at bounding box center [236, 28] width 48 height 17
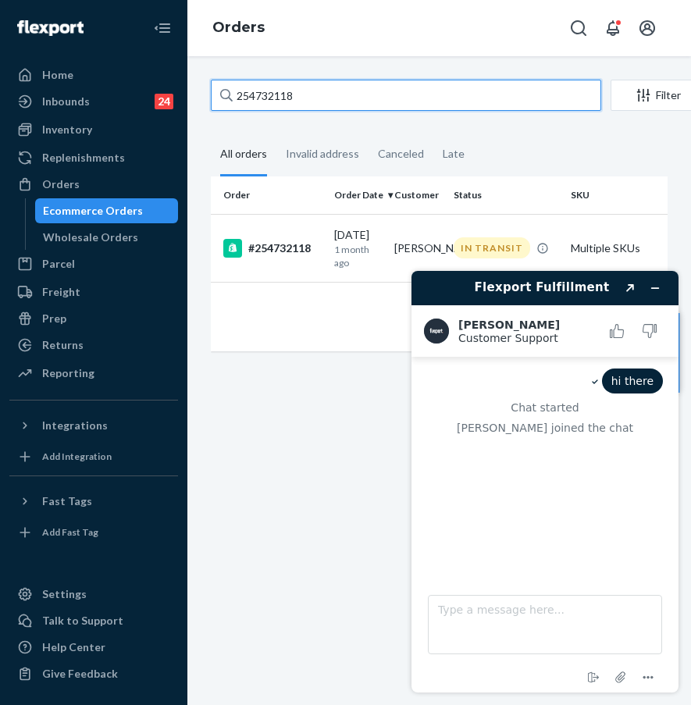
click at [324, 94] on input "254732118" at bounding box center [406, 95] width 390 height 31
drag, startPoint x: 335, startPoint y: 95, endPoint x: 229, endPoint y: 94, distance: 105.4
click at [229, 94] on div "254732118" at bounding box center [406, 95] width 390 height 31
paste input "#255069700"
type input "#255069700"
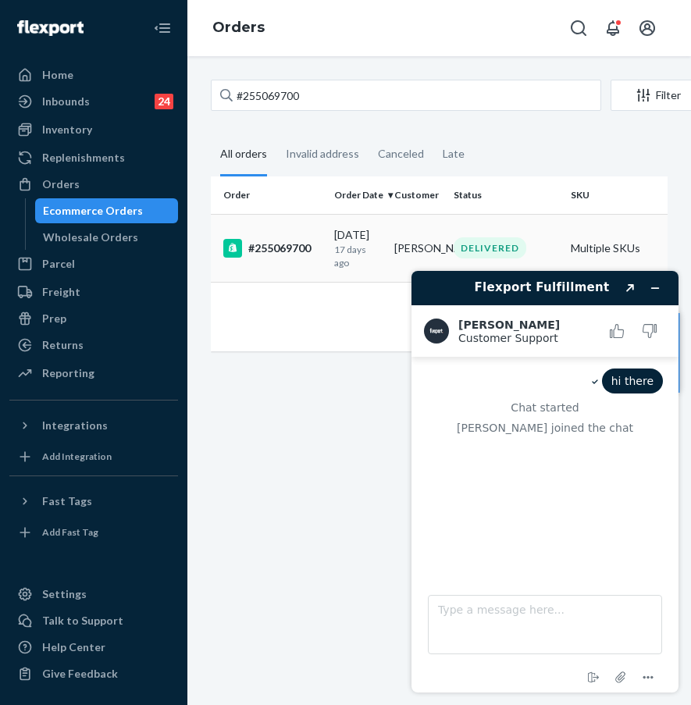
click at [290, 248] on div "#255069700" at bounding box center [272, 248] width 98 height 19
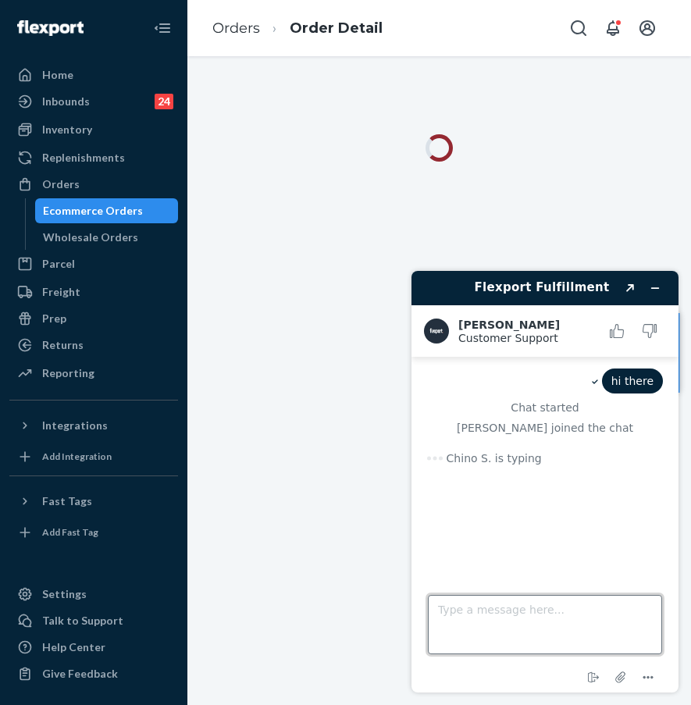
click at [520, 609] on textarea "Type a message here..." at bounding box center [545, 624] width 234 height 59
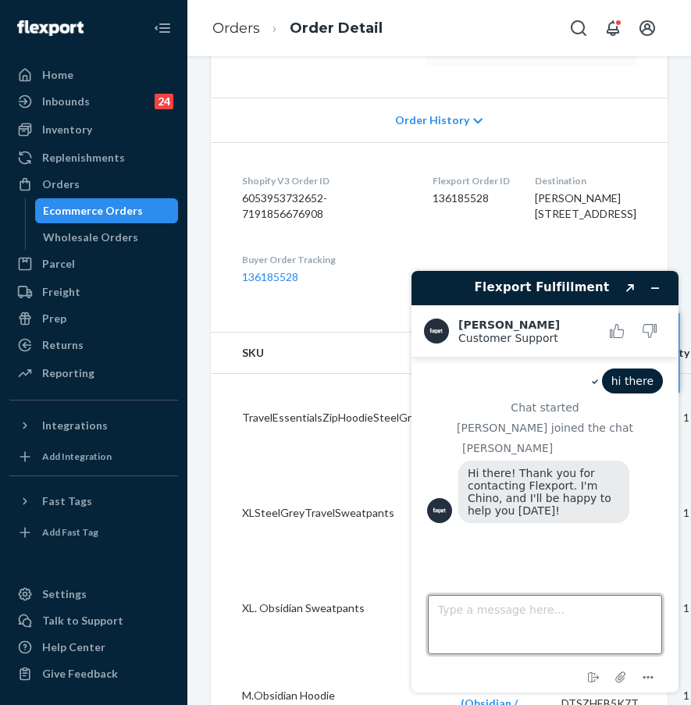
scroll to position [413, 0]
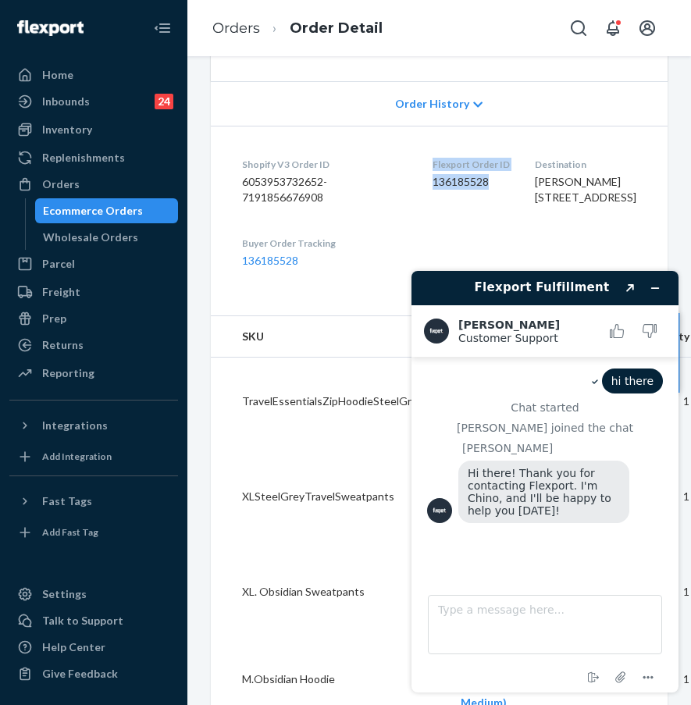
drag, startPoint x: 409, startPoint y: 197, endPoint x: 484, endPoint y: 219, distance: 78.1
click at [484, 219] on dl "Shopify V3 Order ID 6053953732652-7191856676908 Flexport Order ID 136185528 Des…" at bounding box center [439, 213] width 457 height 174
copy div "Flexport Order ID 136185528"
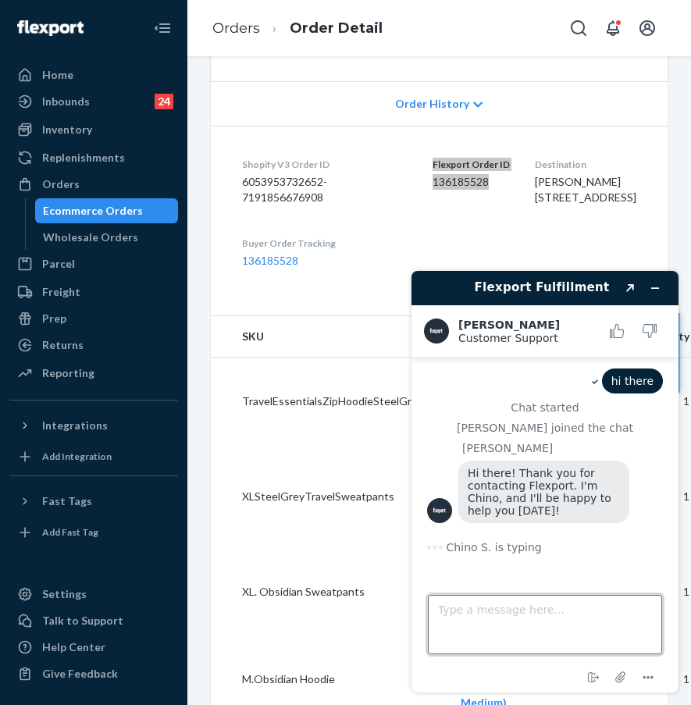
click at [478, 624] on textarea "Type a message here..." at bounding box center [545, 624] width 234 height 59
paste textarea "Flexport Order ID 136185528"
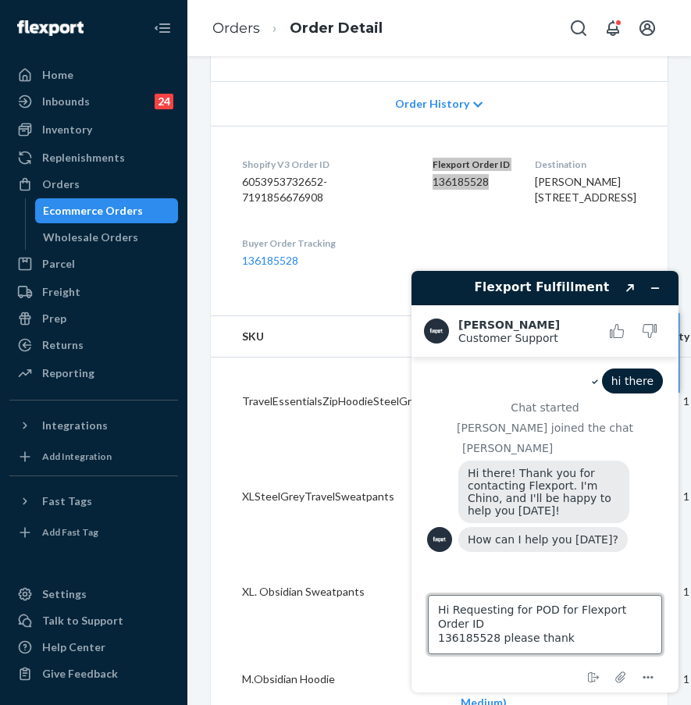
type textarea "Hi Requesting for POD for Flexport Order ID 136185528 please thanks"
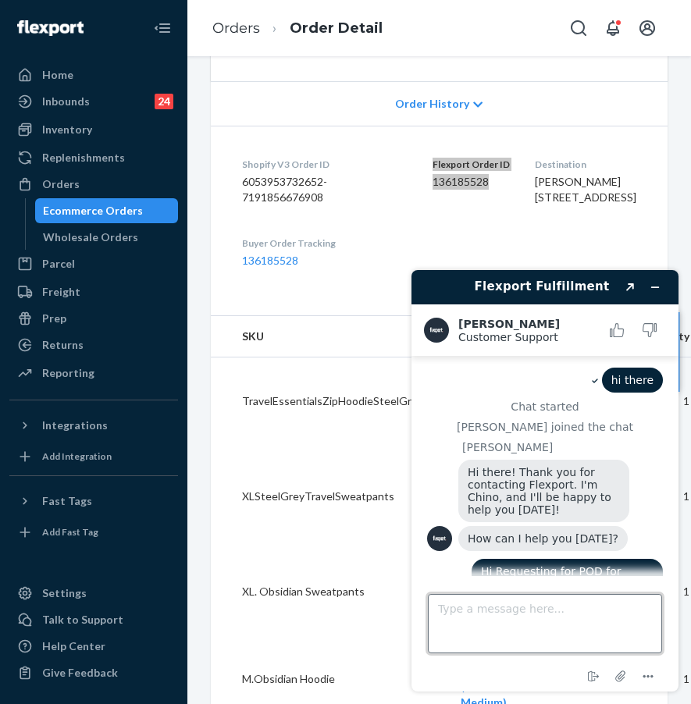
scroll to position [123, 0]
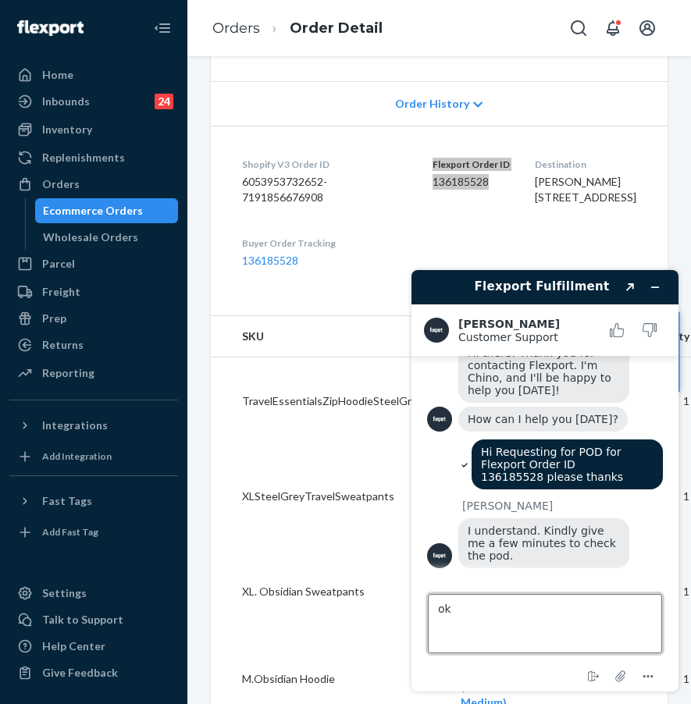
type textarea "ok"
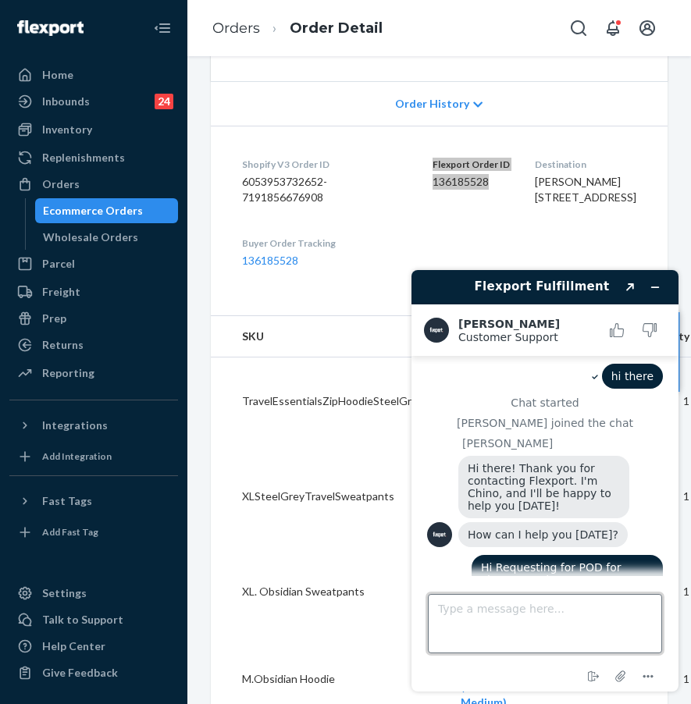
scroll to position [155, 0]
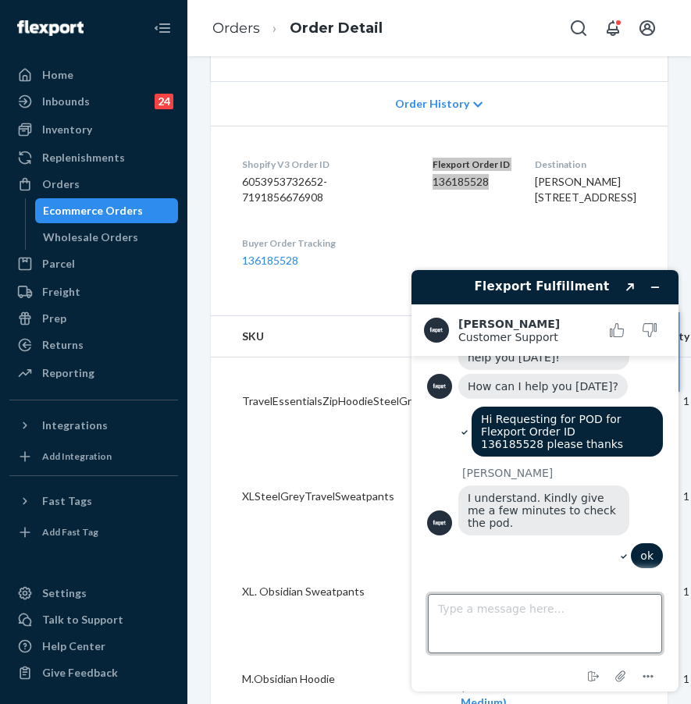
click at [503, 612] on textarea "Type a message here..." at bounding box center [545, 623] width 234 height 59
type textarea "let me know if you have the POD, thanks"
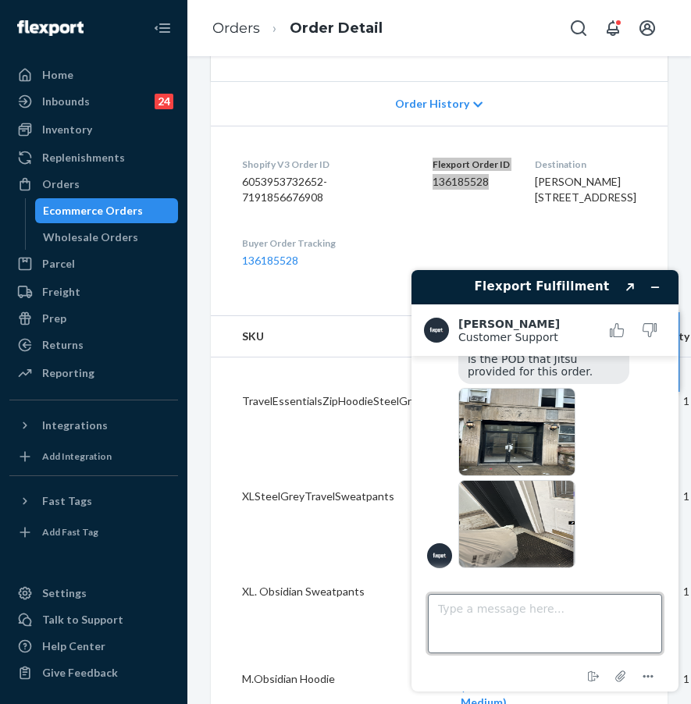
scroll to position [514, 0]
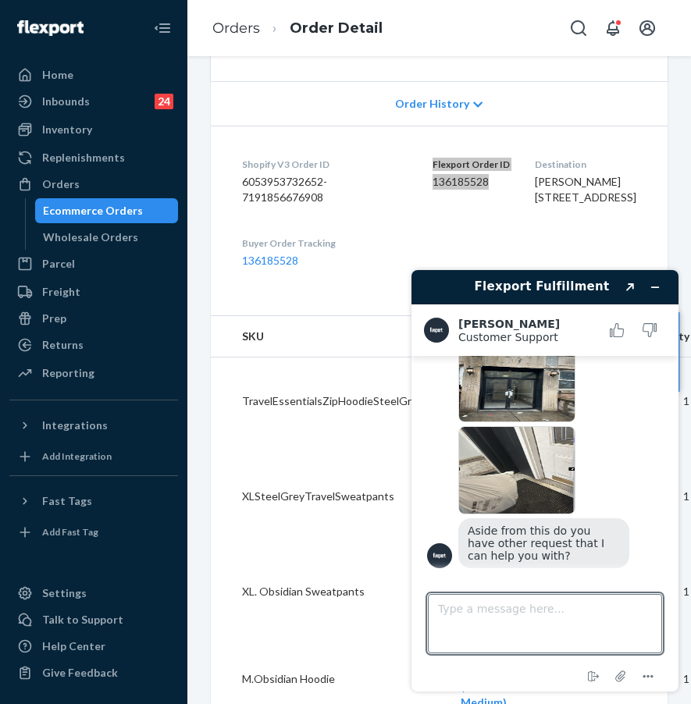
click at [521, 376] on img at bounding box center [516, 378] width 117 height 88
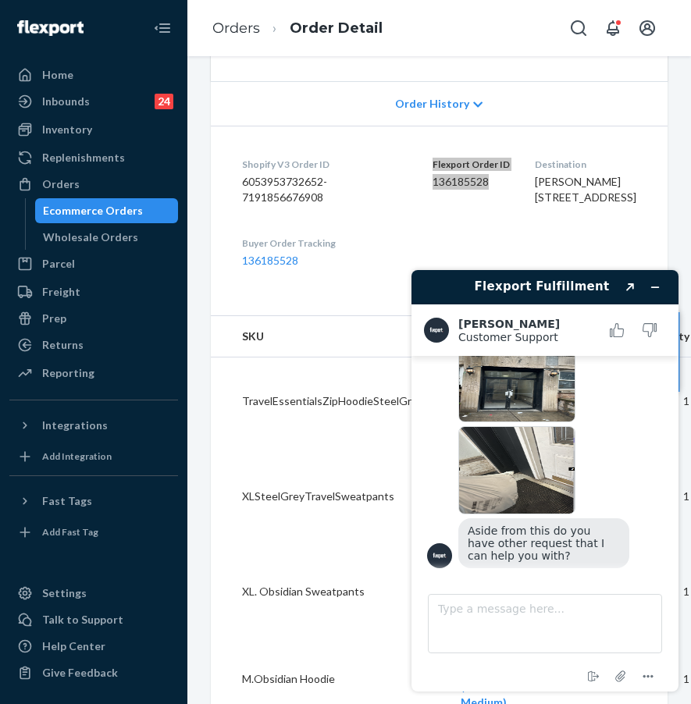
click at [484, 493] on img at bounding box center [516, 470] width 117 height 88
click at [483, 630] on textarea "Type a message here..." at bounding box center [545, 623] width 234 height 59
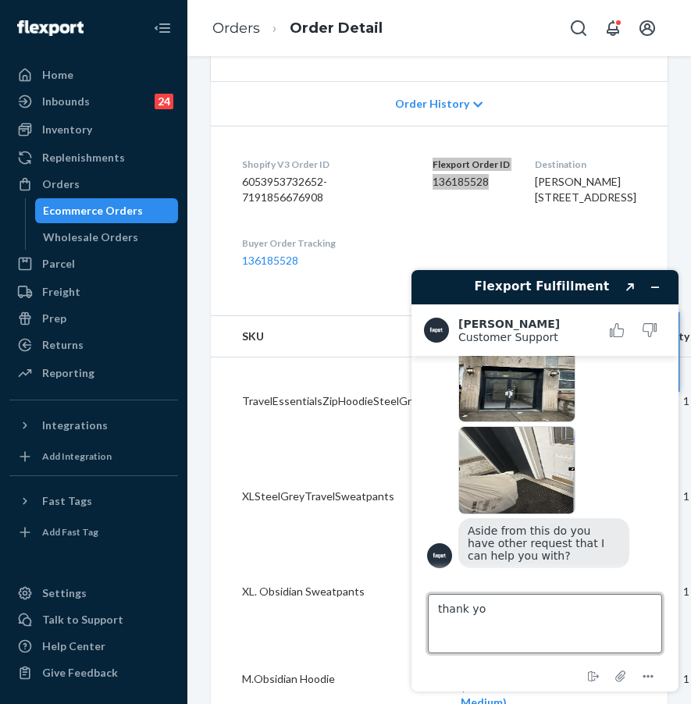
type textarea "thank you"
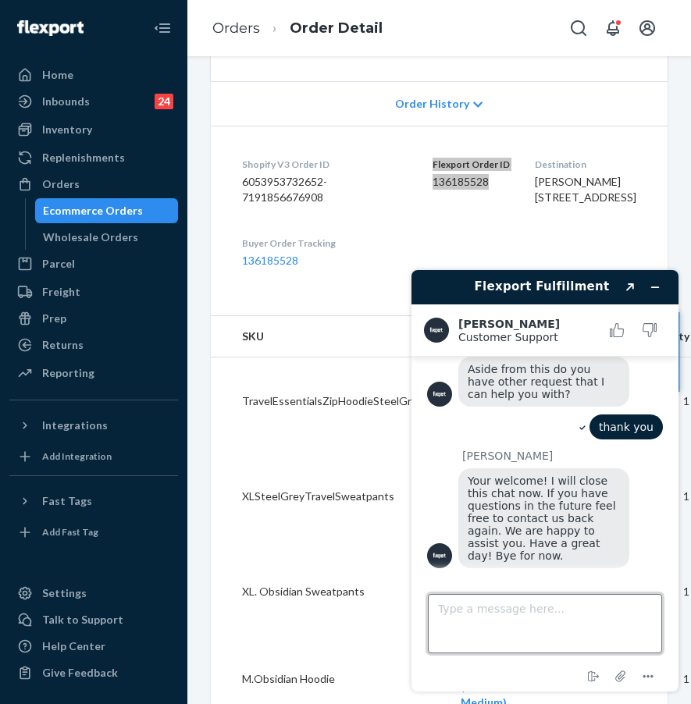
scroll to position [763, 0]
